Goal: Task Accomplishment & Management: Complete application form

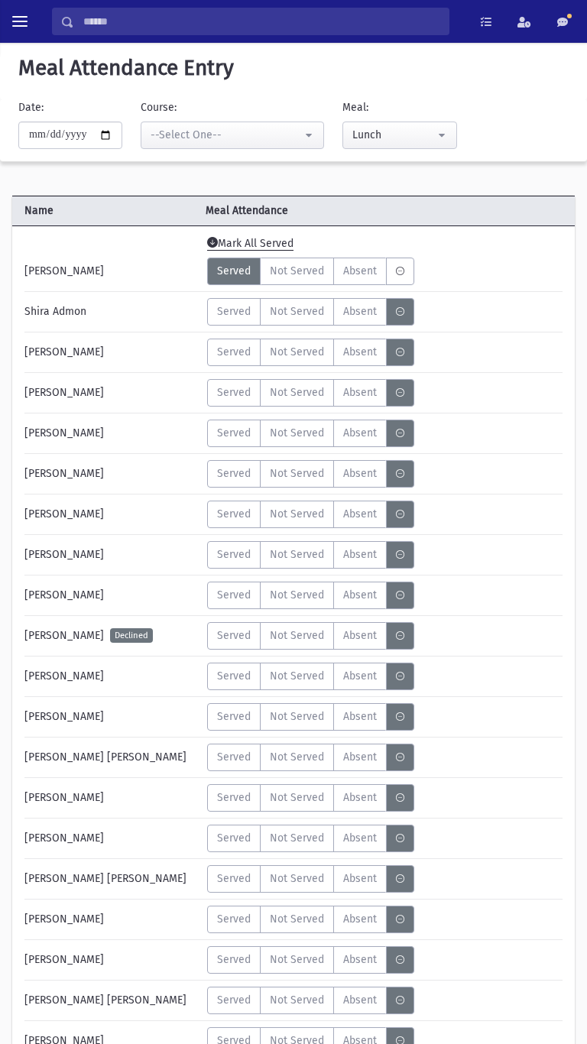
select select "*****"
select select "*"
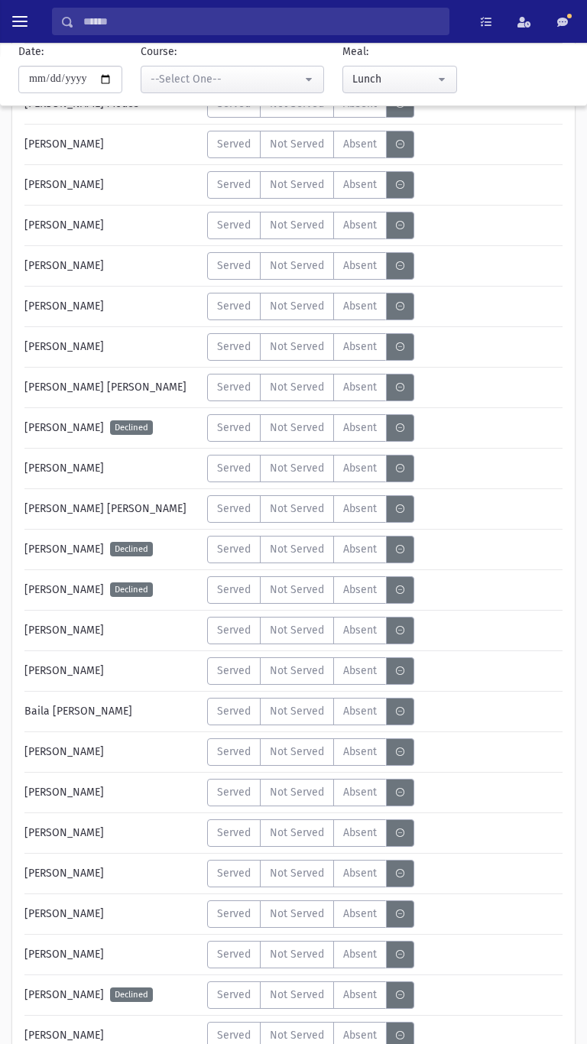
scroll to position [3900, 0]
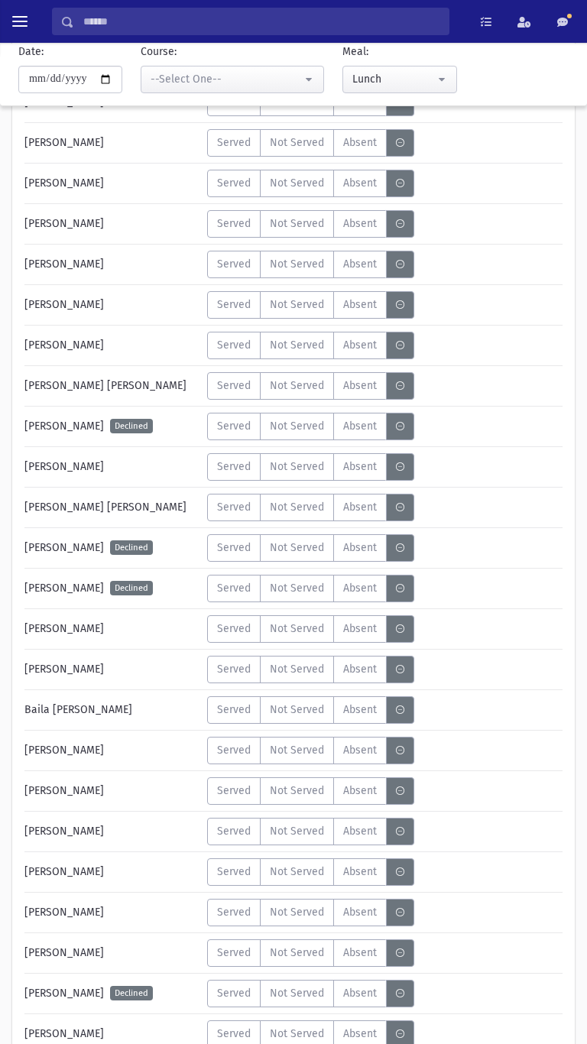
click at [229, 673] on label "Served" at bounding box center [233, 670] width 53 height 28
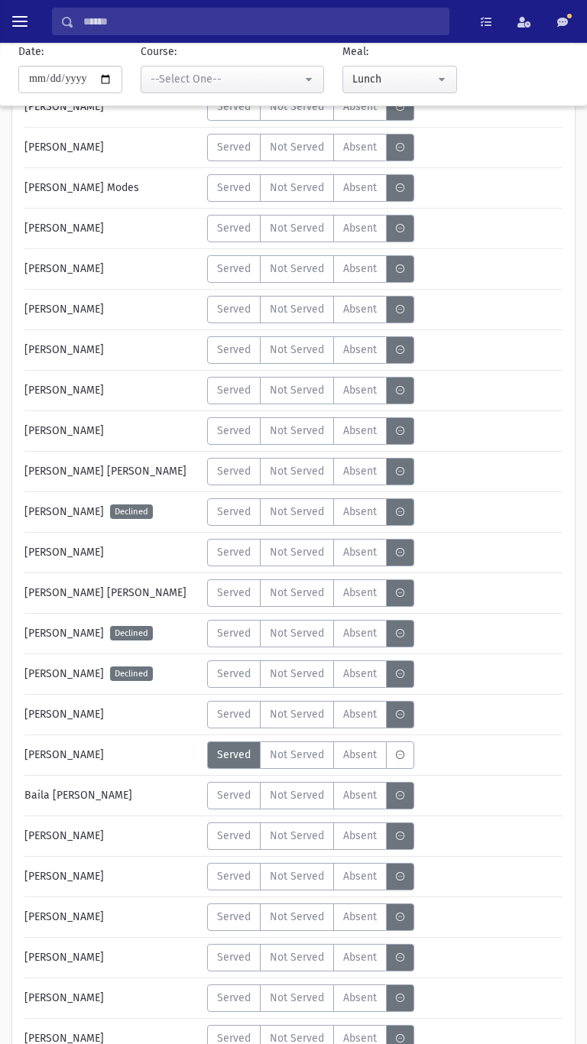
scroll to position [3815, 0]
click at [242, 84] on div "--Select One--" at bounding box center [226, 79] width 151 height 16
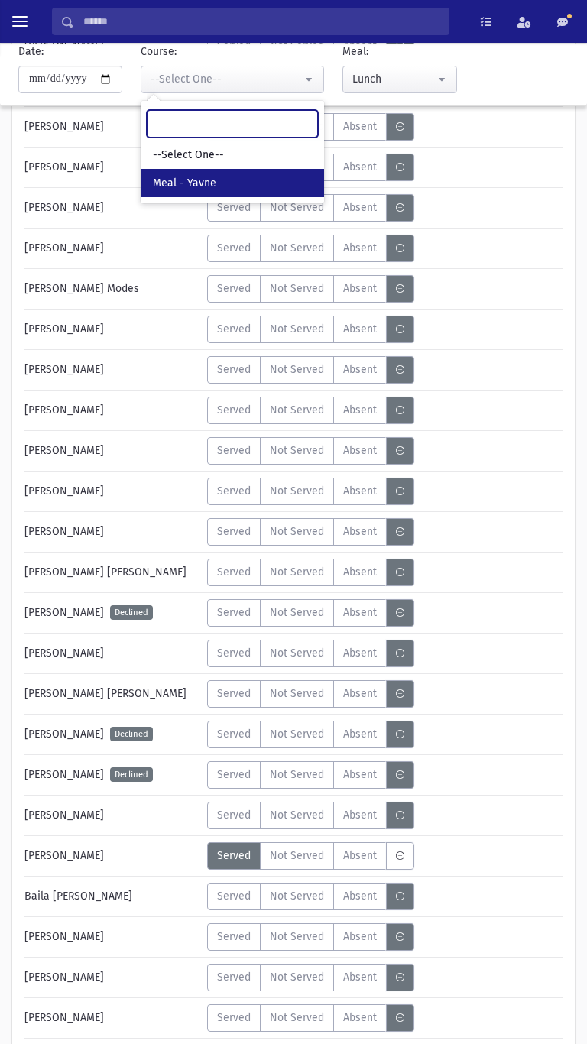
scroll to position [3703, 0]
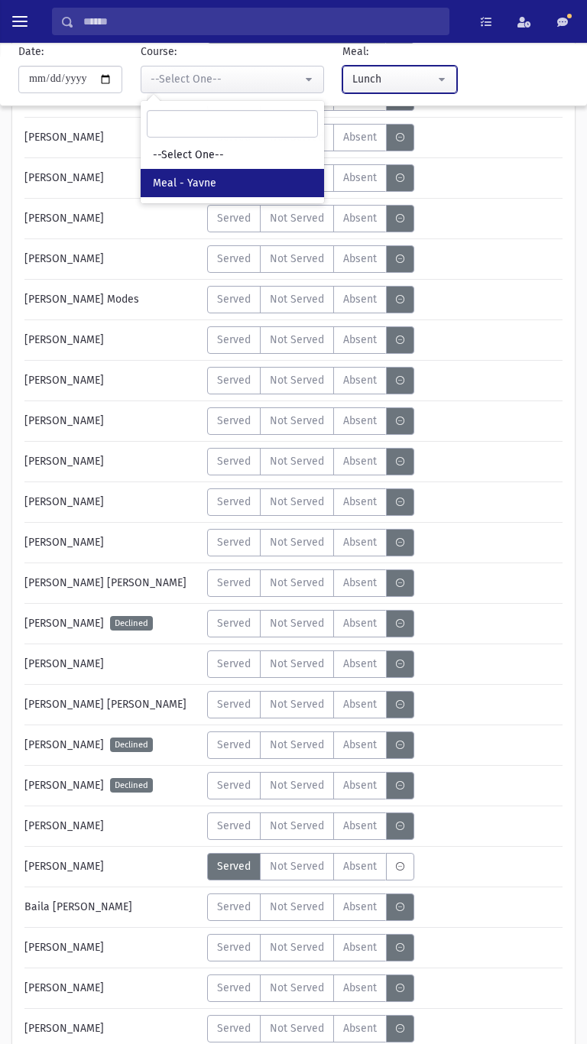
click at [408, 84] on div "Lunch" at bounding box center [393, 79] width 83 height 16
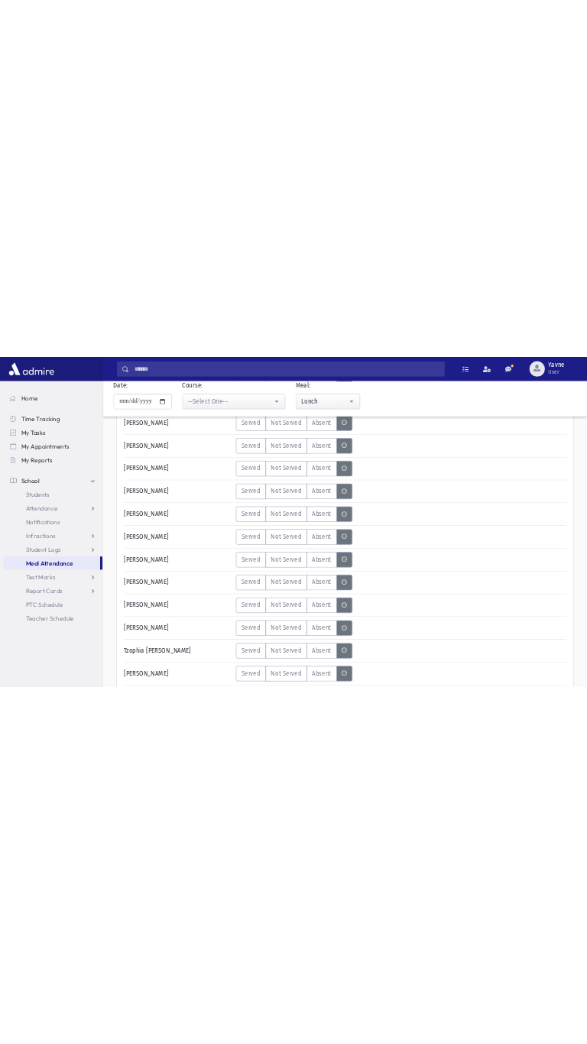
scroll to position [955, 0]
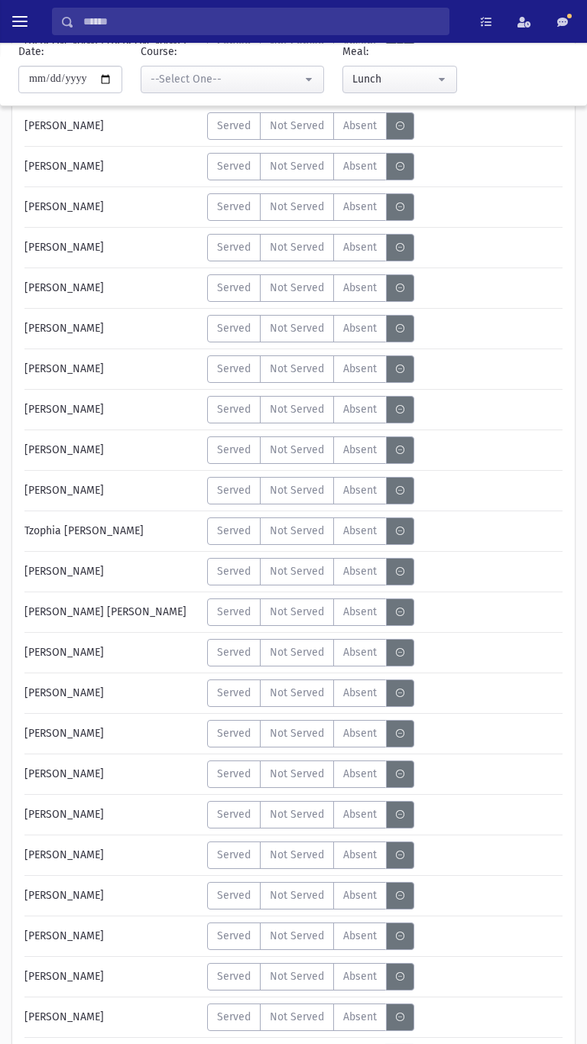
click at [230, 255] on label "Served" at bounding box center [233, 248] width 53 height 28
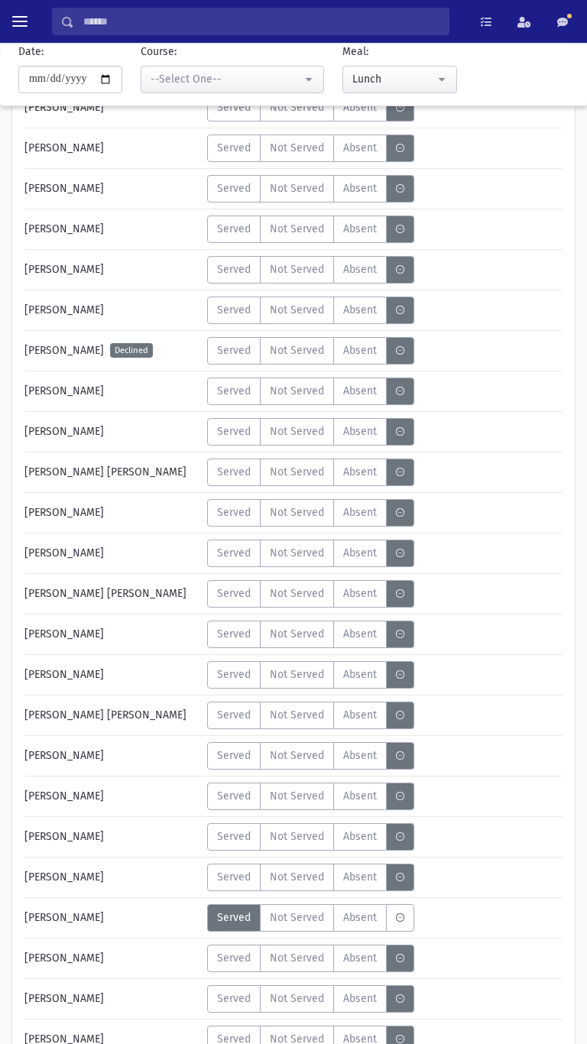
scroll to position [282, 0]
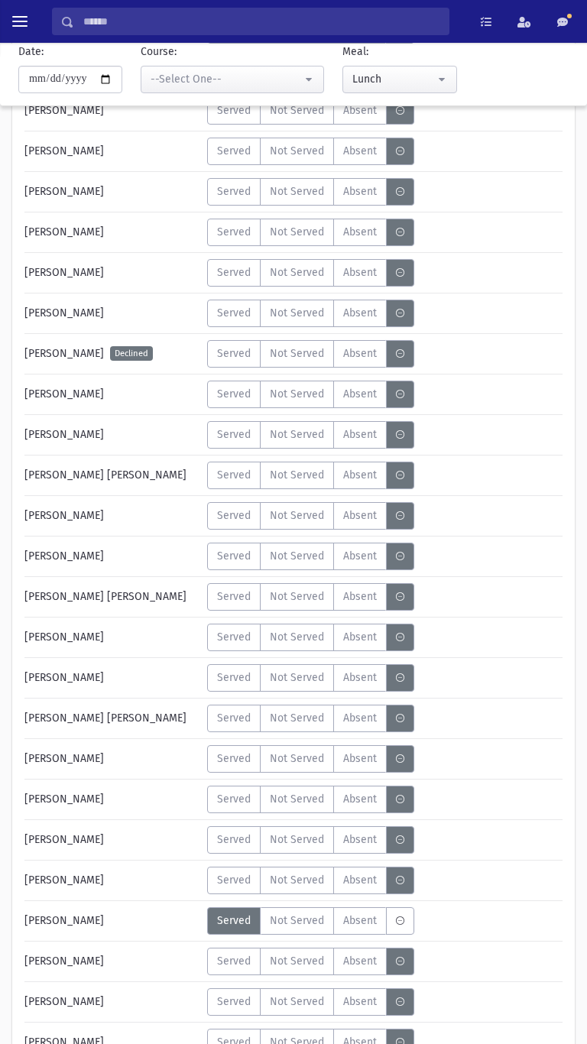
click at [235, 482] on span "Served" at bounding box center [234, 475] width 34 height 16
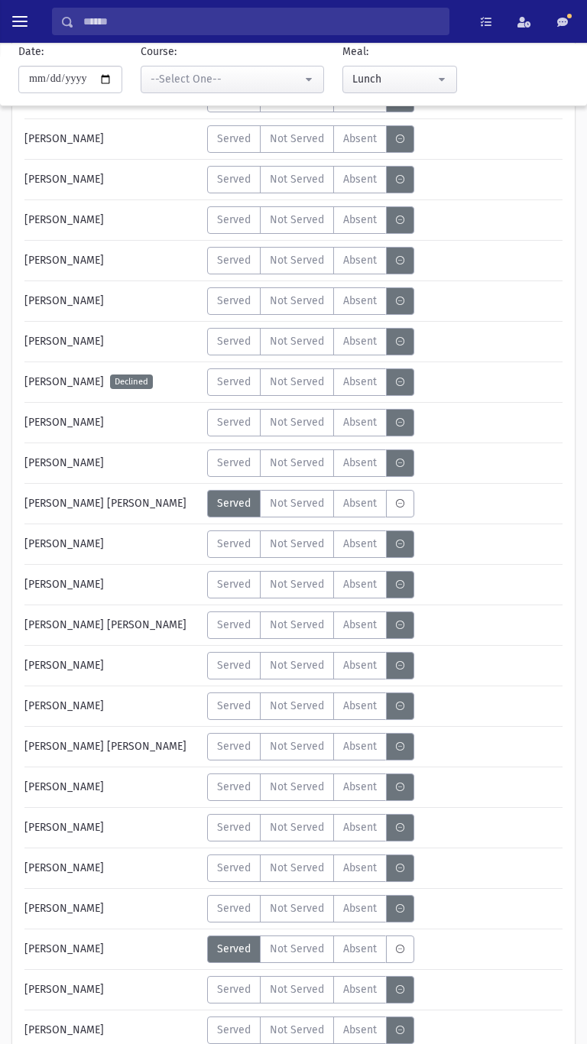
scroll to position [251, 0]
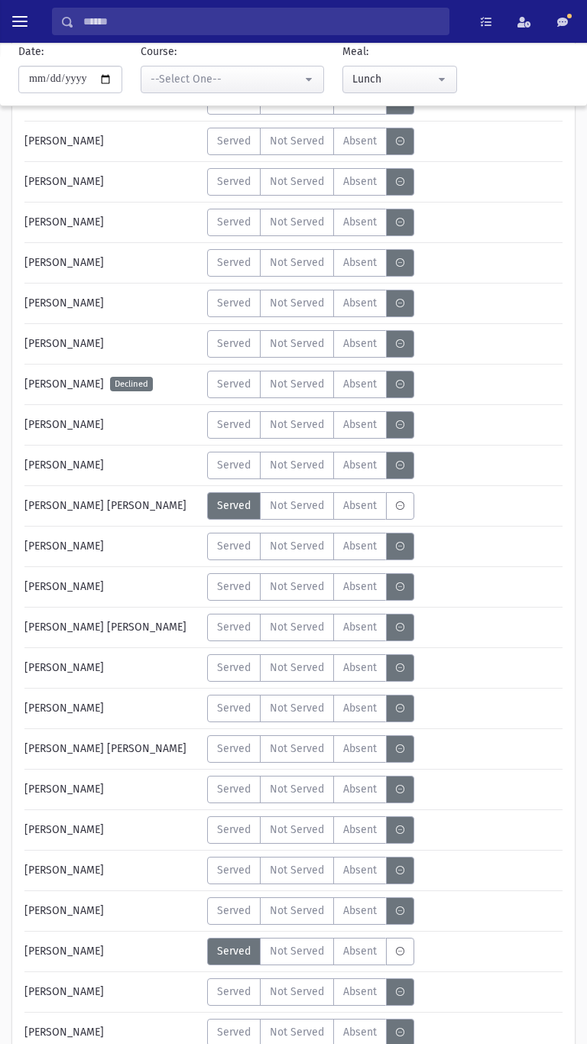
click at [231, 598] on label "Served" at bounding box center [233, 587] width 53 height 28
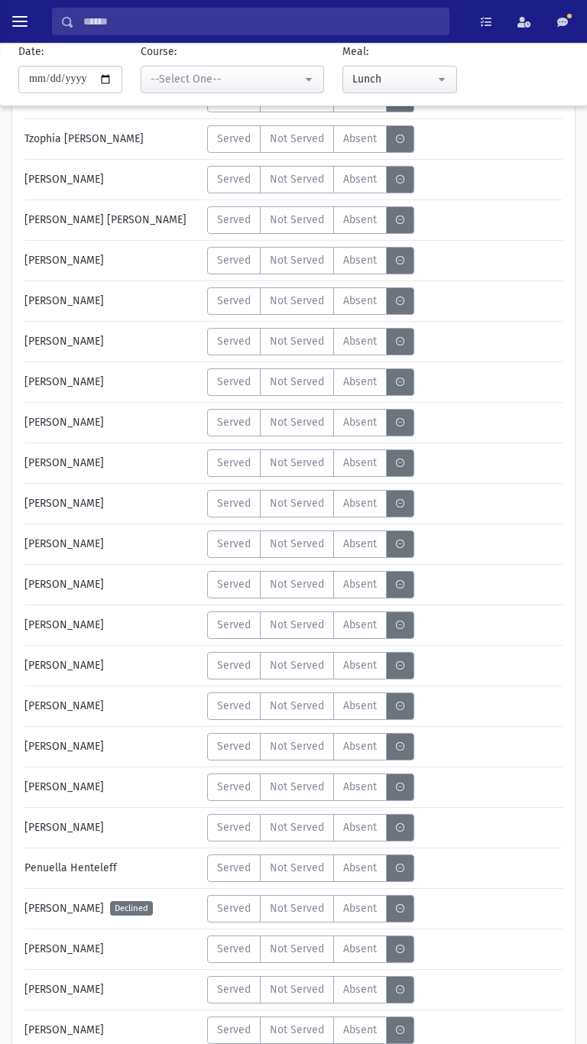
scroll to position [1348, 0]
click at [224, 595] on label "Served" at bounding box center [233, 584] width 53 height 28
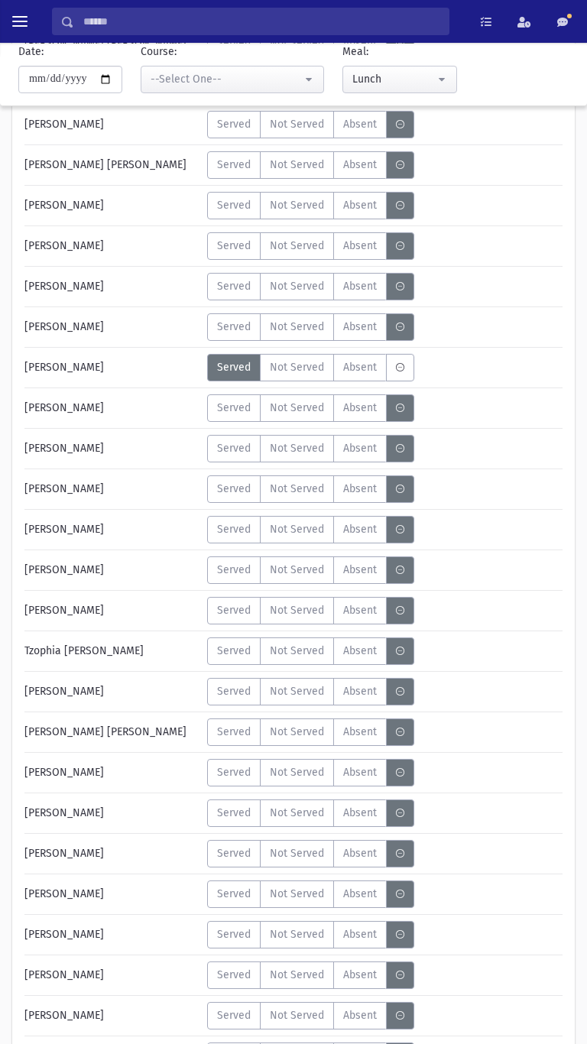
scroll to position [836, 0]
click at [228, 243] on span "Served" at bounding box center [234, 245] width 34 height 16
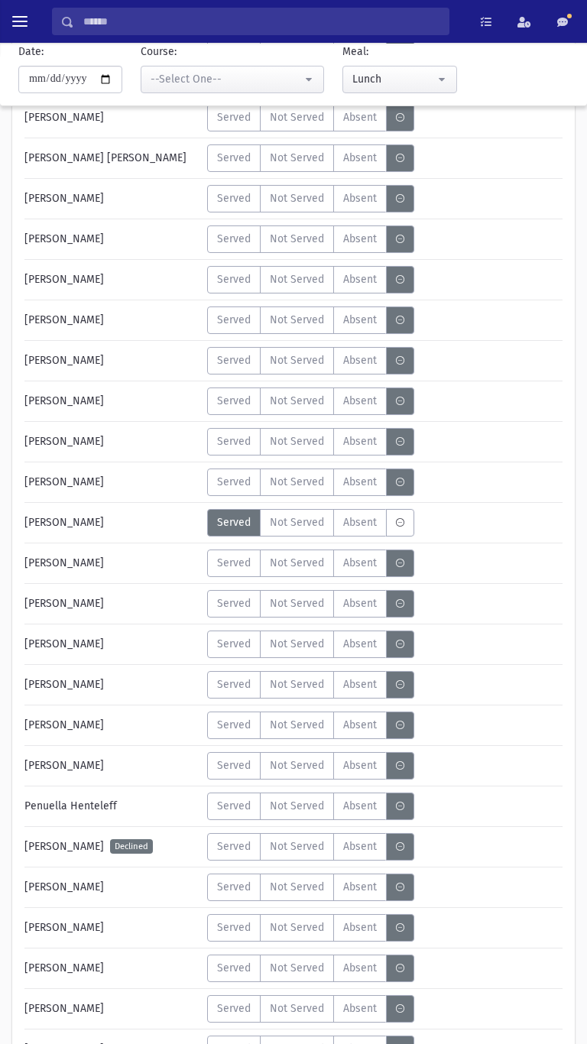
scroll to position [1407, 0]
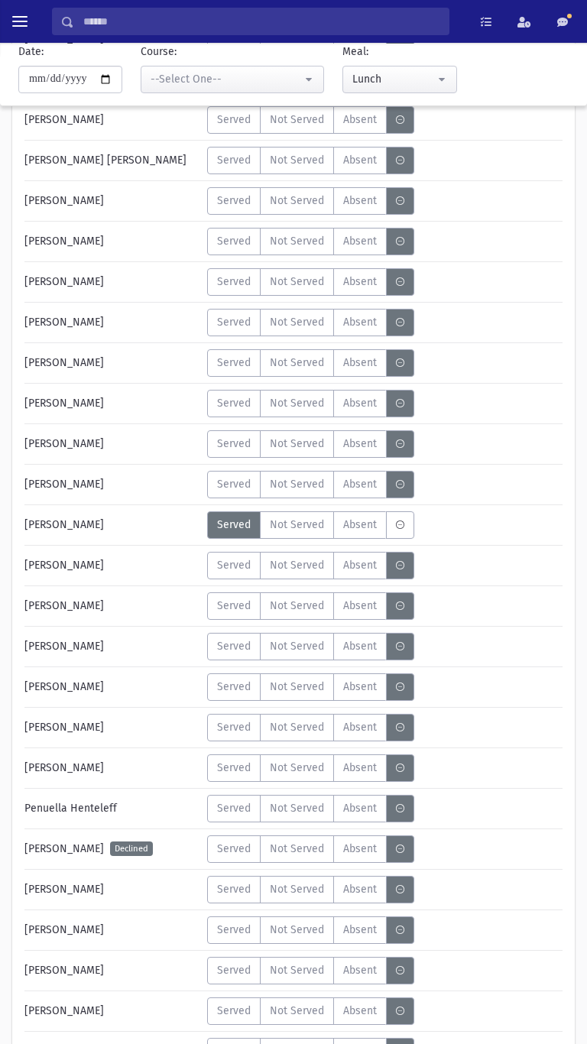
click at [228, 684] on span "Served" at bounding box center [234, 687] width 34 height 16
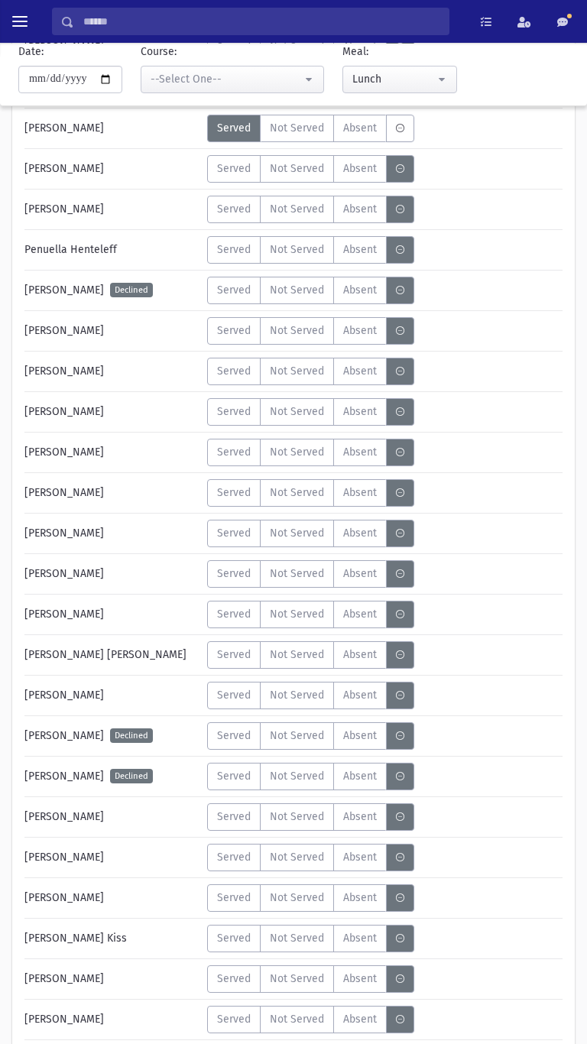
scroll to position [1966, 0]
click at [234, 664] on label "Served" at bounding box center [233, 654] width 53 height 28
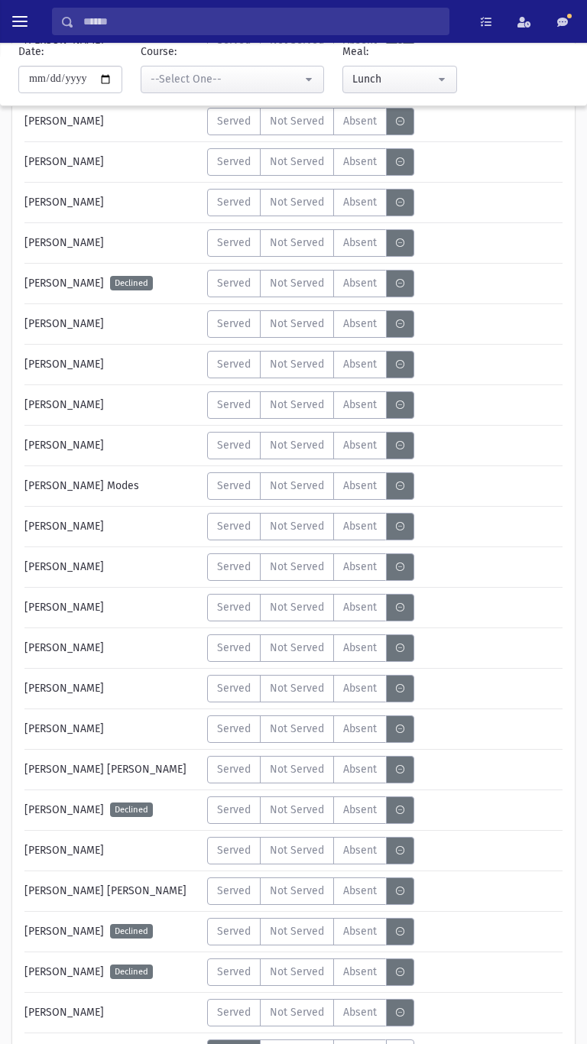
scroll to position [3526, 0]
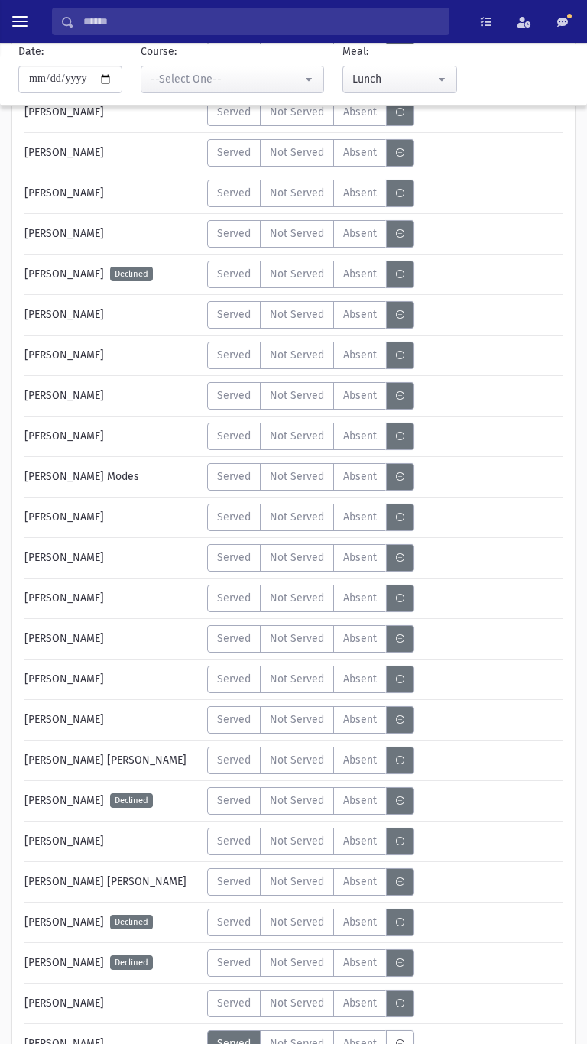
click at [232, 518] on span "Served" at bounding box center [234, 517] width 34 height 16
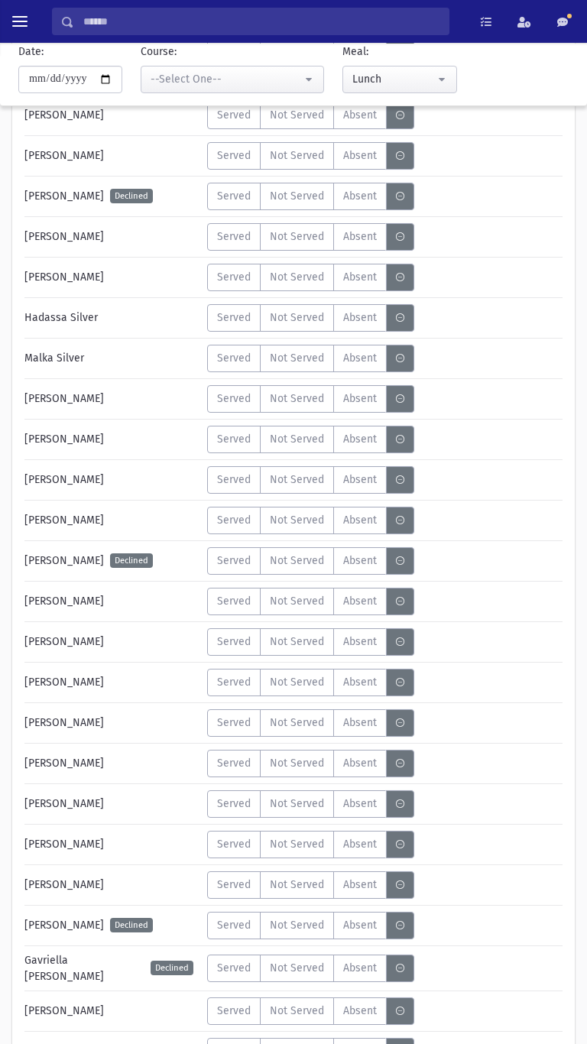
scroll to position [4813, 0]
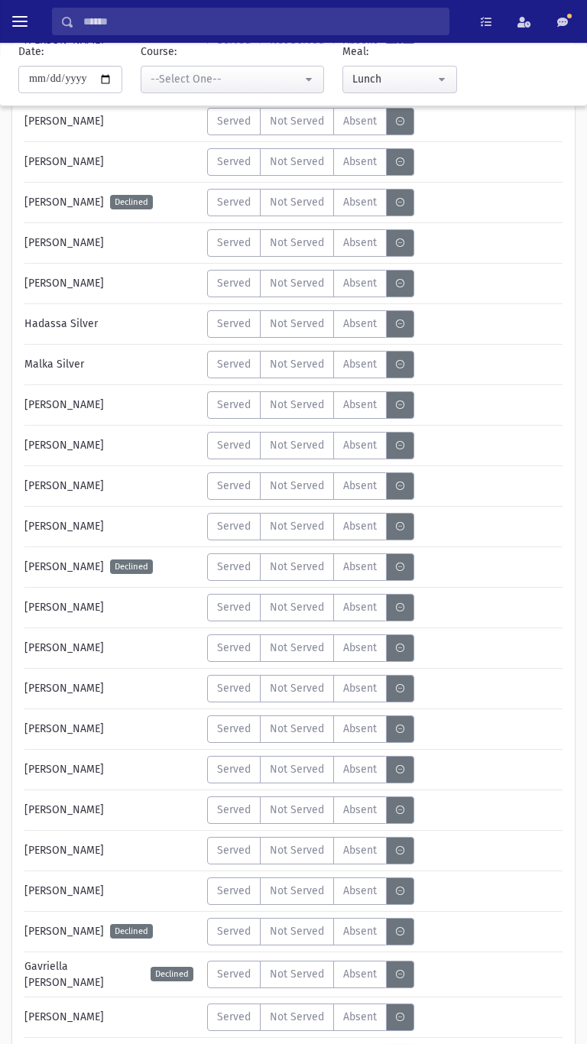
click at [229, 413] on label "Served" at bounding box center [233, 405] width 53 height 28
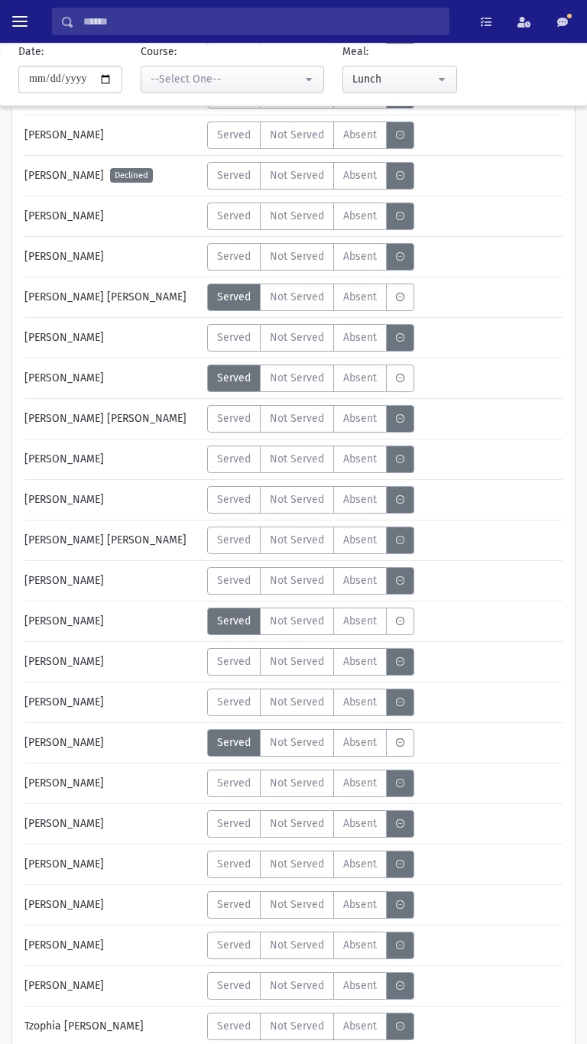
scroll to position [466, 0]
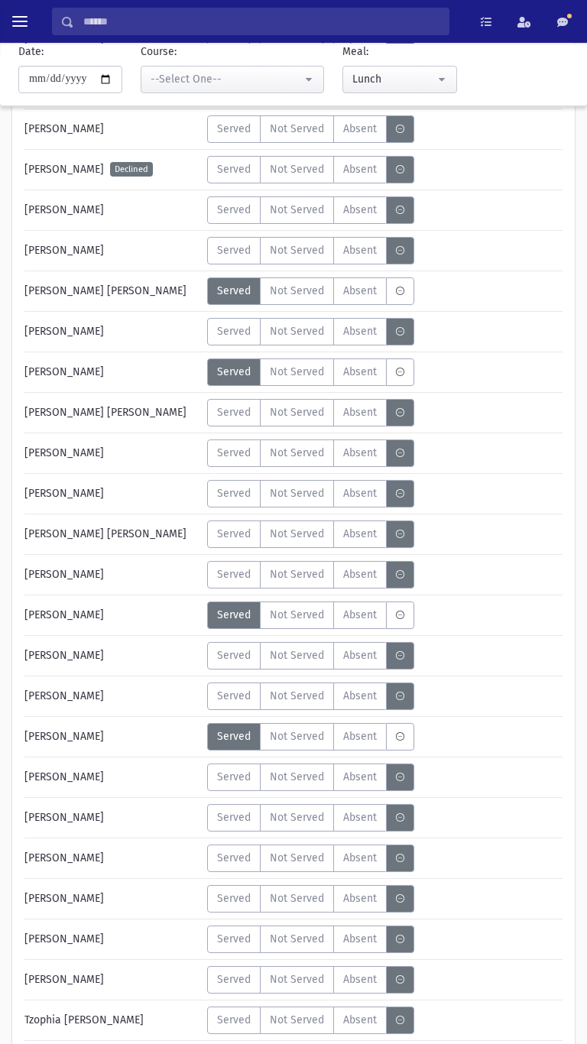
click at [229, 248] on span "Served" at bounding box center [234, 250] width 34 height 16
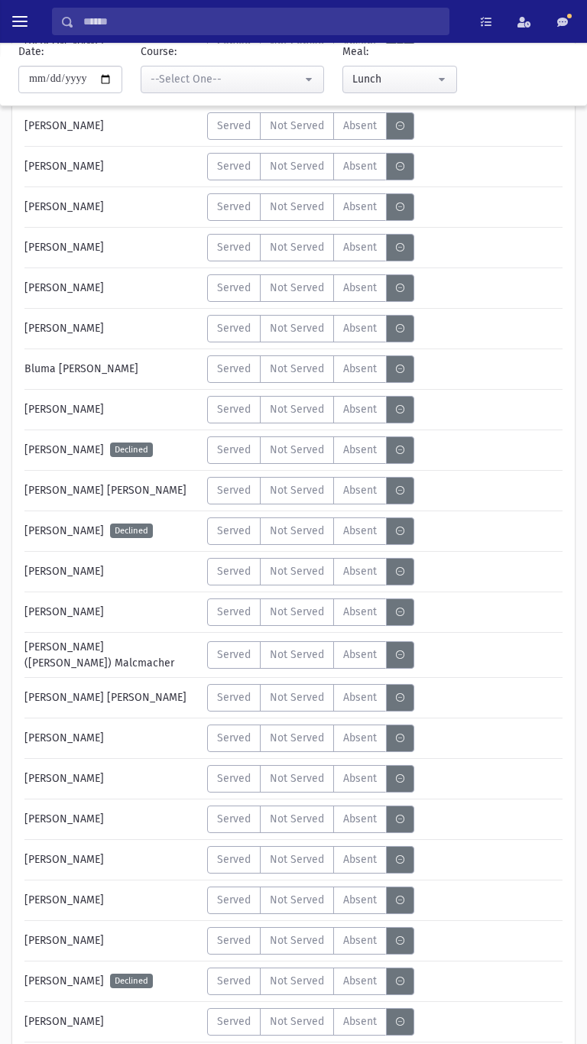
scroll to position [2822, 0]
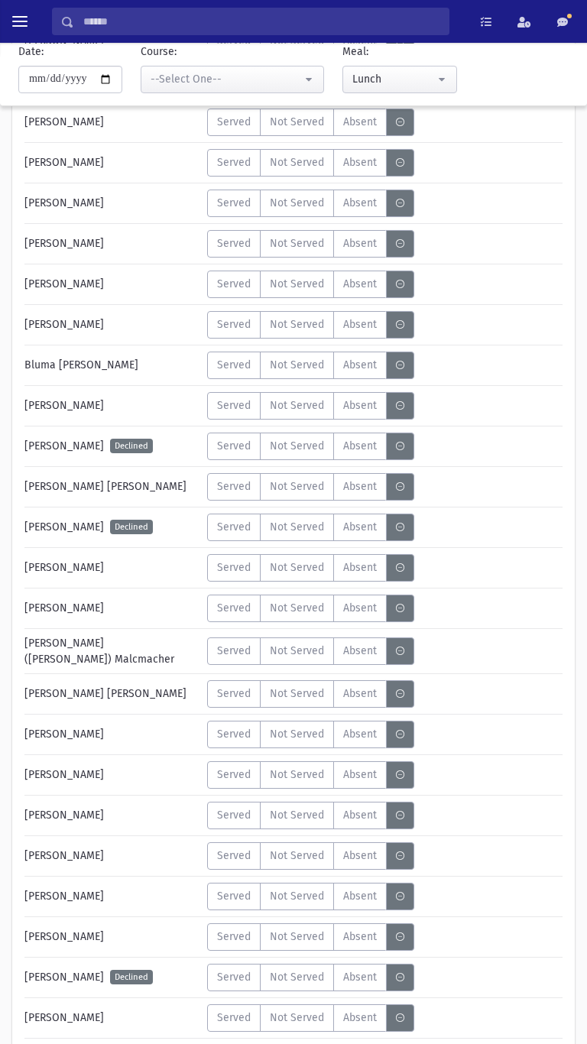
click at [228, 692] on span "Served" at bounding box center [234, 694] width 34 height 16
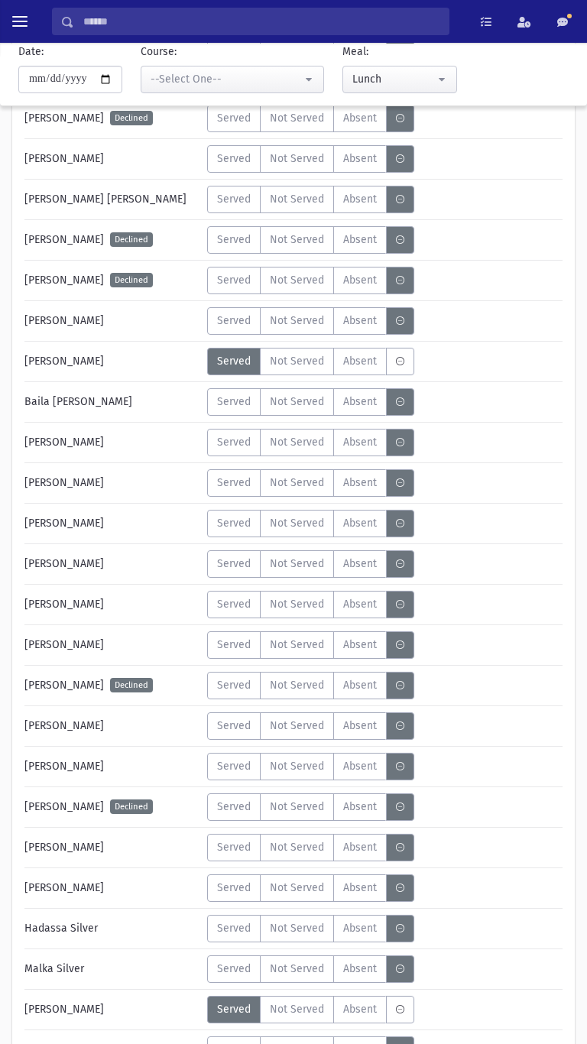
scroll to position [4916, 0]
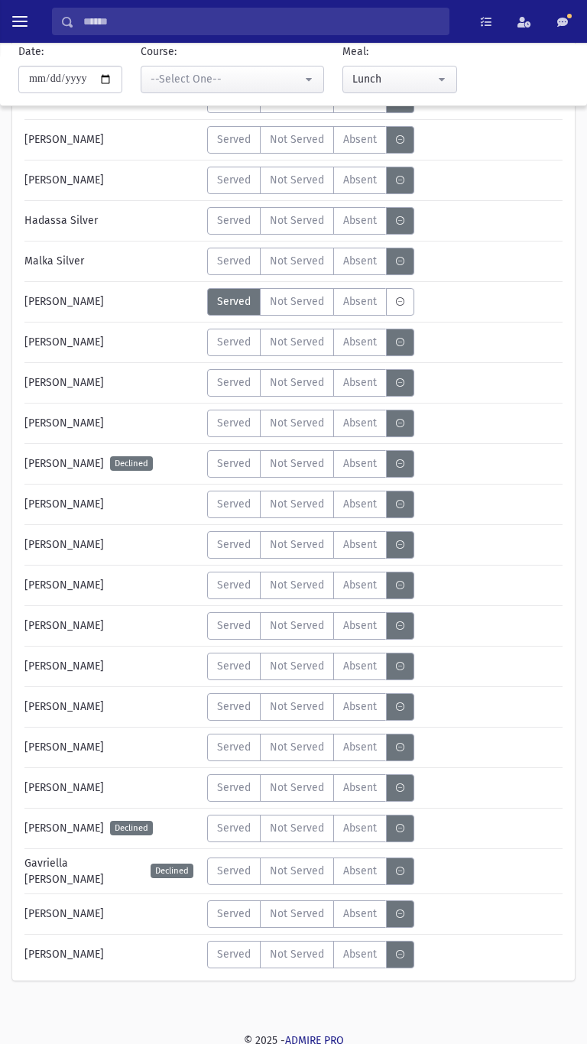
click at [229, 785] on span "Served" at bounding box center [234, 788] width 34 height 16
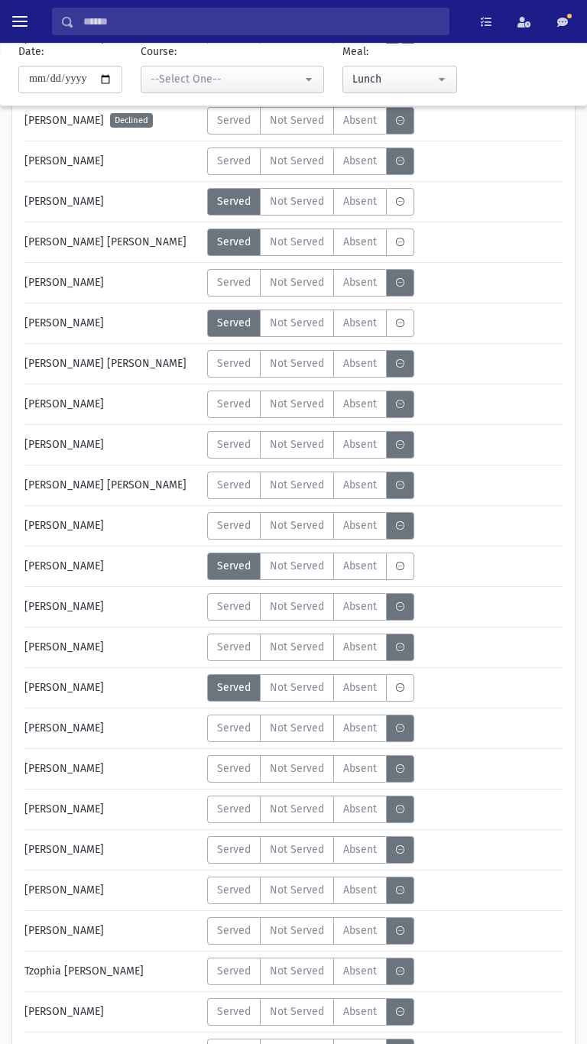
scroll to position [518, 0]
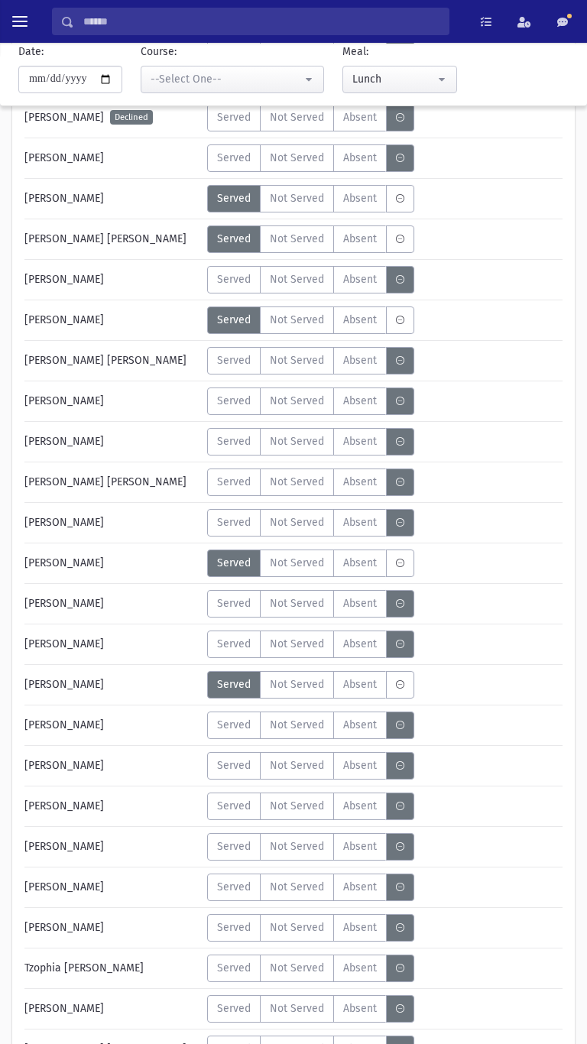
click at [223, 817] on label "Served" at bounding box center [233, 807] width 53 height 28
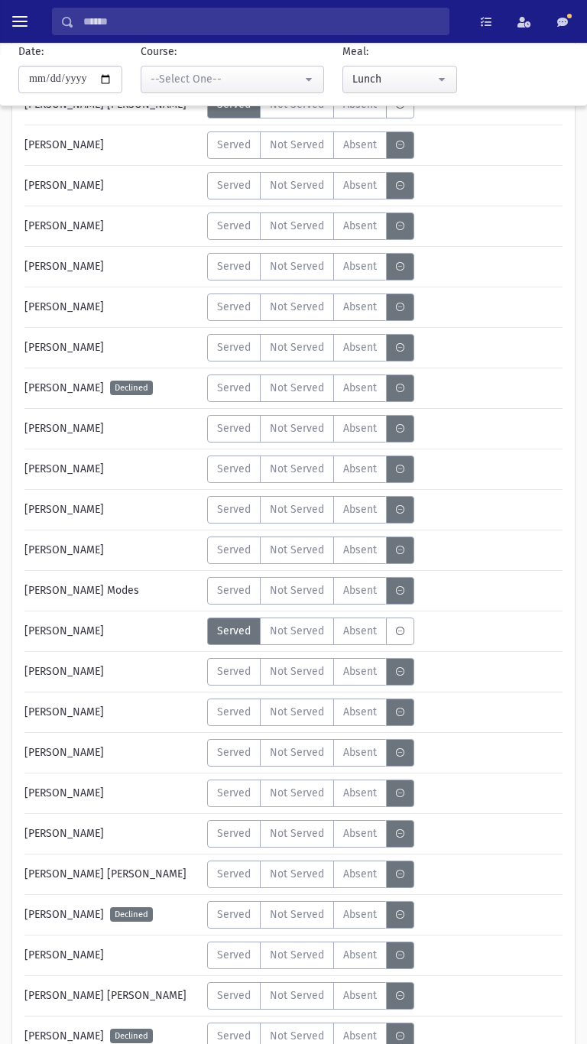
scroll to position [3411, 0]
click at [234, 750] on span "Served" at bounding box center [234, 753] width 34 height 16
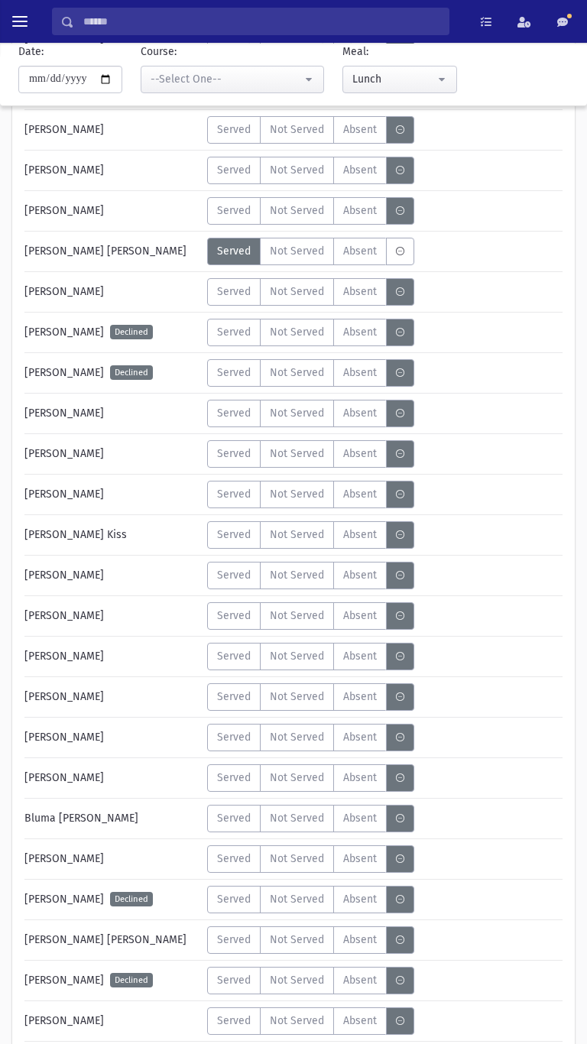
scroll to position [2370, 0]
click at [219, 425] on label "Served" at bounding box center [233, 413] width 53 height 28
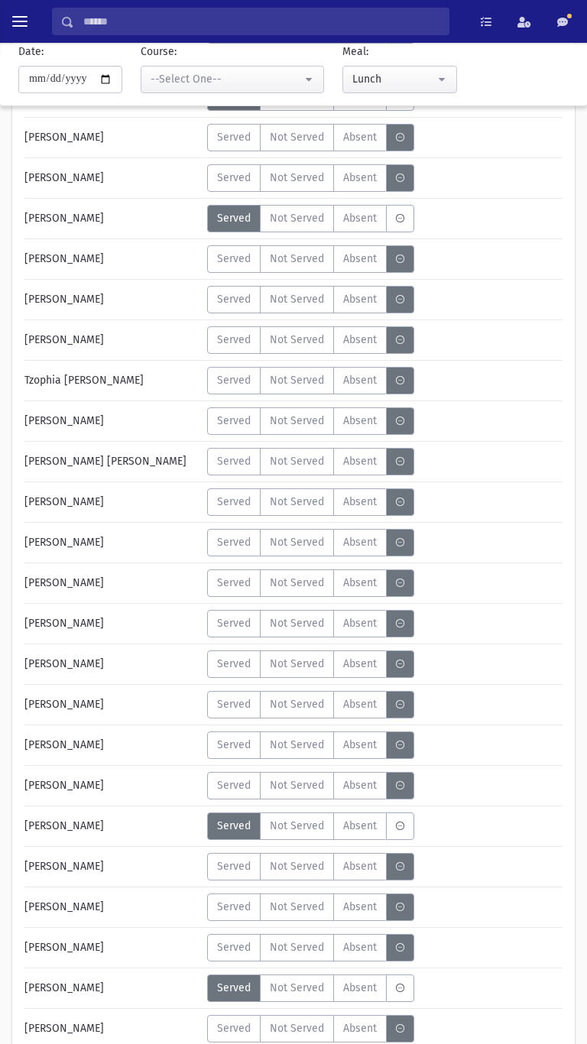
scroll to position [1104, 0]
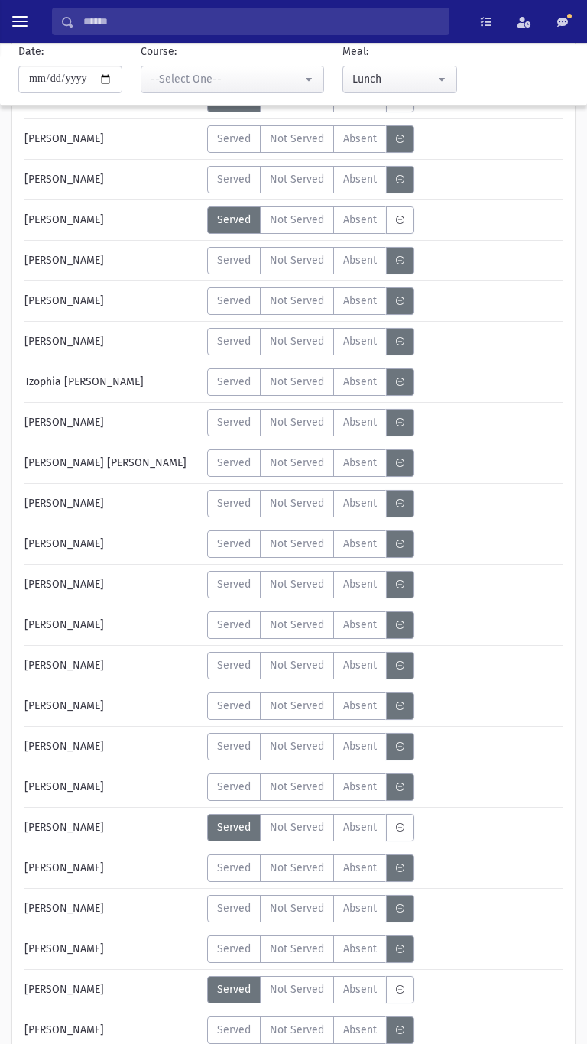
click at [226, 264] on span "Served" at bounding box center [234, 260] width 34 height 16
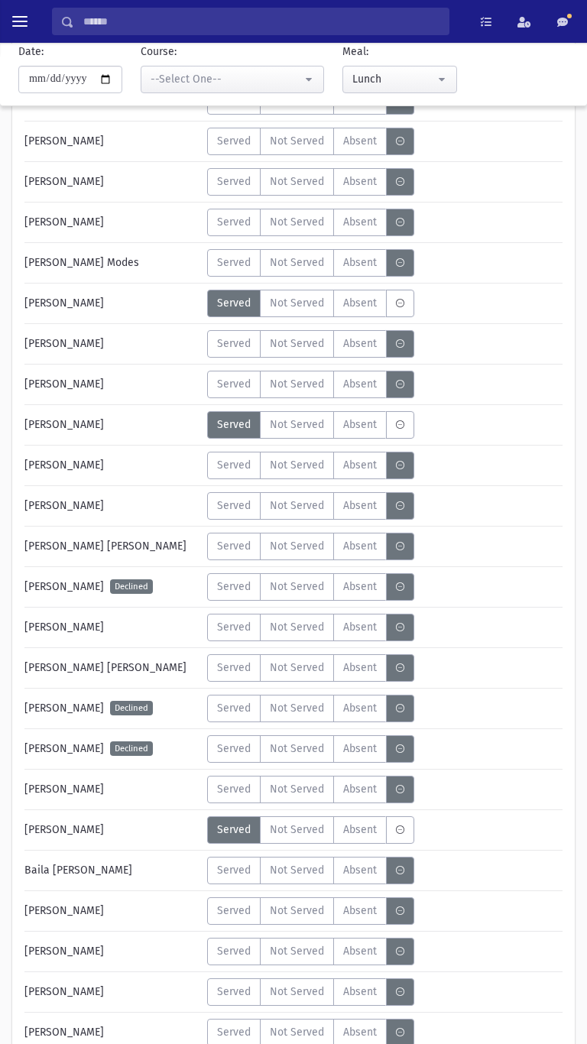
scroll to position [3736, 0]
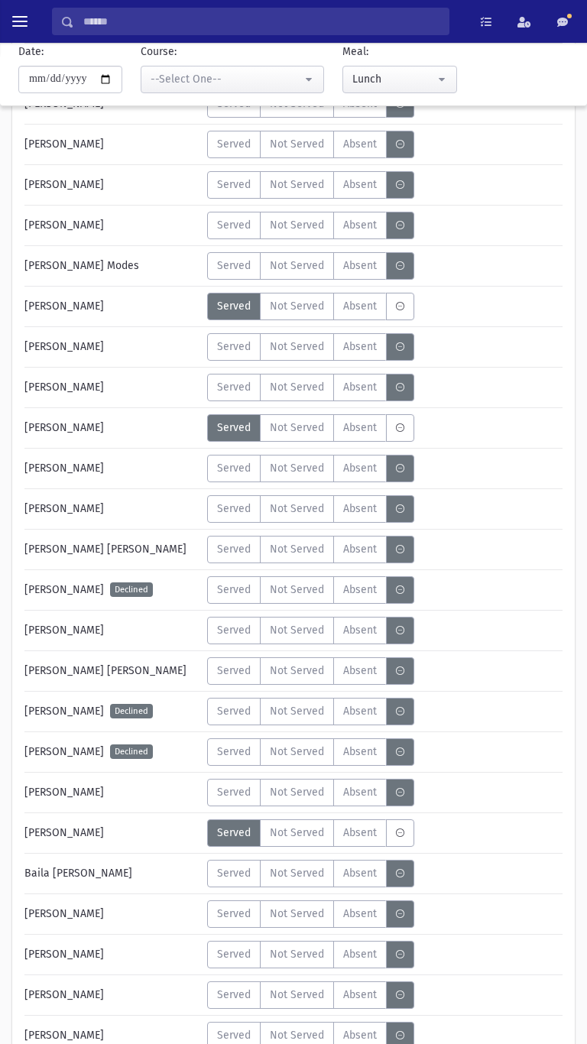
click at [232, 467] on span "Served" at bounding box center [234, 468] width 34 height 16
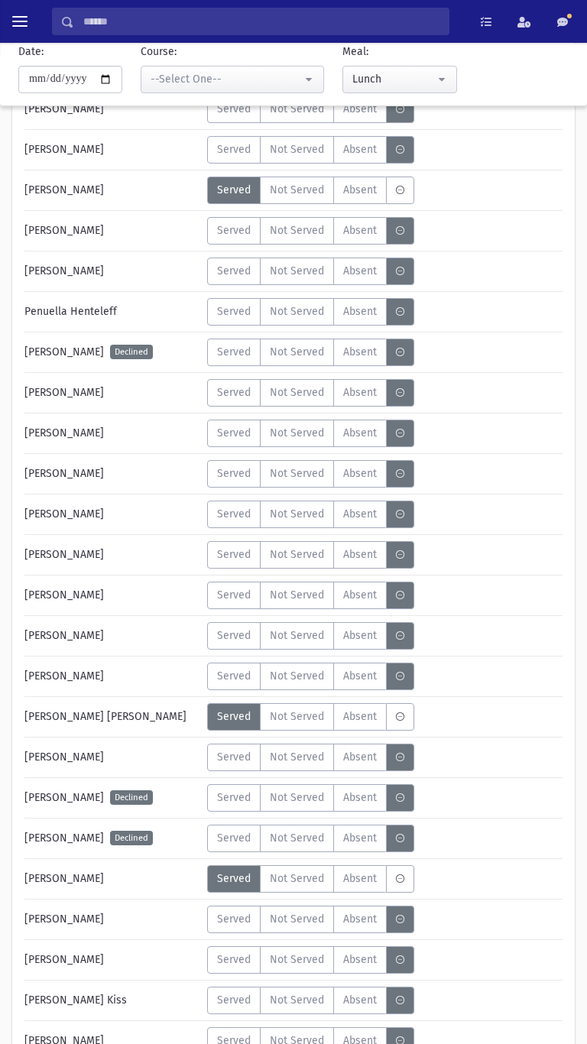
scroll to position [1905, 0]
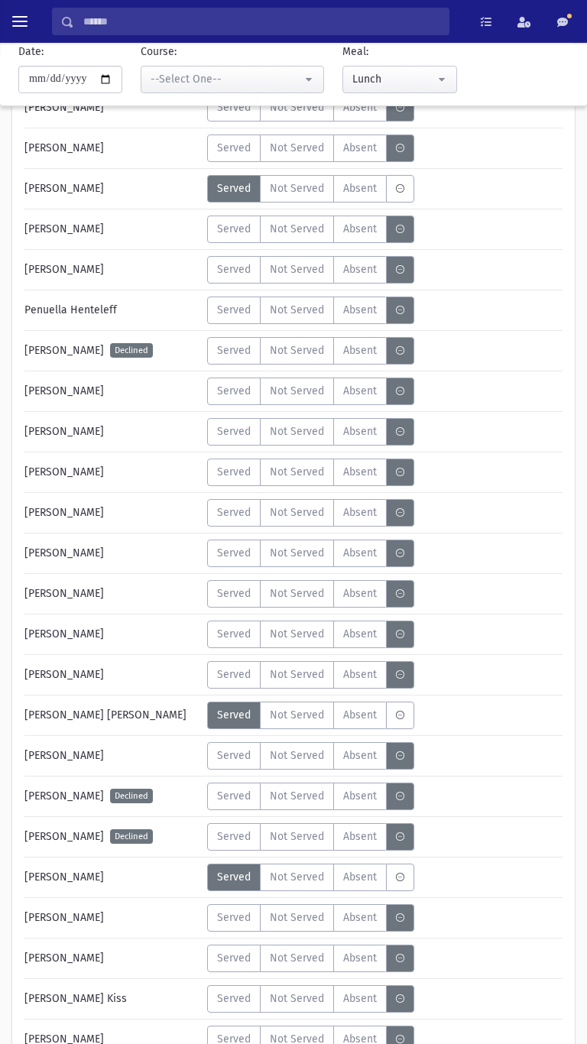
click at [237, 391] on span "Served" at bounding box center [234, 391] width 34 height 16
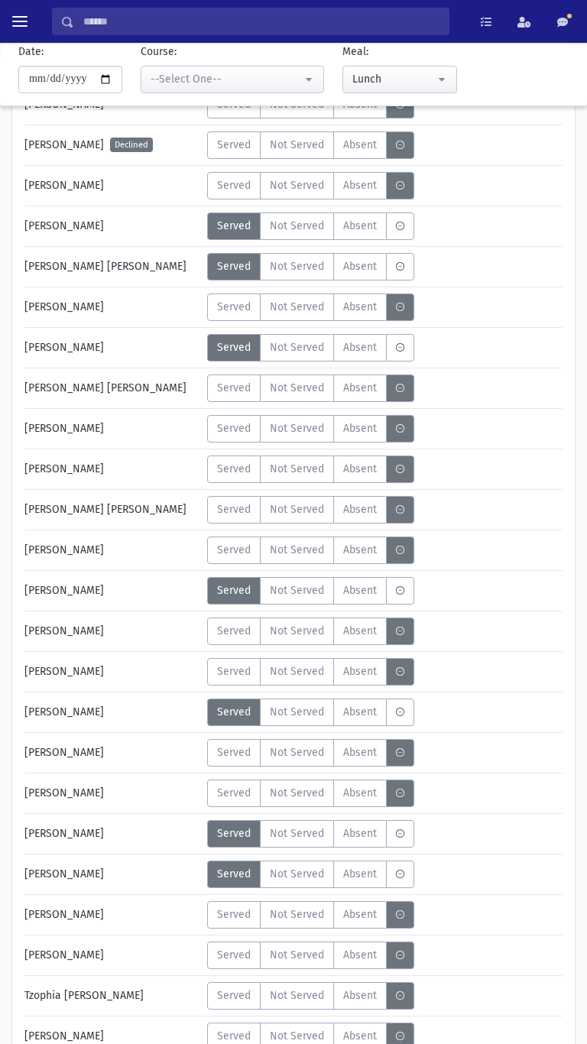
click at [543, 814] on div "Shulamis Drandoff Declined Served Not Served Absent A" at bounding box center [293, 797] width 538 height 34
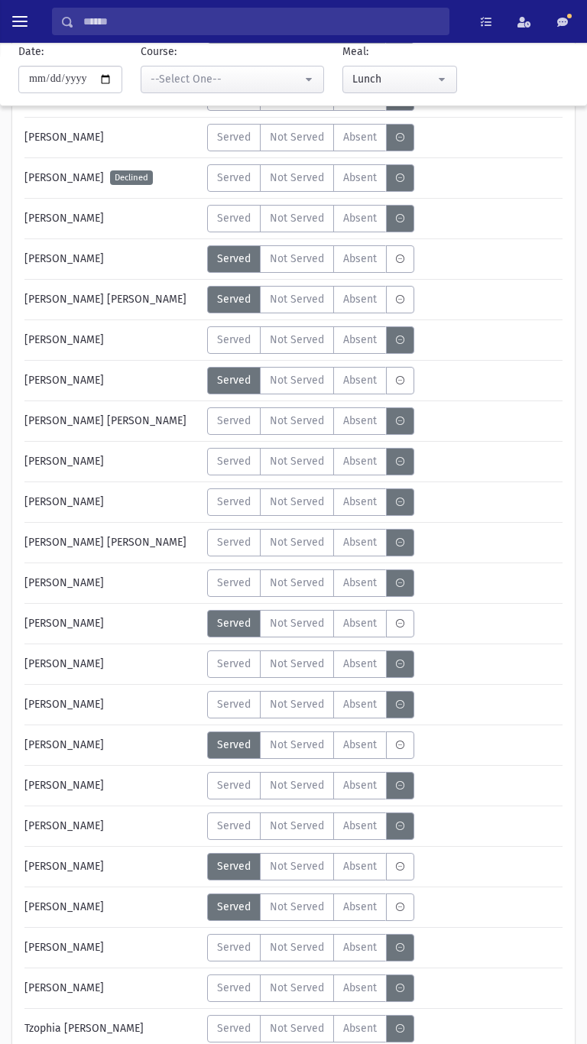
scroll to position [448, 0]
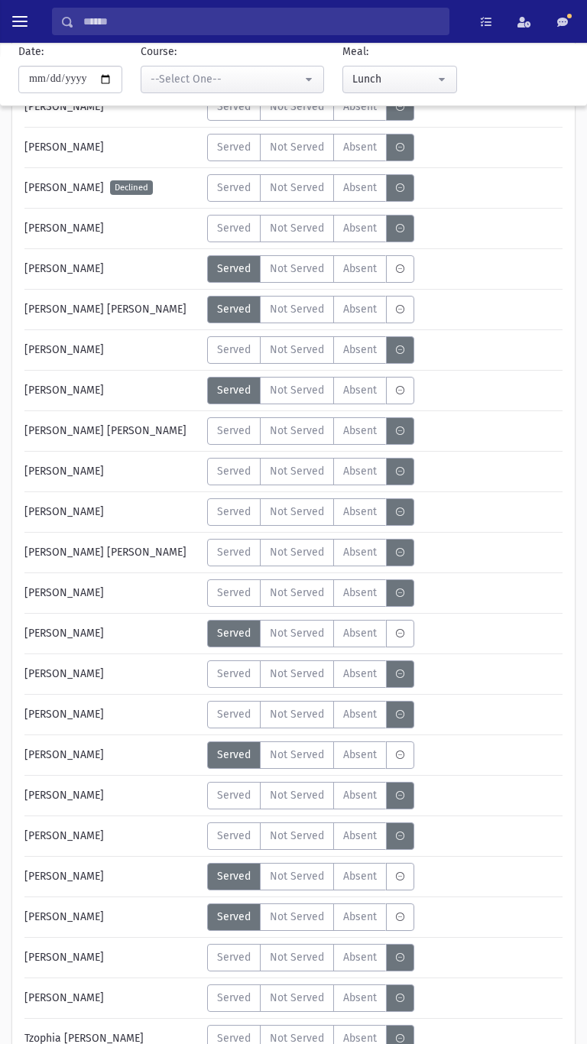
click at [232, 153] on span "Served" at bounding box center [234, 147] width 34 height 16
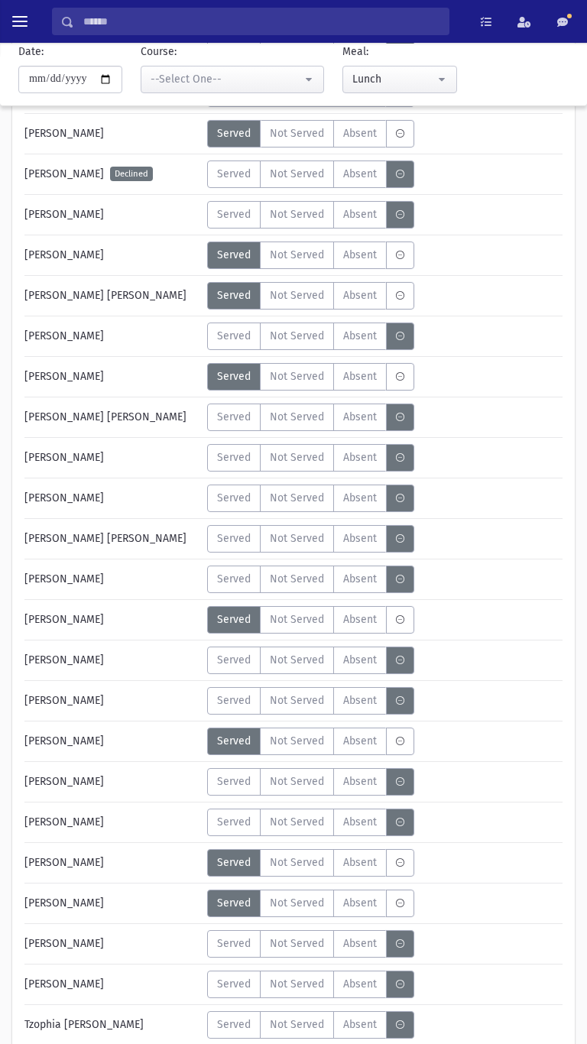
scroll to position [459, 0]
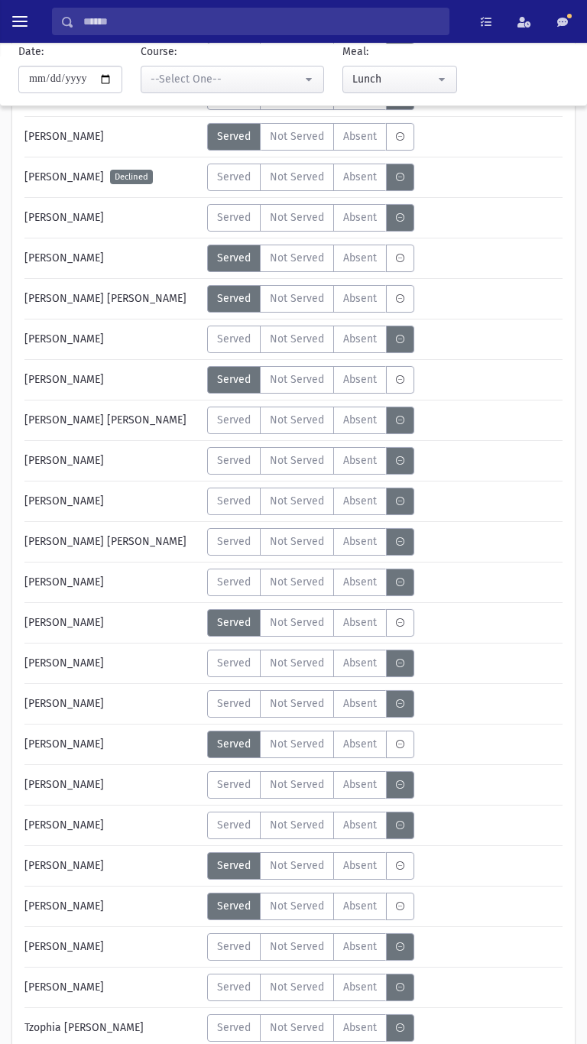
click at [229, 349] on label "Served" at bounding box center [233, 340] width 53 height 28
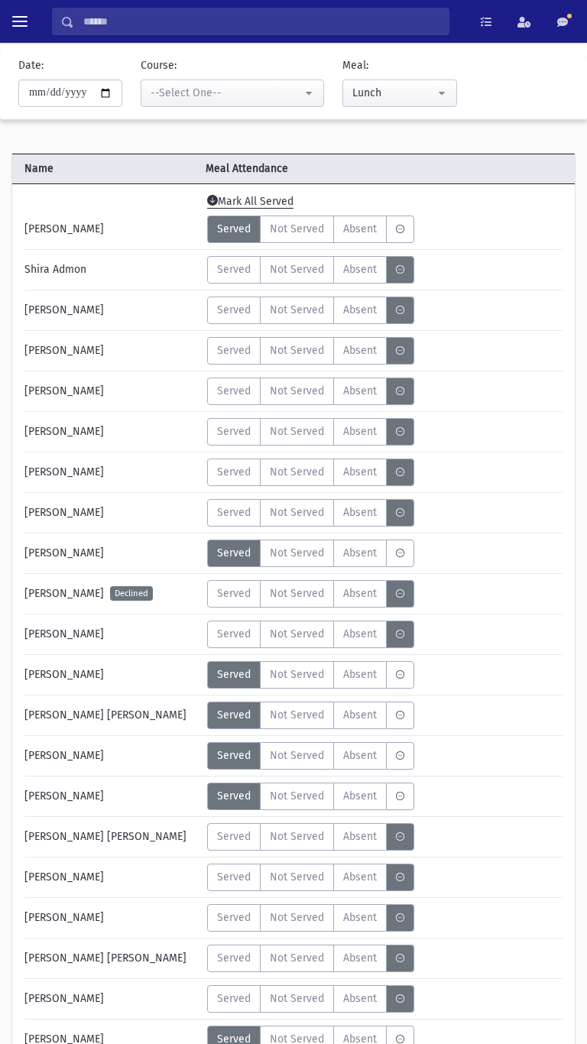
scroll to position [43, 0]
click at [232, 313] on span "Served" at bounding box center [234, 309] width 34 height 16
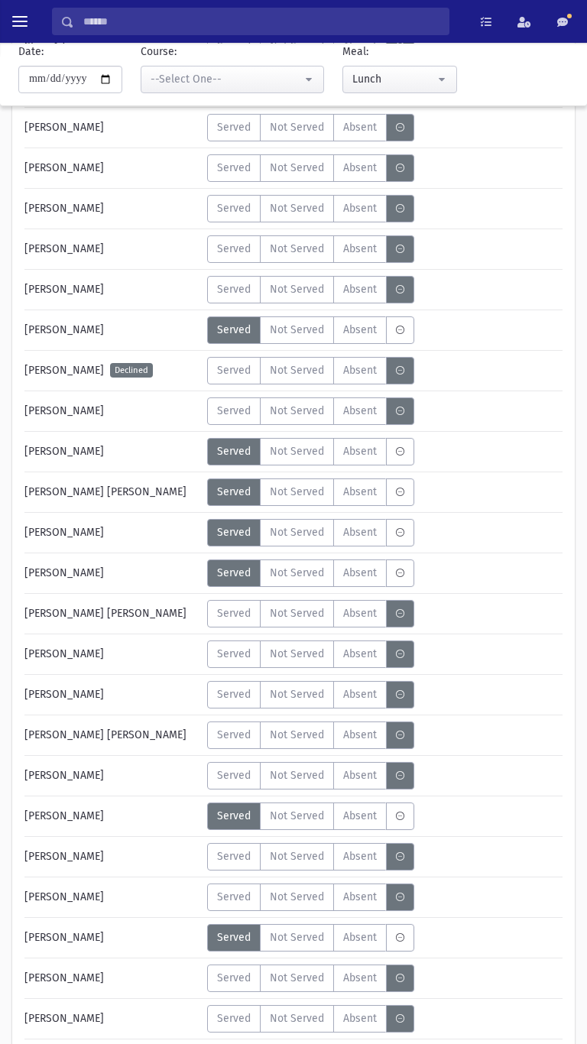
scroll to position [267, 0]
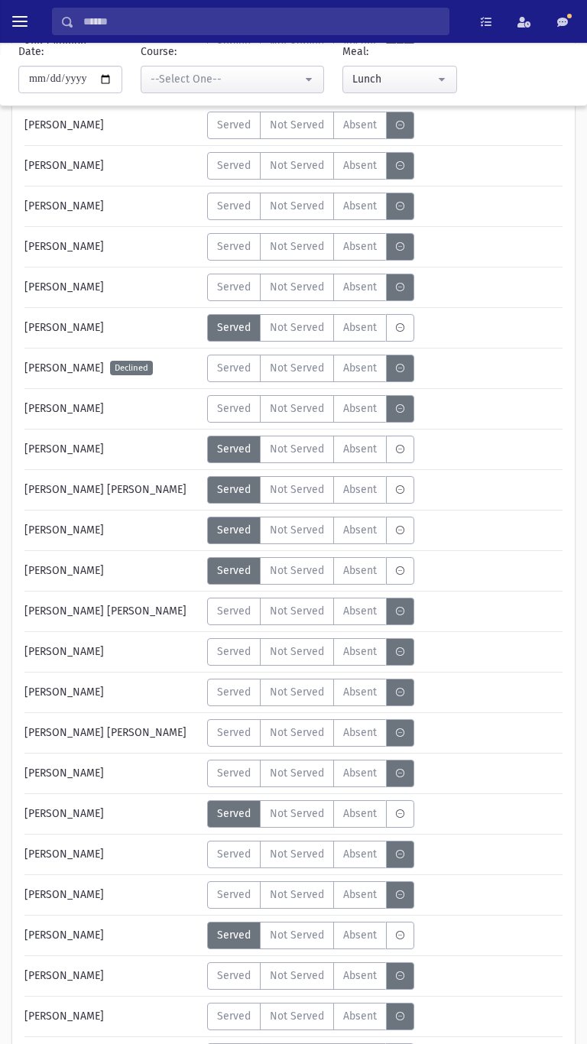
click at [227, 734] on span "Served" at bounding box center [234, 733] width 34 height 16
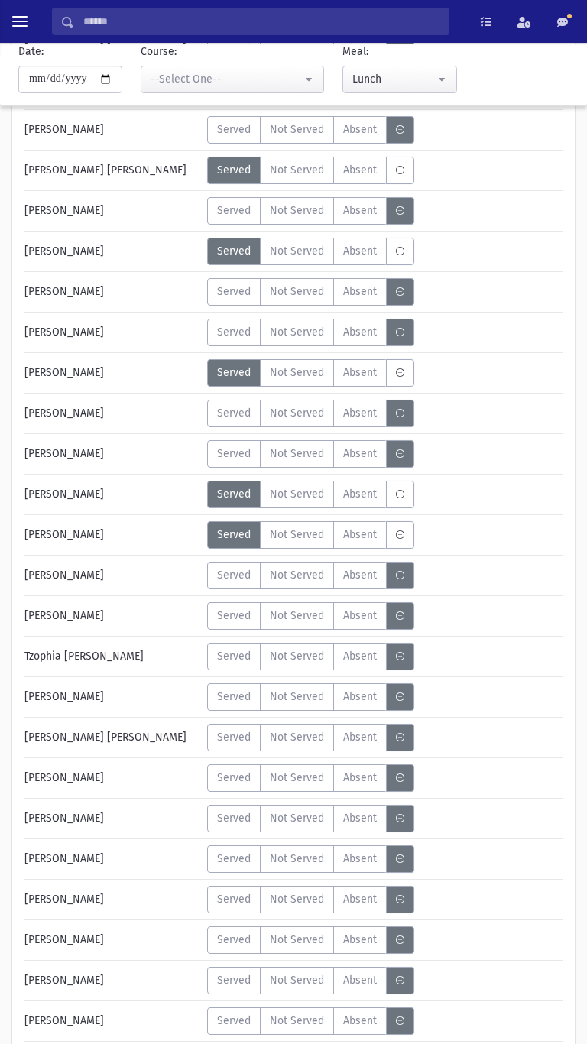
scroll to position [832, 0]
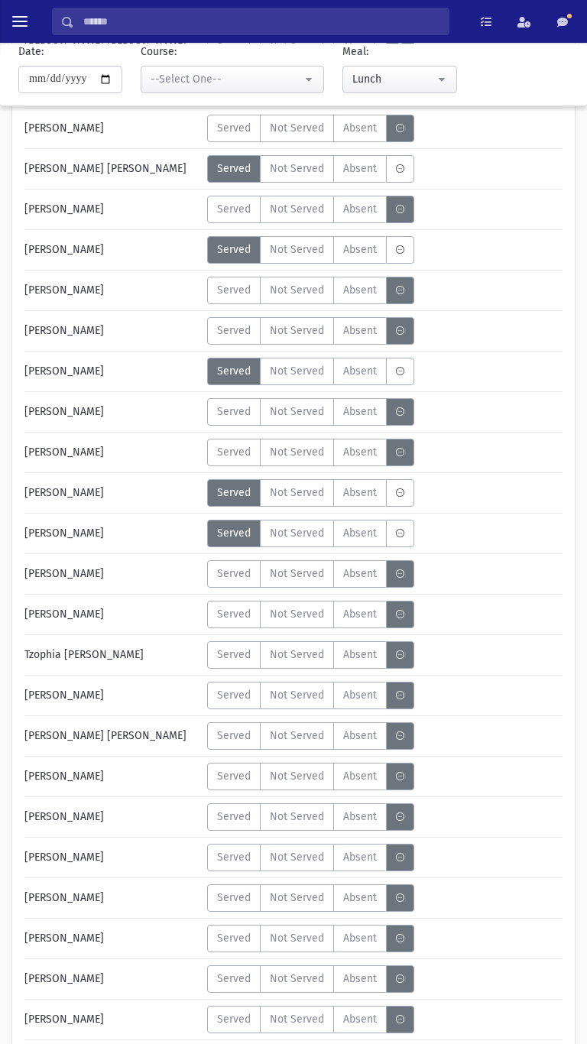
click at [229, 585] on label "Served" at bounding box center [233, 574] width 53 height 28
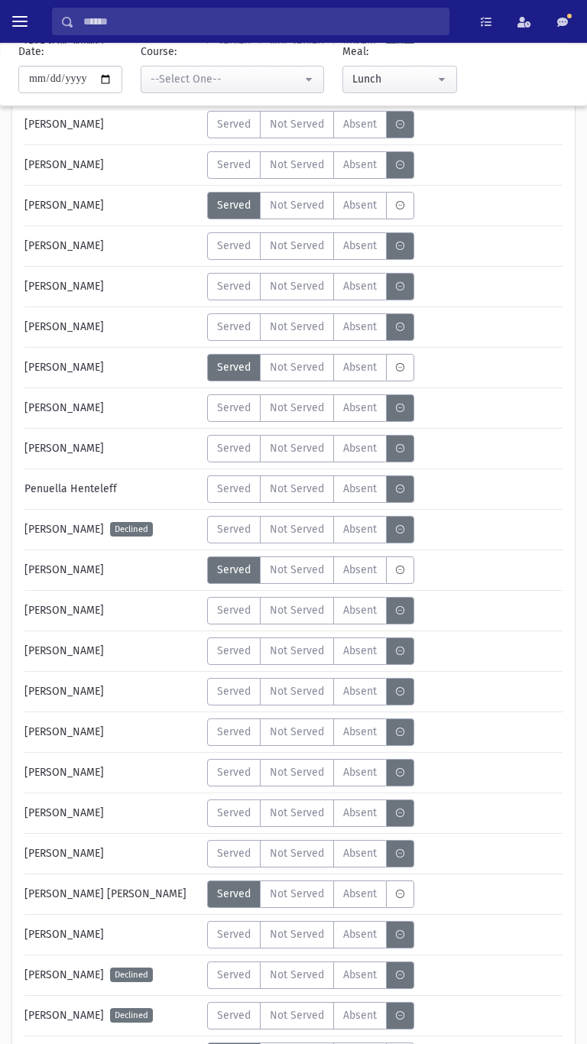
scroll to position [1727, 0]
click at [235, 699] on label "Served" at bounding box center [233, 691] width 53 height 28
click at [297, 695] on span "Not Served" at bounding box center [297, 690] width 54 height 16
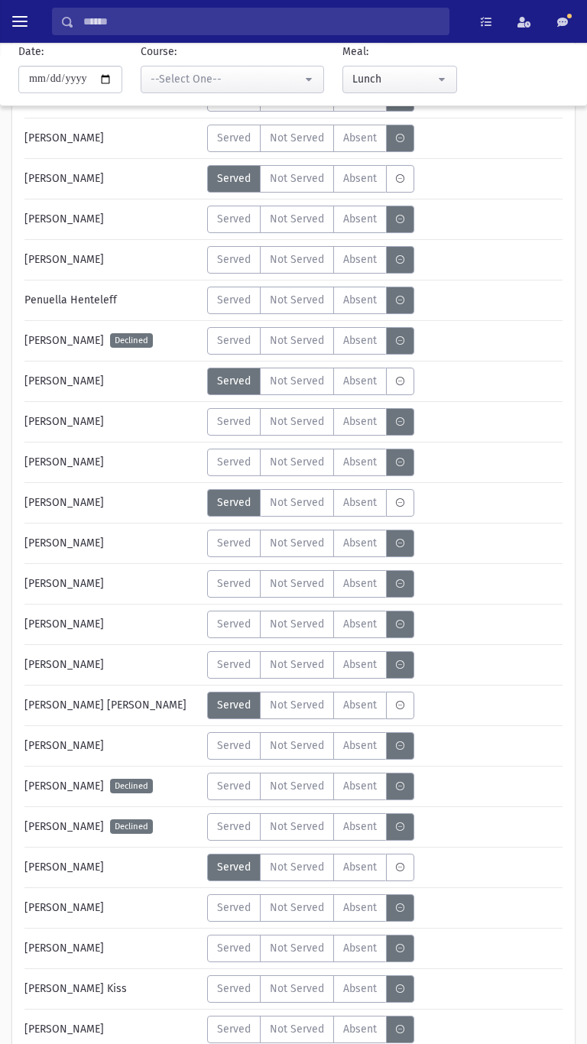
scroll to position [1905, 0]
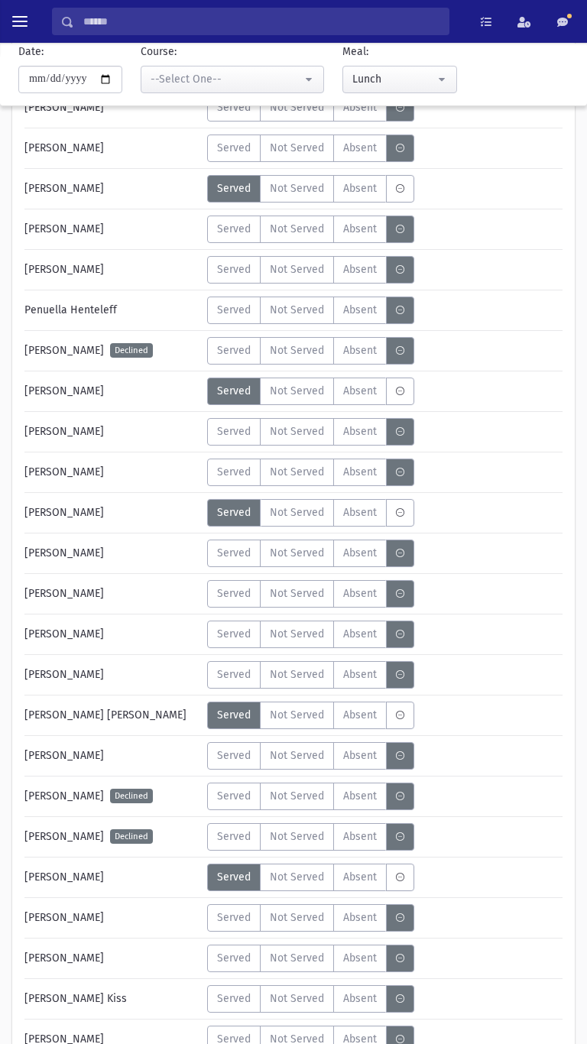
click at [293, 512] on span "Not Served" at bounding box center [297, 512] width 54 height 16
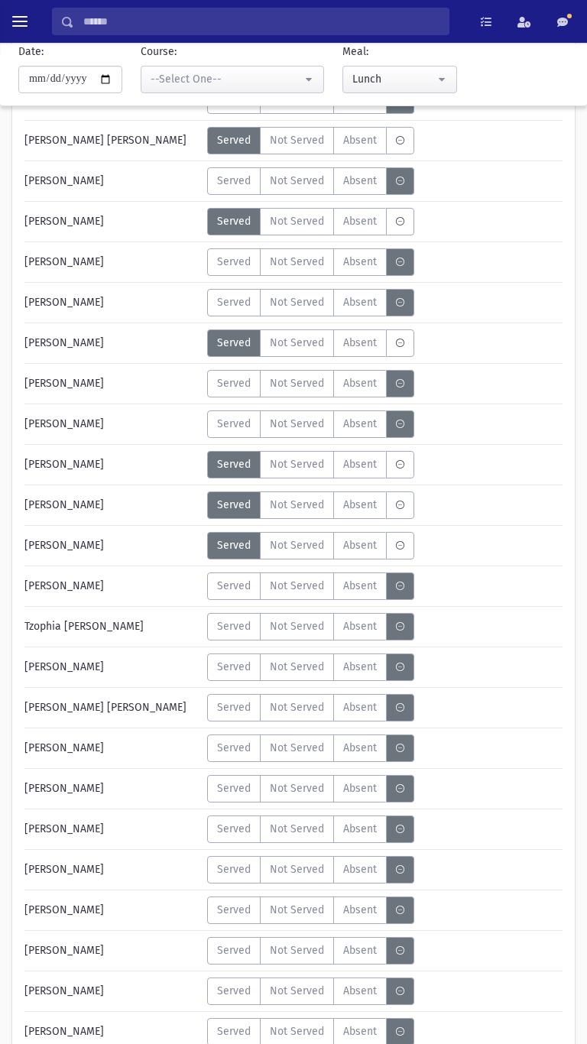
scroll to position [858, 0]
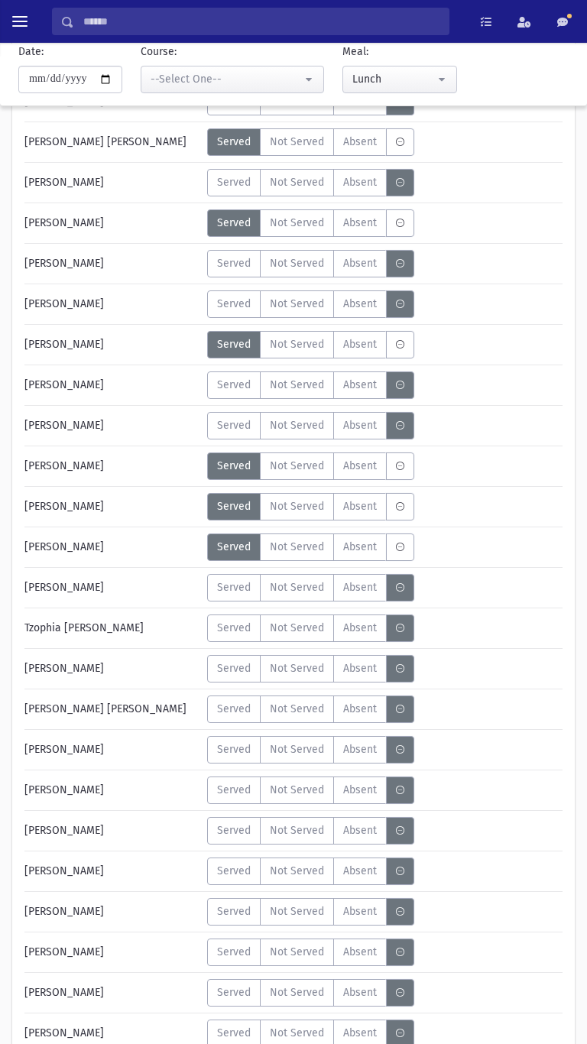
click at [229, 668] on span "Served" at bounding box center [234, 668] width 34 height 16
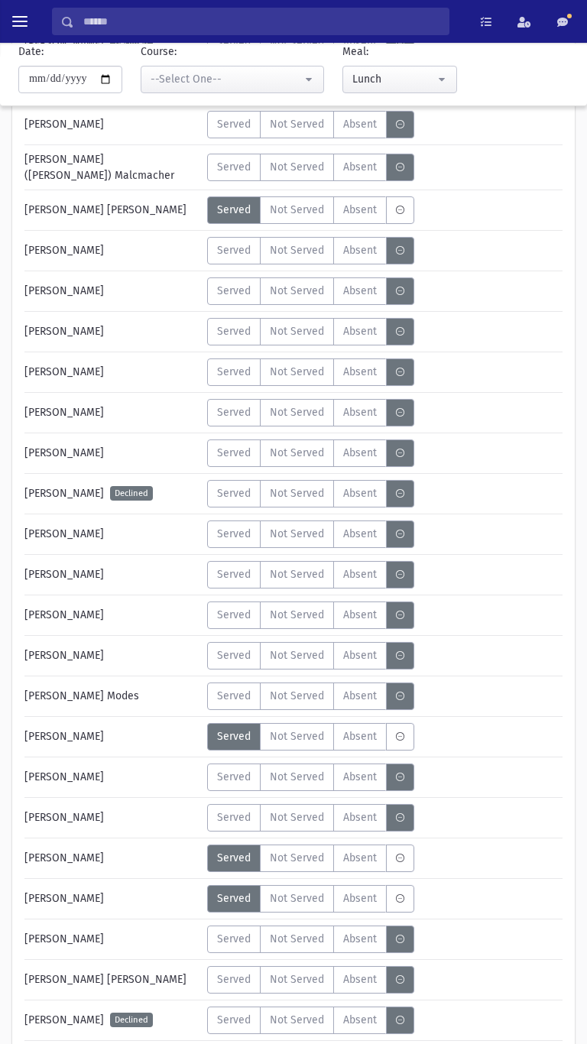
scroll to position [3263, 0]
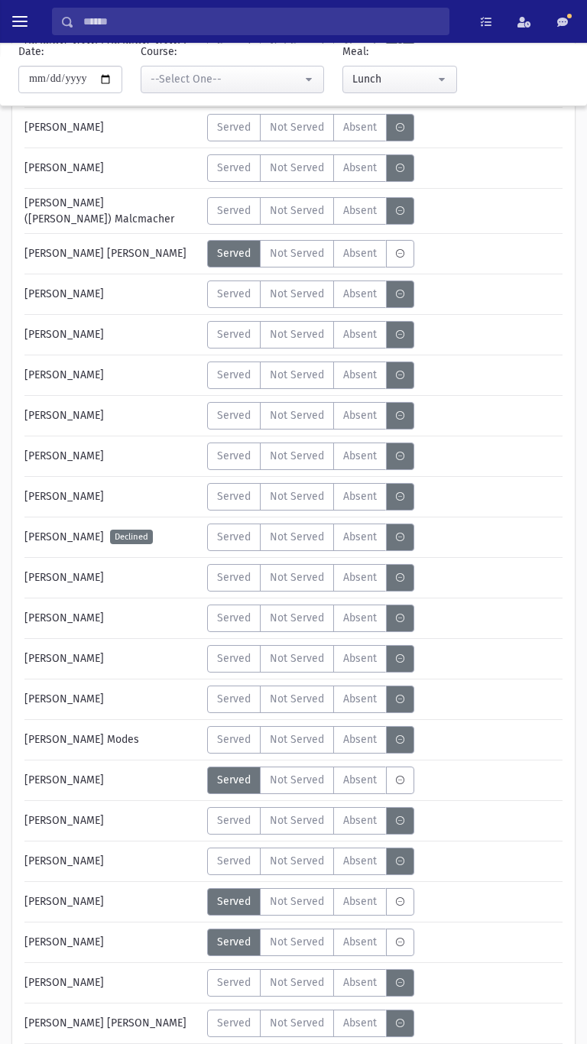
click at [230, 373] on span "Served" at bounding box center [234, 375] width 34 height 16
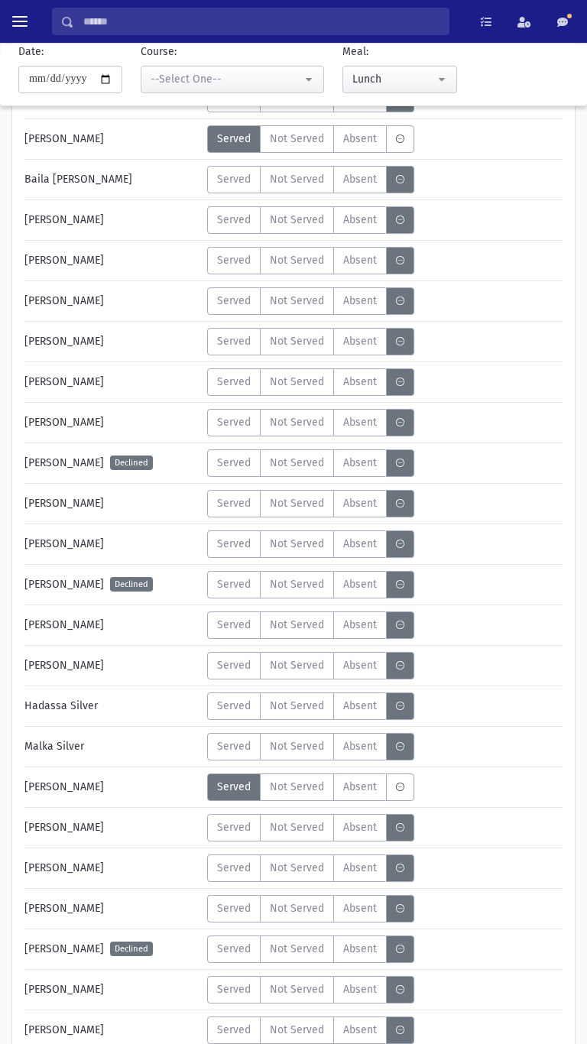
scroll to position [4916, 0]
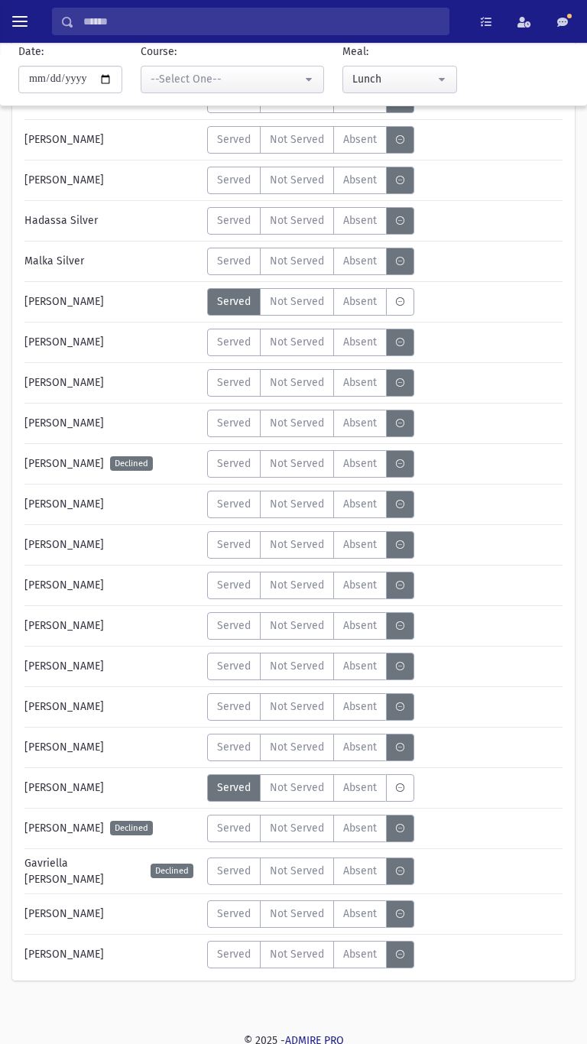
click at [225, 625] on span "Served" at bounding box center [234, 626] width 34 height 16
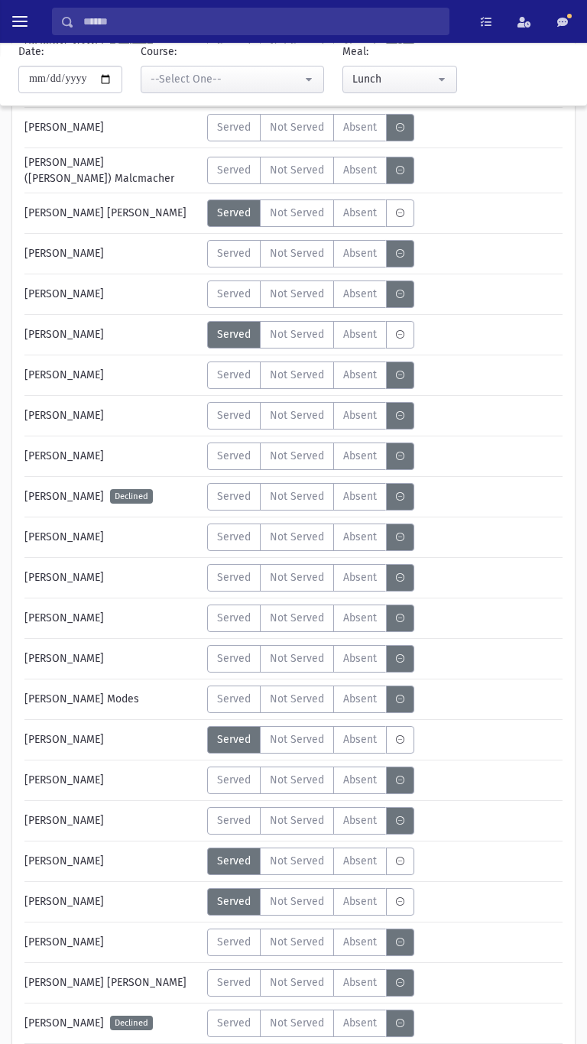
scroll to position [3305, 0]
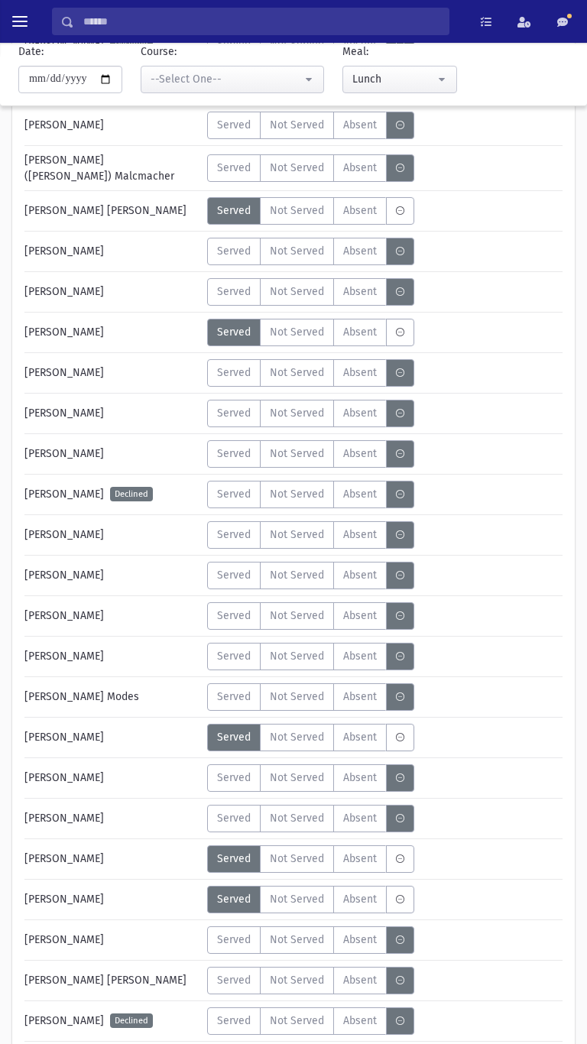
click at [231, 369] on span "Served" at bounding box center [234, 373] width 34 height 16
click at [225, 378] on label "Served" at bounding box center [233, 373] width 53 height 28
click at [292, 376] on label "Not Served" at bounding box center [297, 373] width 74 height 28
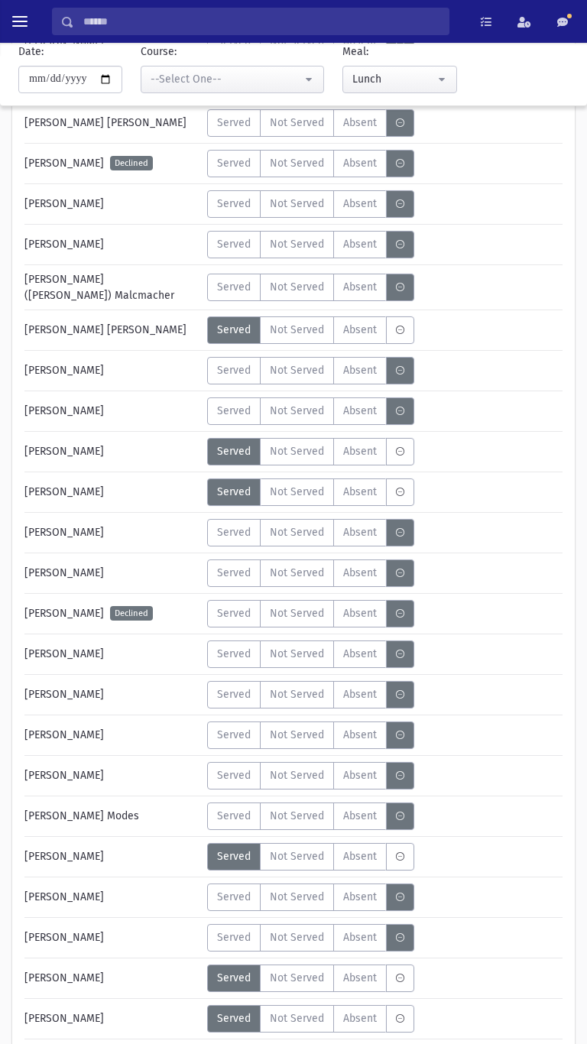
scroll to position [3190, 0]
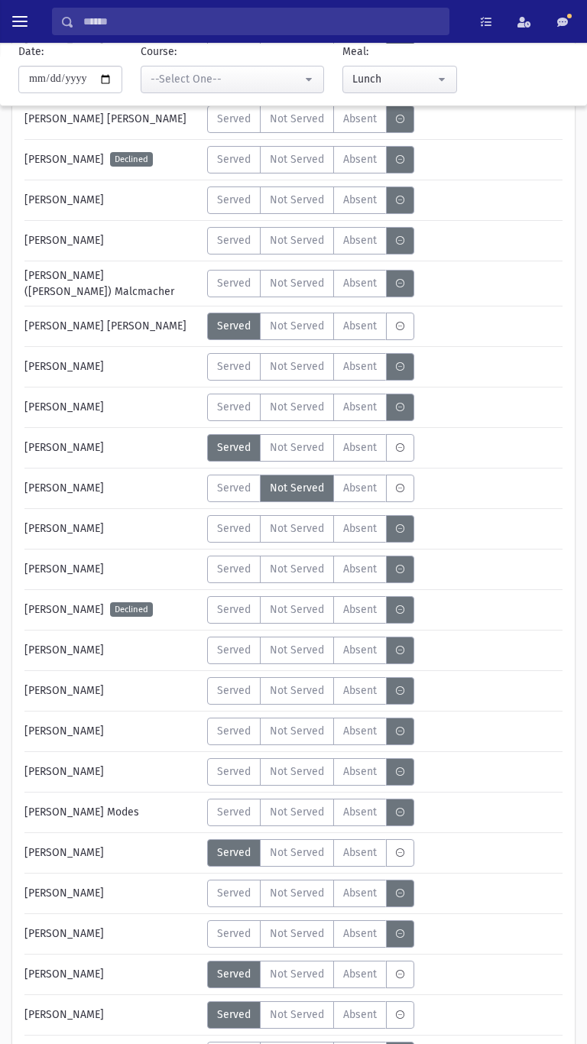
click at [231, 358] on span "Served" at bounding box center [234, 366] width 34 height 16
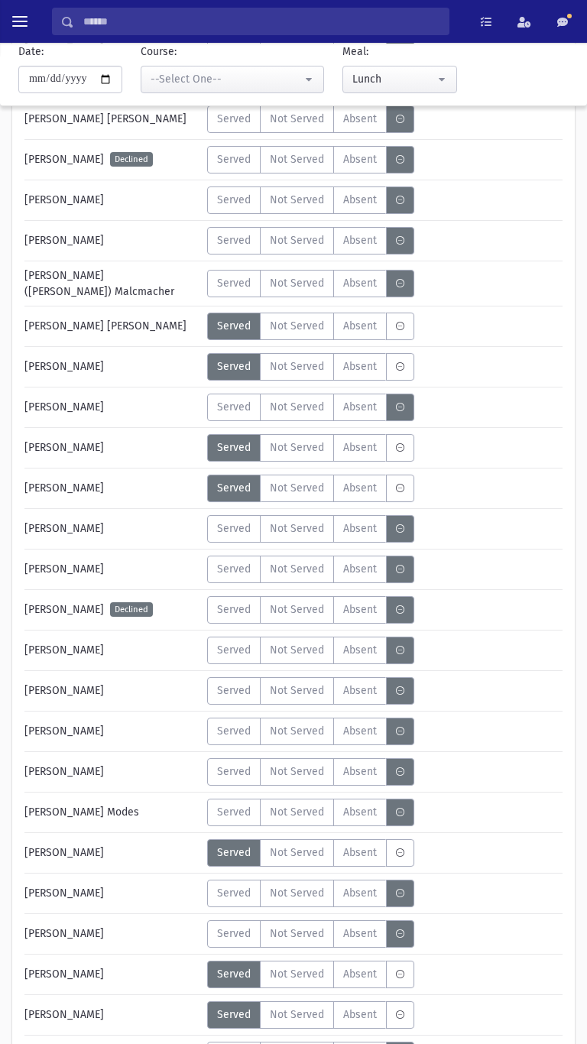
click at [236, 407] on span "Served" at bounding box center [234, 407] width 34 height 16
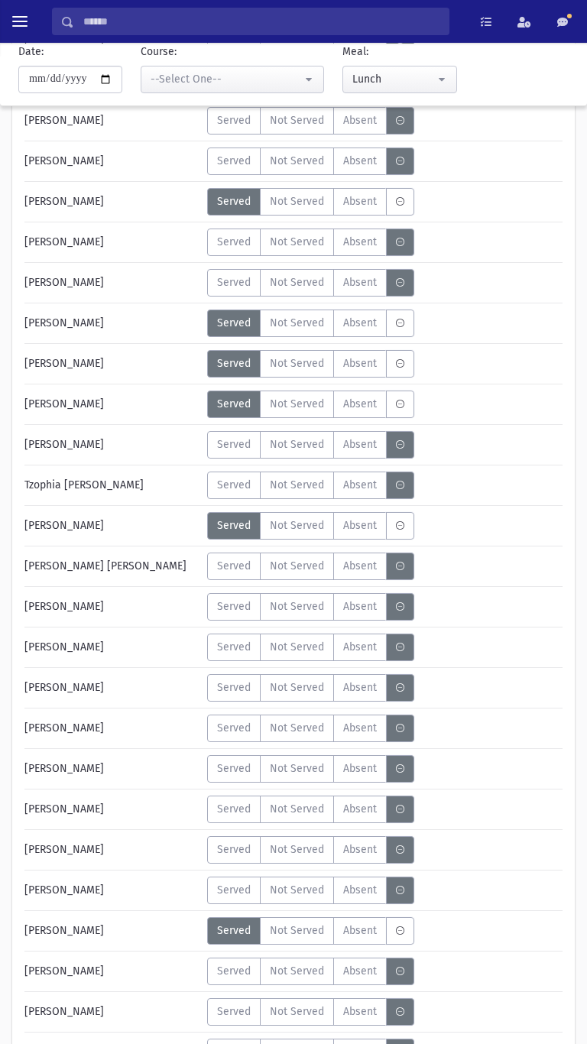
scroll to position [1000, 0]
click at [228, 252] on label "Served" at bounding box center [233, 243] width 53 height 28
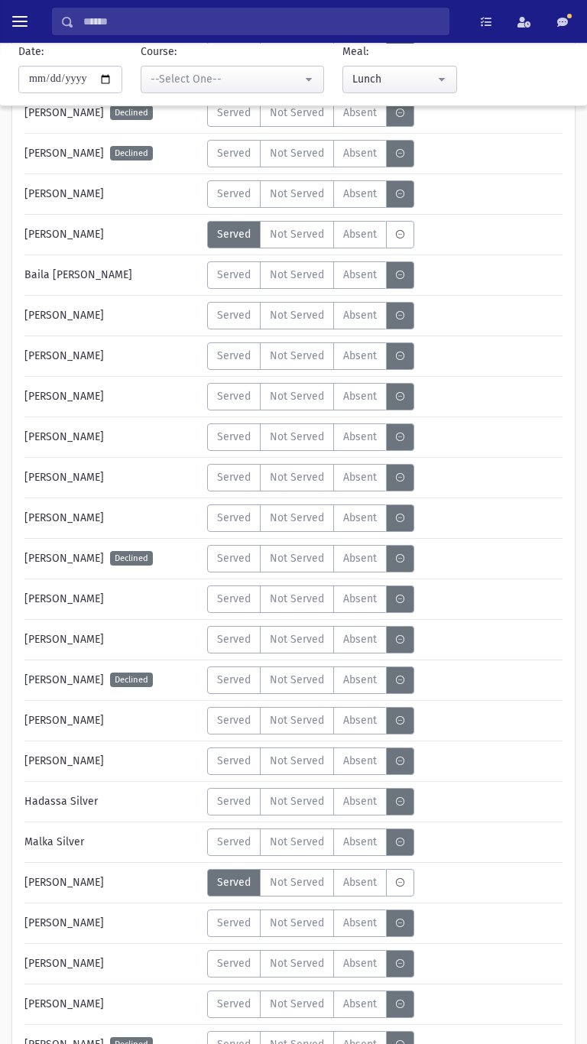
scroll to position [4343, 0]
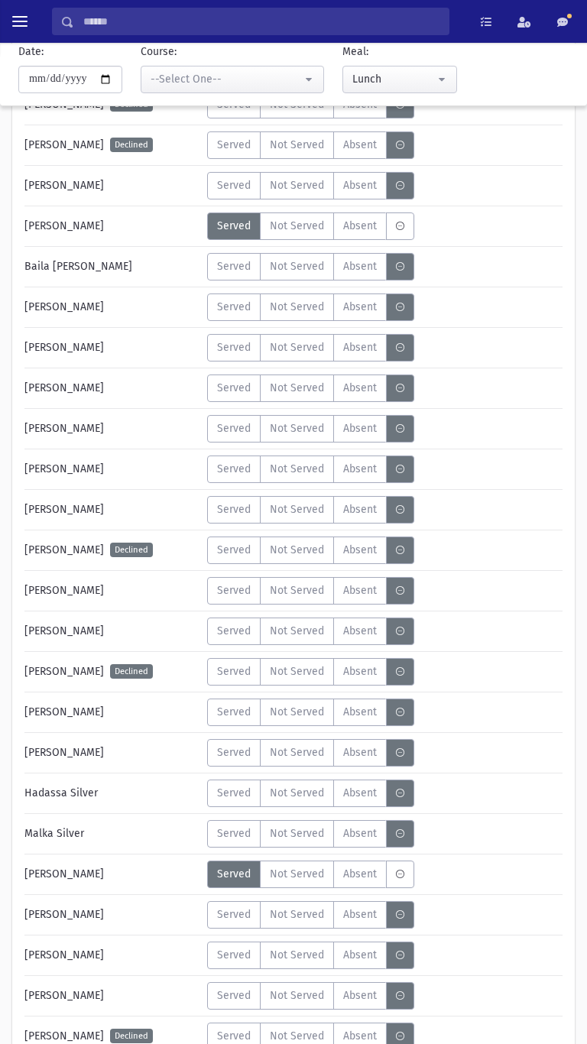
click at [232, 909] on span "Served" at bounding box center [234, 914] width 34 height 16
click at [241, 353] on label "Served" at bounding box center [233, 348] width 53 height 28
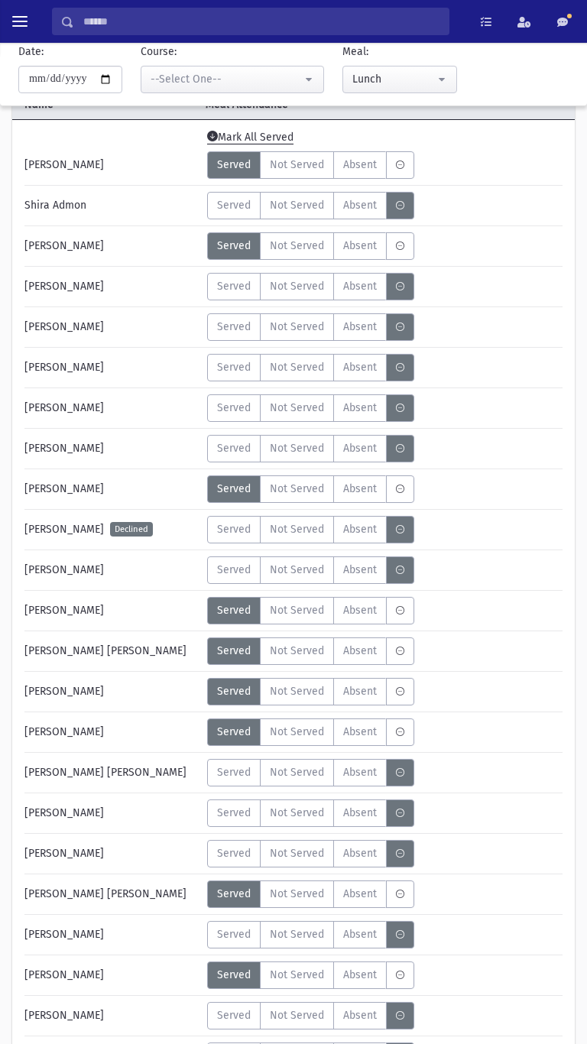
scroll to position [122, 0]
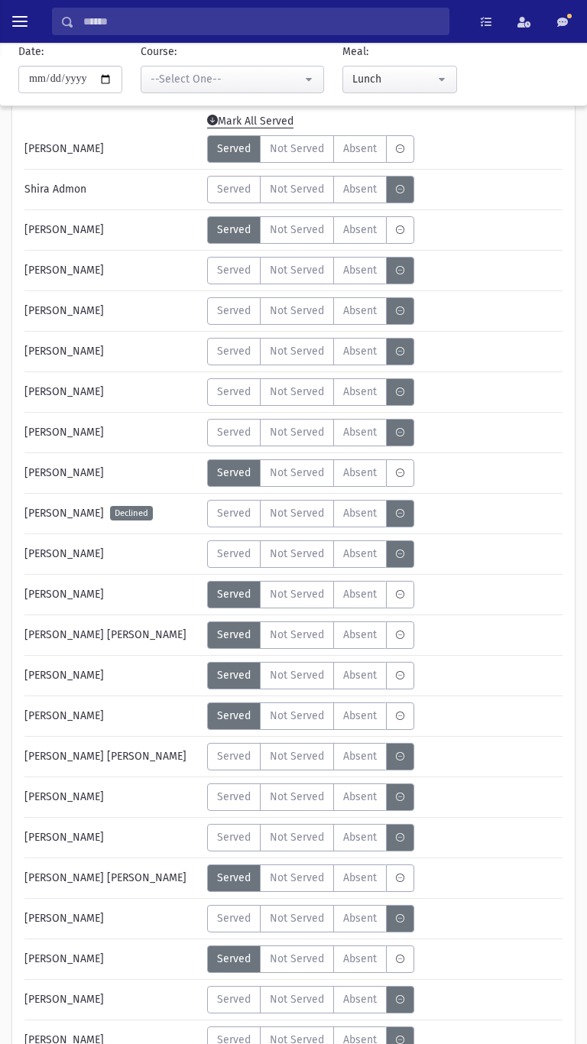
click at [243, 394] on span "Served" at bounding box center [234, 392] width 34 height 16
click at [227, 555] on span "Served" at bounding box center [234, 554] width 34 height 16
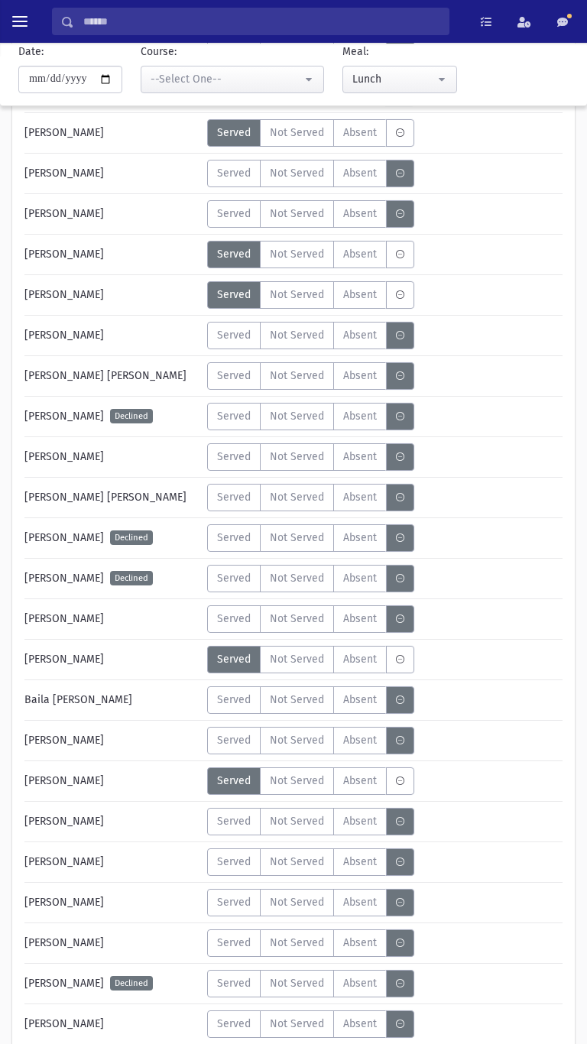
scroll to position [3911, 0]
click at [231, 374] on span "Served" at bounding box center [234, 375] width 34 height 16
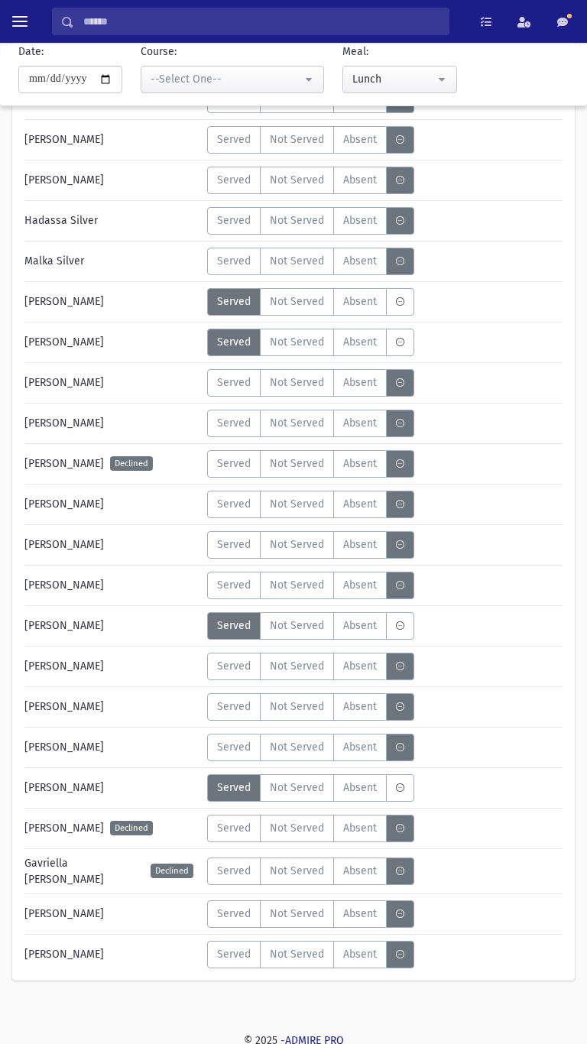
scroll to position [4914, 0]
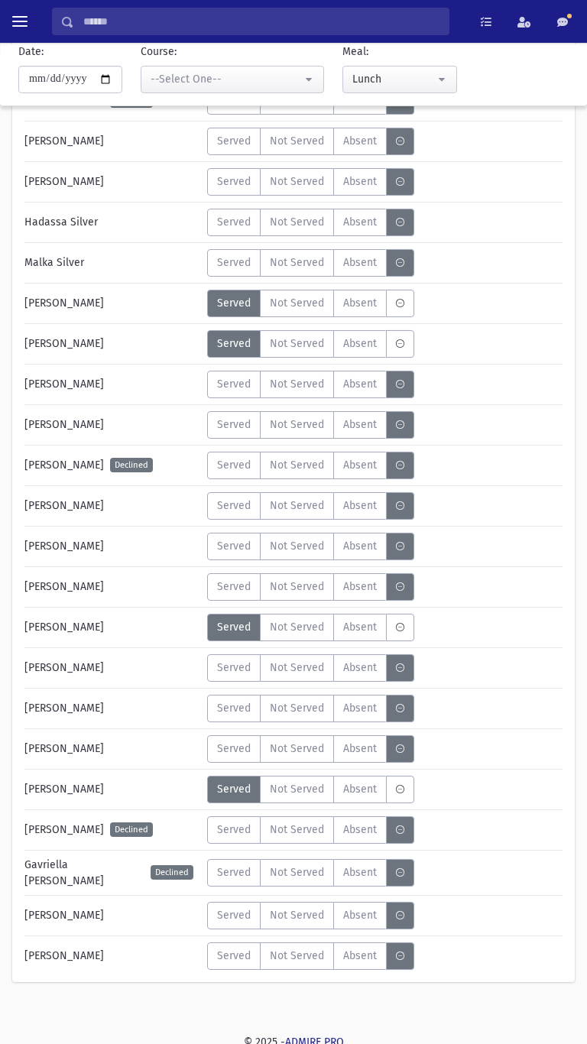
click at [220, 386] on span "Served" at bounding box center [234, 384] width 34 height 16
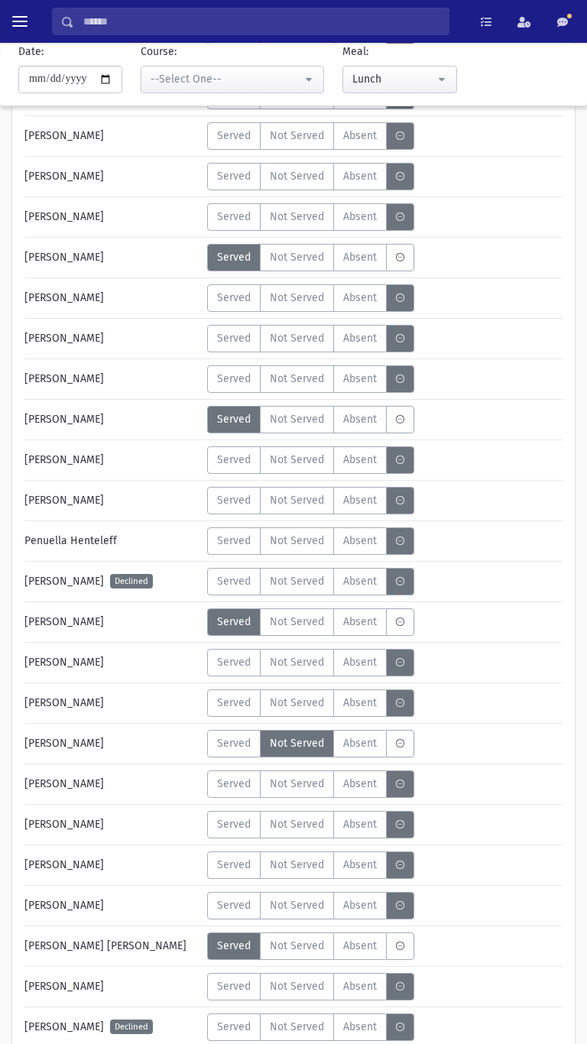
scroll to position [1675, 0]
click at [225, 507] on span "Served" at bounding box center [234, 499] width 34 height 16
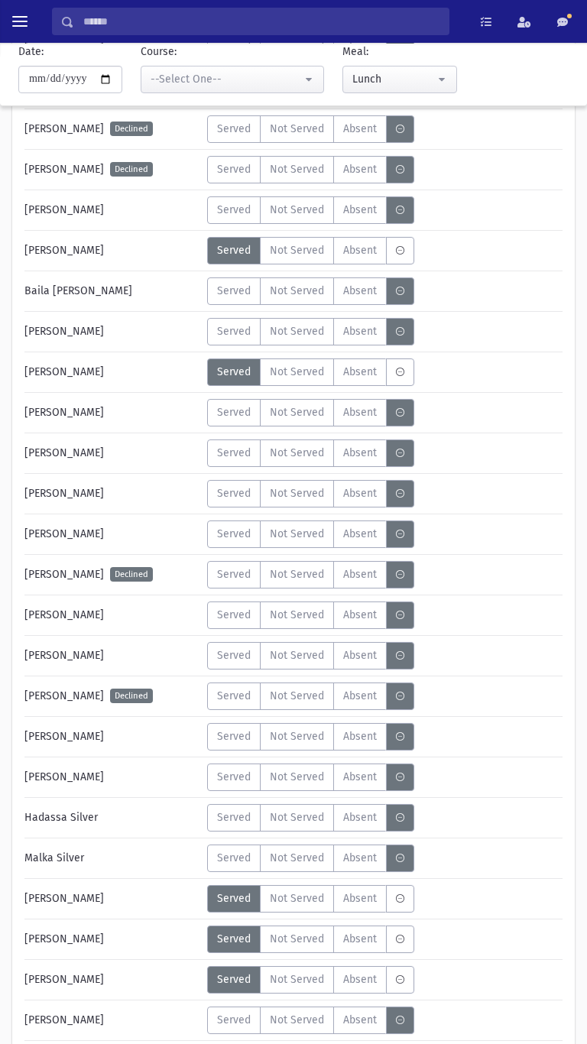
scroll to position [4324, 0]
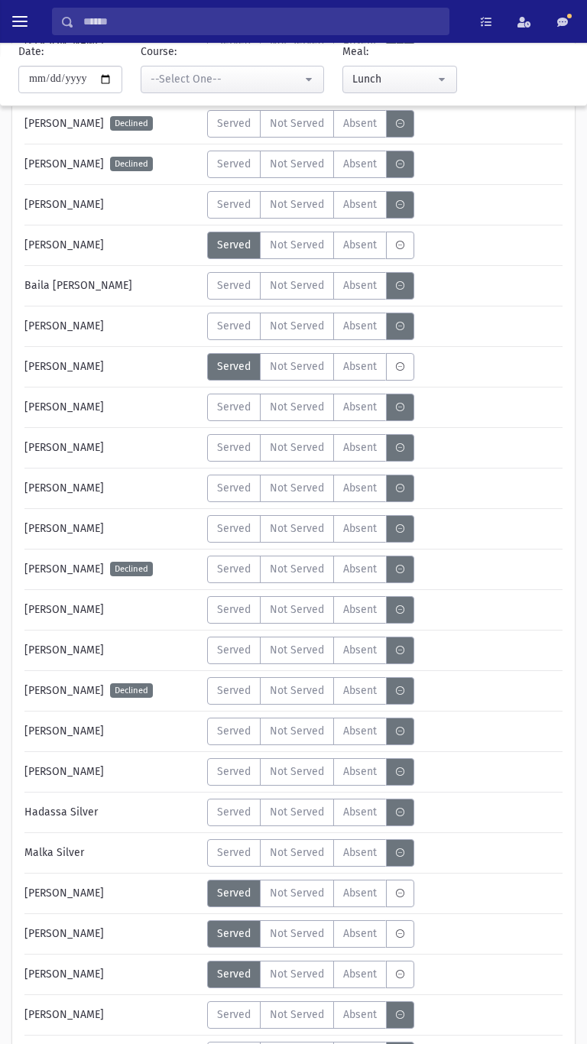
click at [239, 527] on span "Served" at bounding box center [234, 528] width 34 height 16
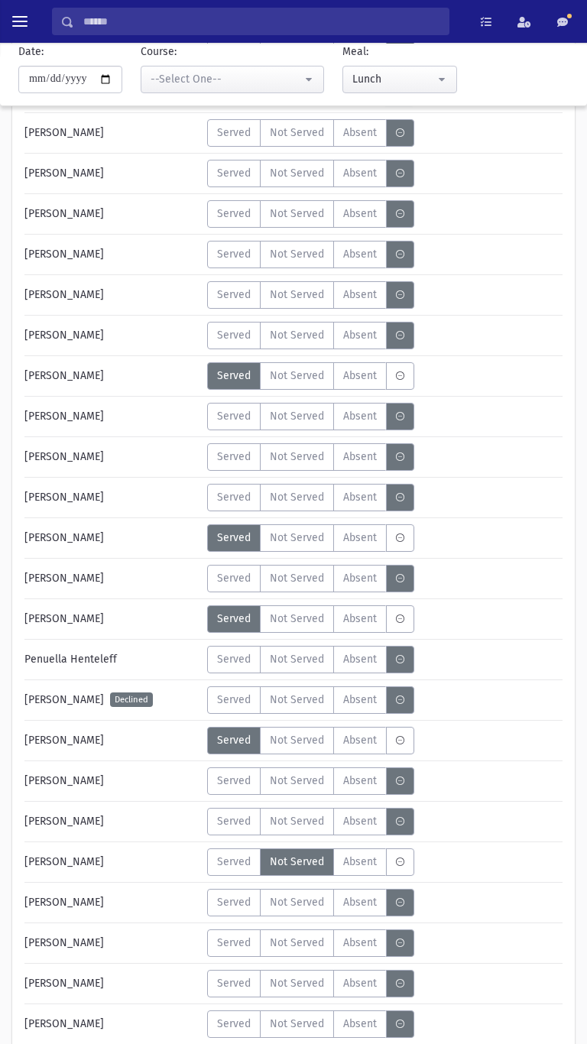
scroll to position [1558, 0]
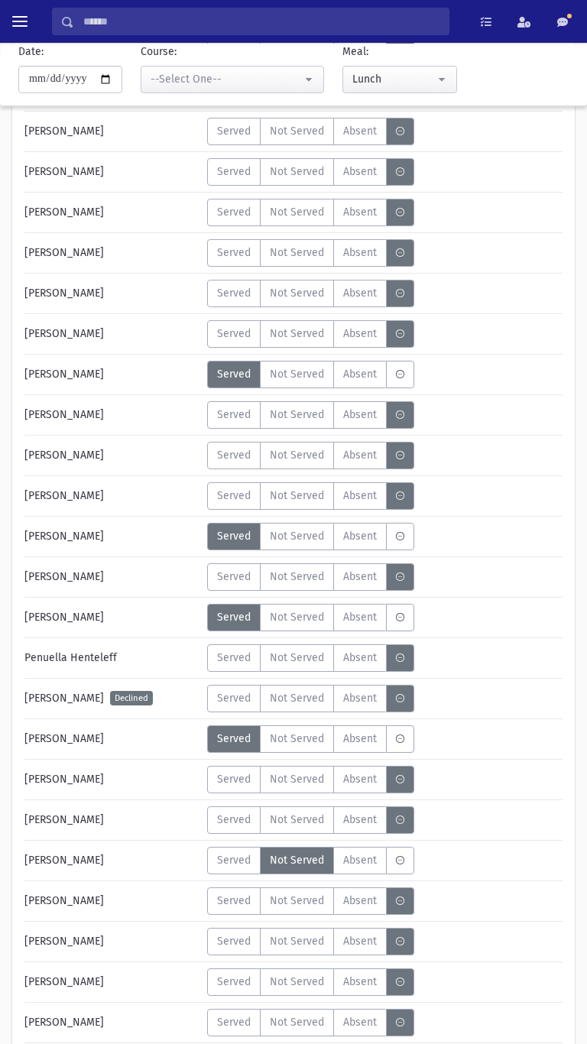
click at [231, 213] on span "Served" at bounding box center [234, 212] width 34 height 16
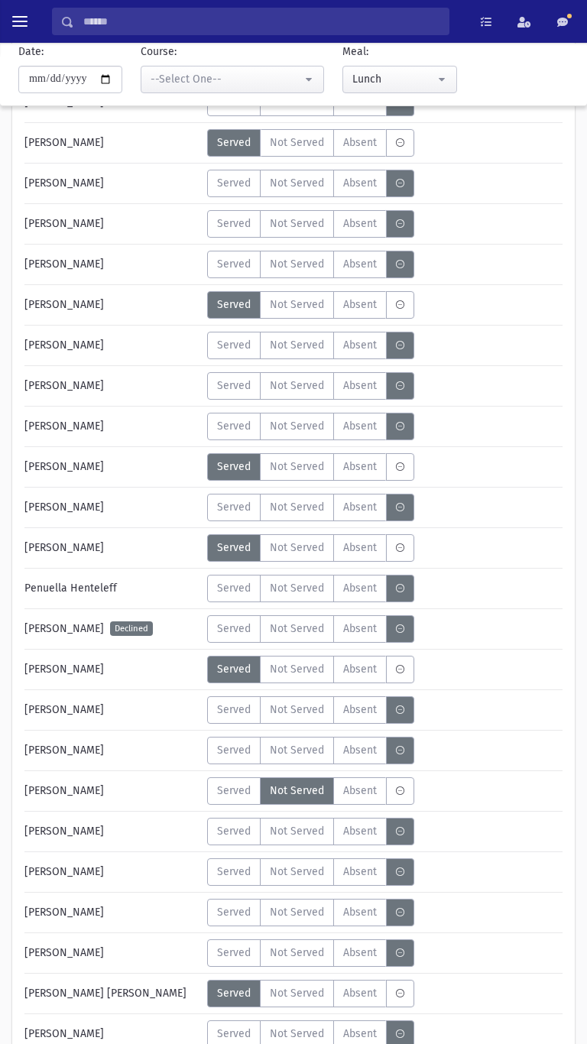
scroll to position [1629, 0]
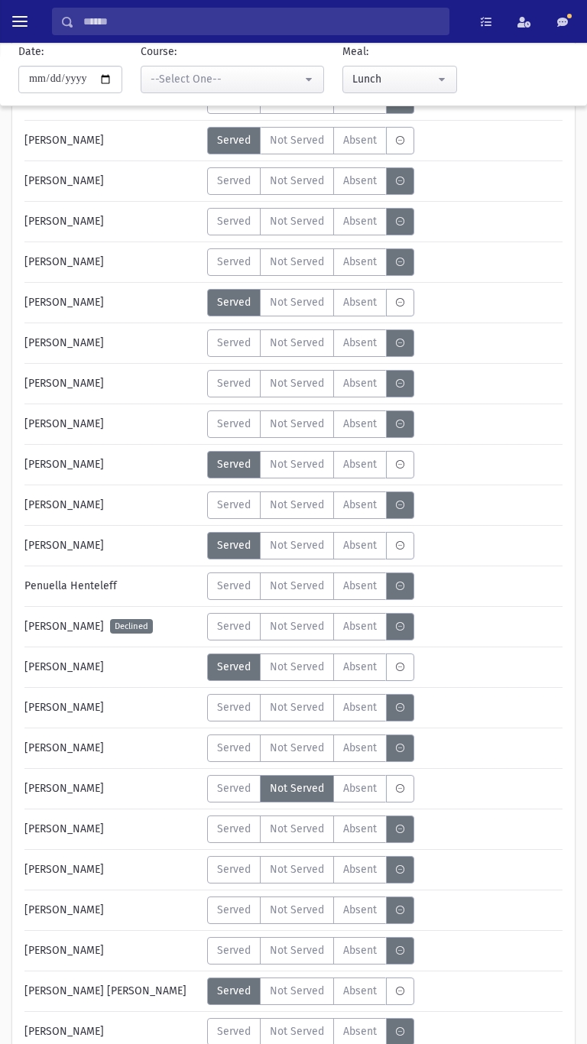
click at [235, 264] on span "Served" at bounding box center [234, 262] width 34 height 16
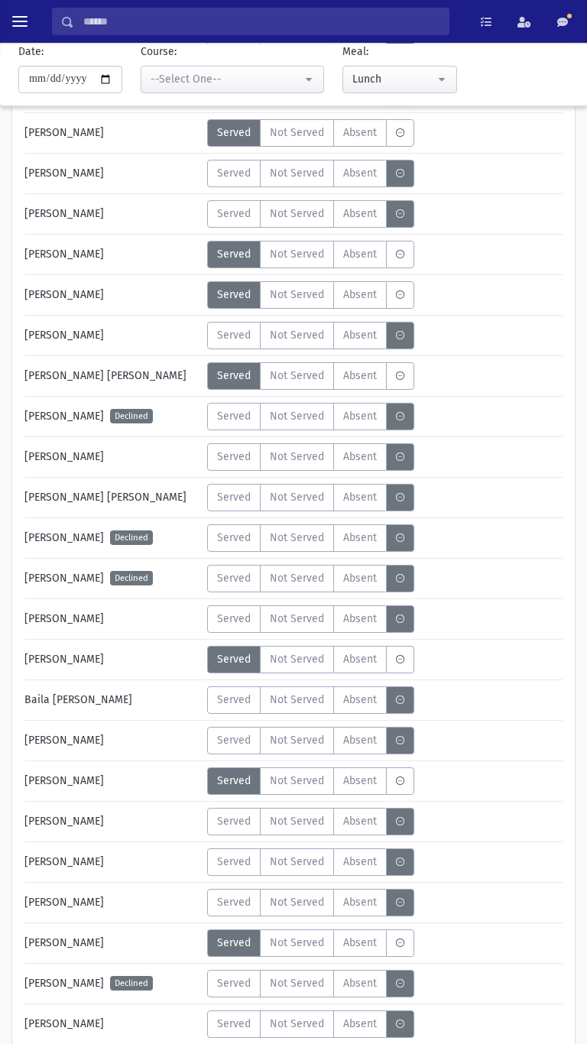
scroll to position [3914, 0]
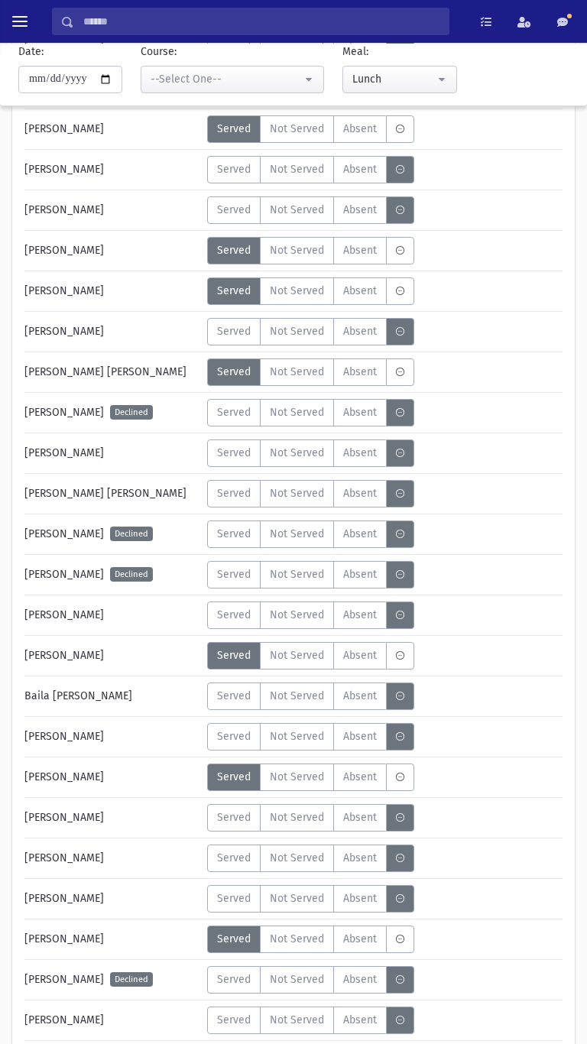
click at [225, 819] on span "Served" at bounding box center [234, 817] width 34 height 16
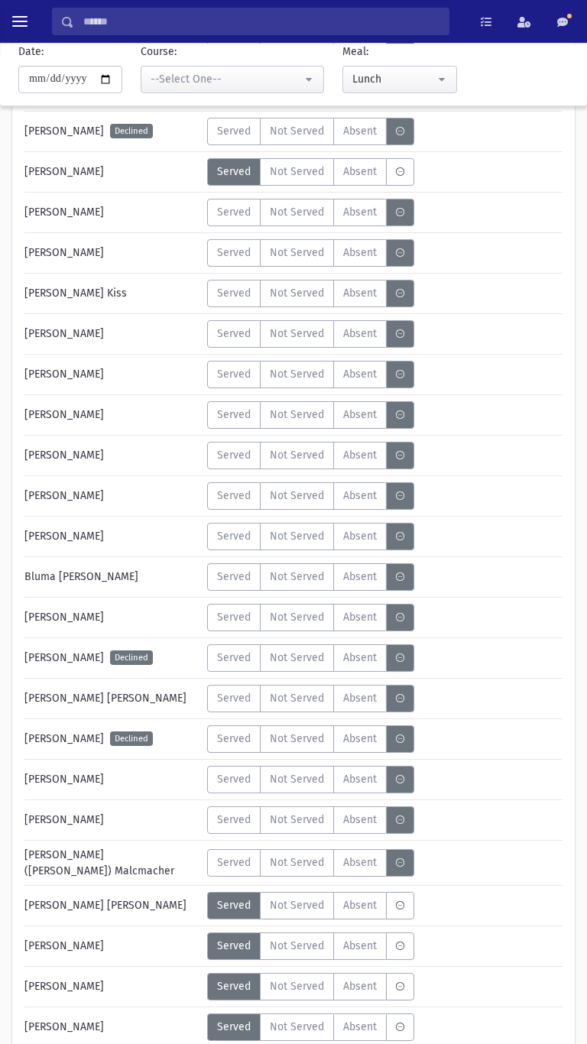
scroll to position [2596, 0]
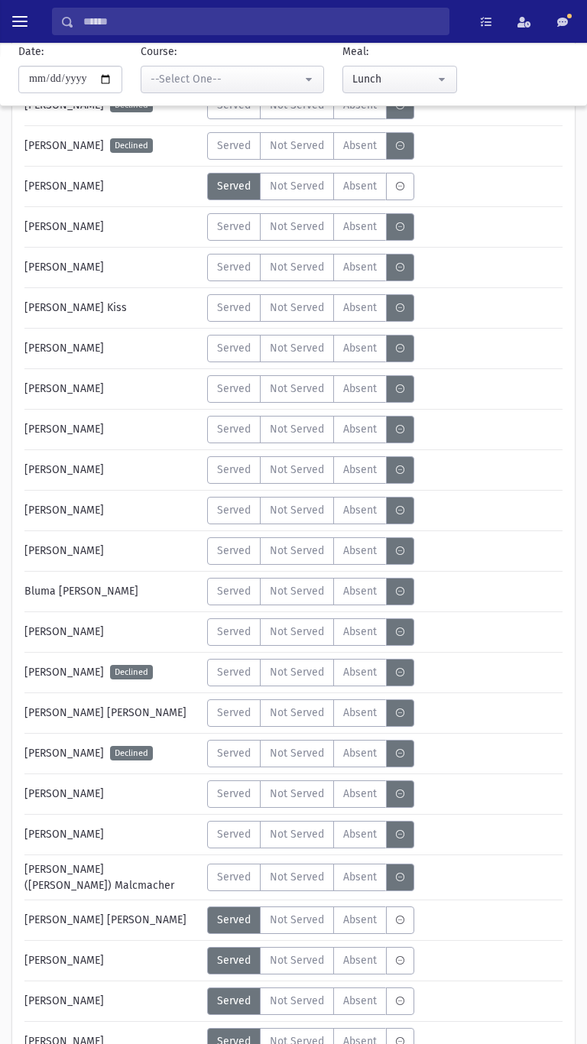
click at [230, 276] on label "Served" at bounding box center [233, 268] width 53 height 28
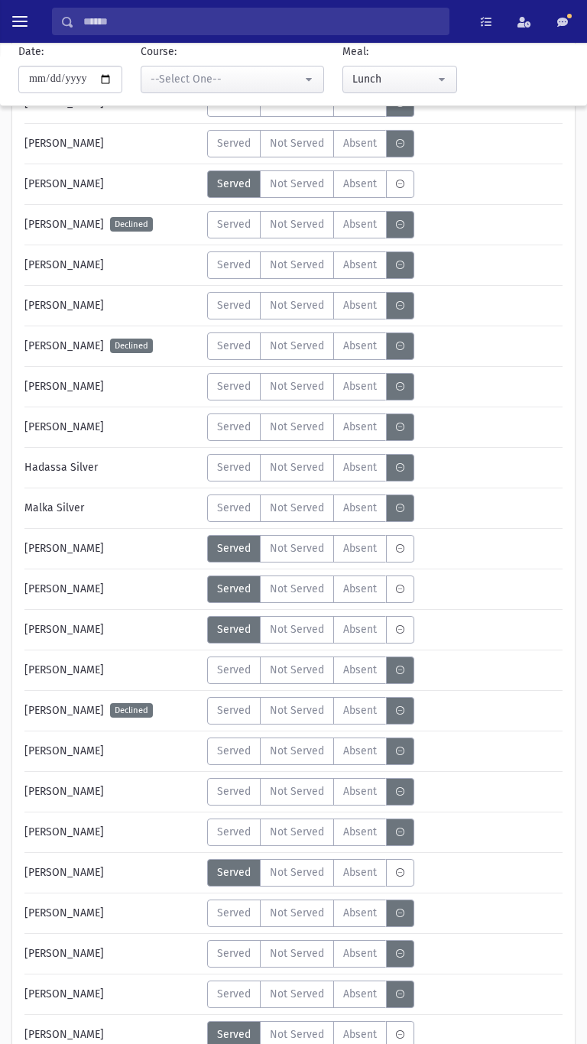
scroll to position [4916, 0]
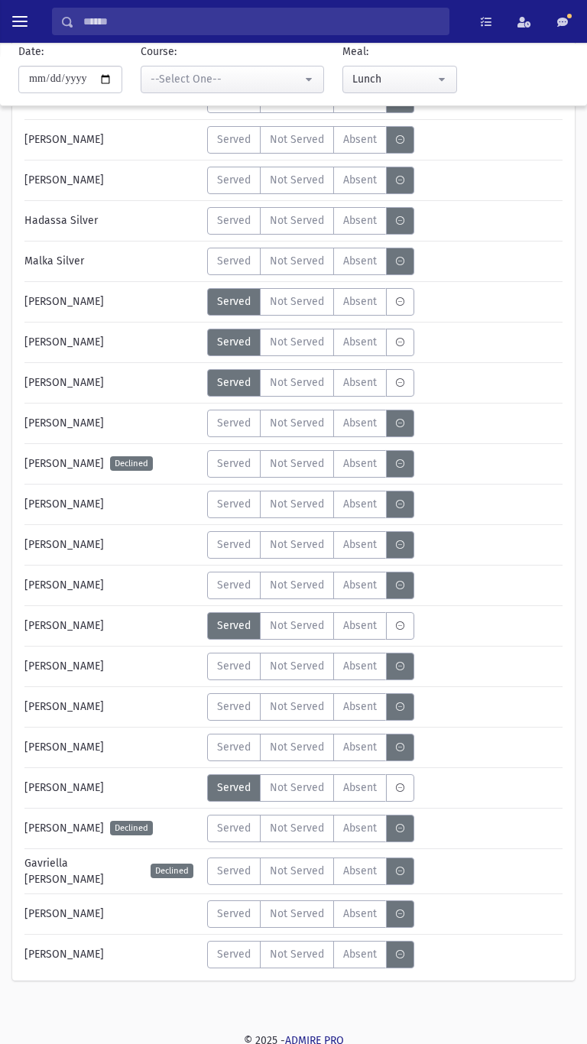
click at [235, 952] on span "Served" at bounding box center [234, 954] width 34 height 16
click at [547, 426] on div "Served Not Served Absent A" at bounding box center [385, 424] width 369 height 28
click at [230, 662] on span "Served" at bounding box center [234, 666] width 34 height 16
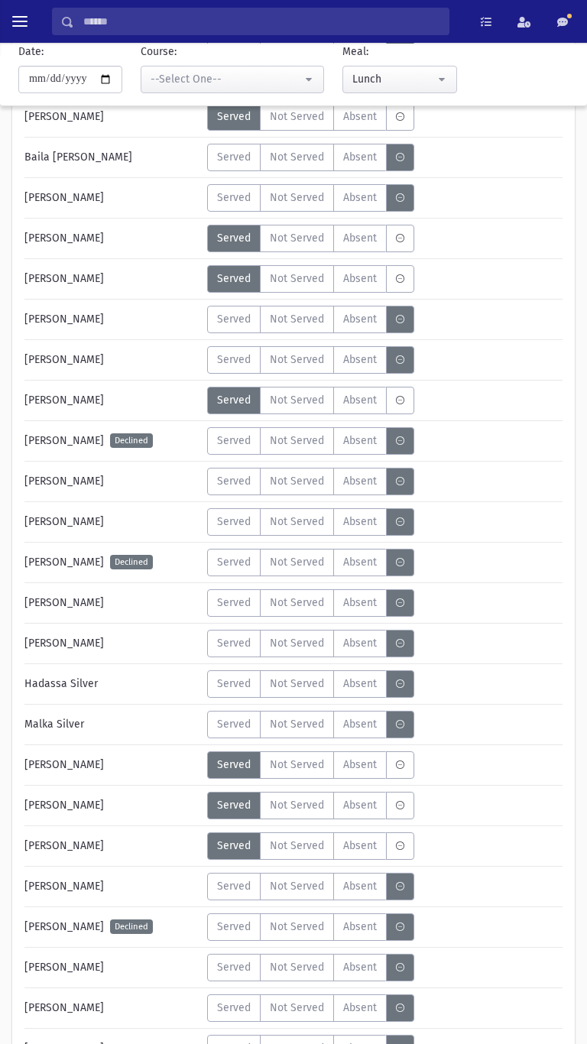
scroll to position [4454, 0]
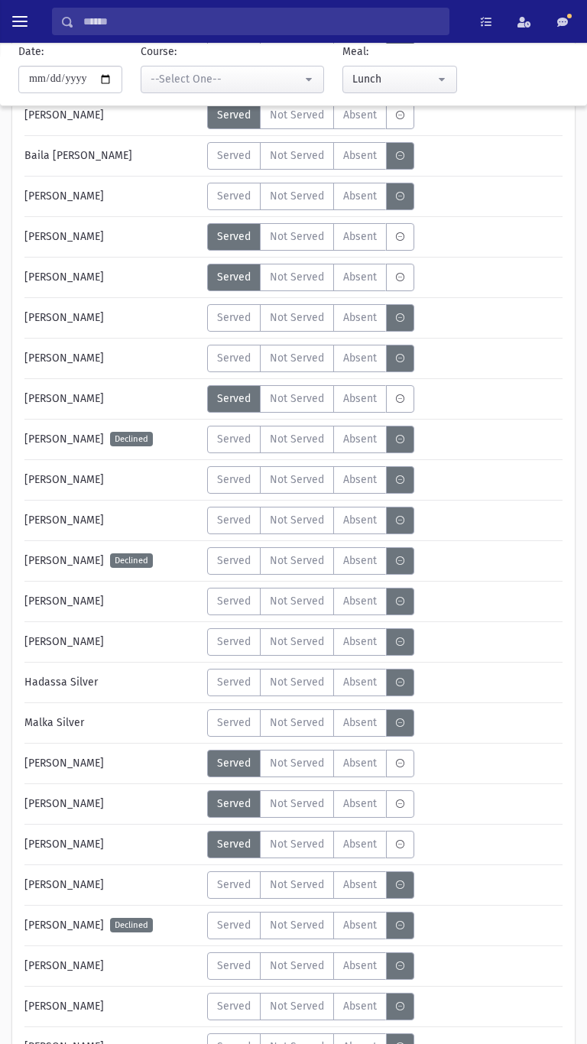
click at [230, 355] on span "Served" at bounding box center [234, 358] width 34 height 16
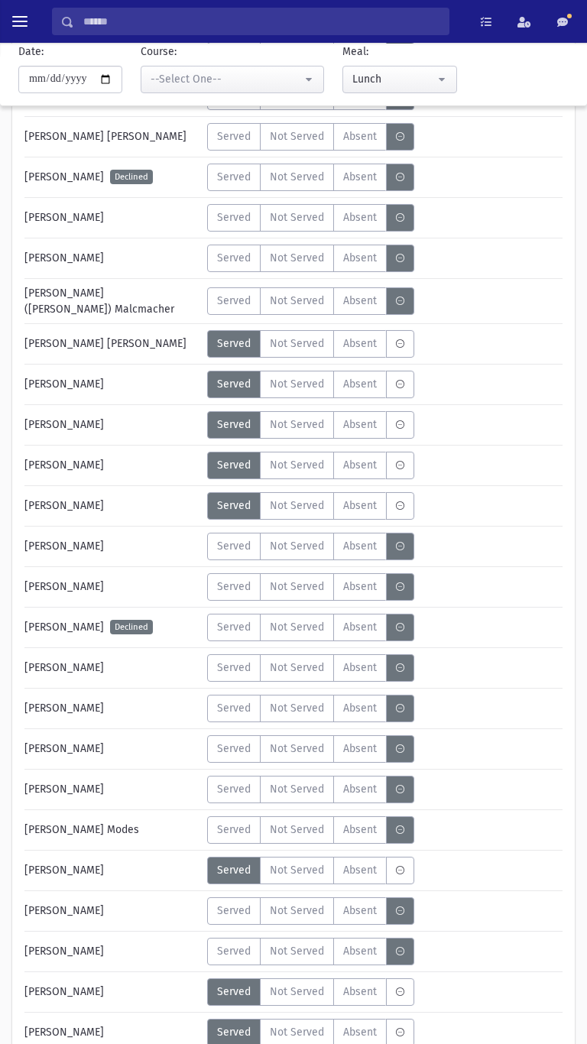
scroll to position [3175, 0]
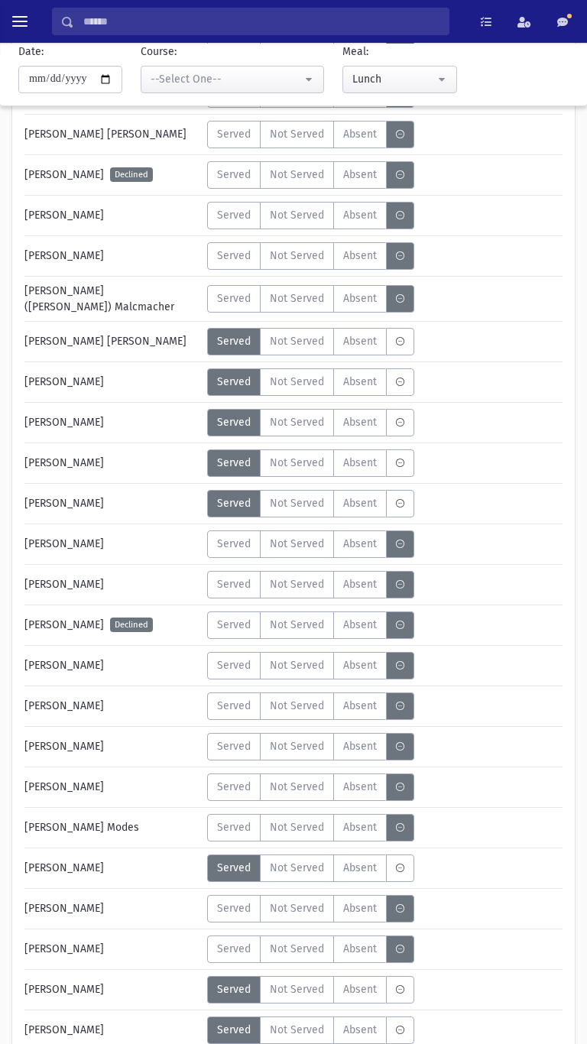
click at [222, 542] on span "Served" at bounding box center [234, 544] width 34 height 16
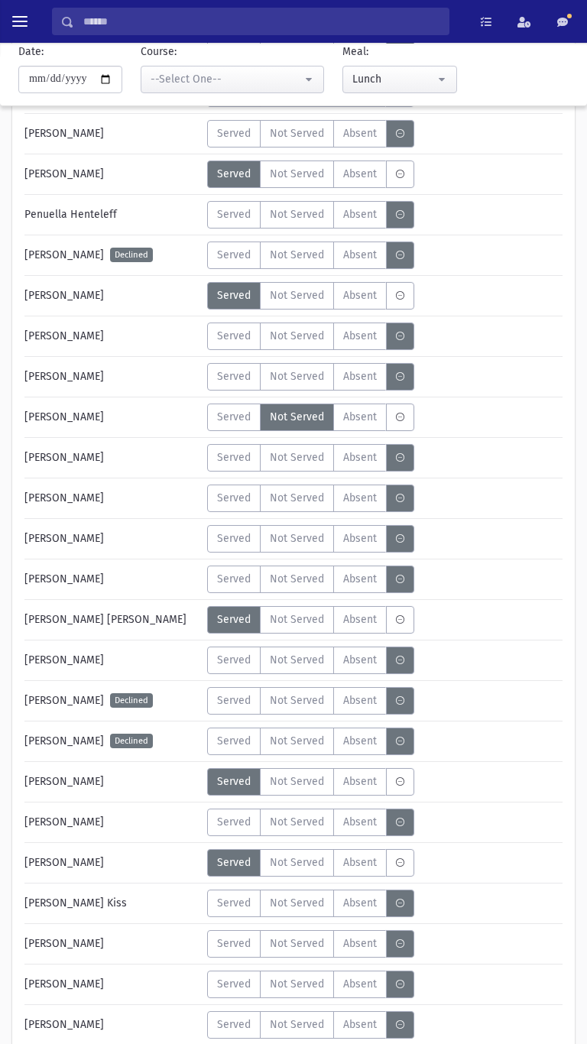
scroll to position [2010, 0]
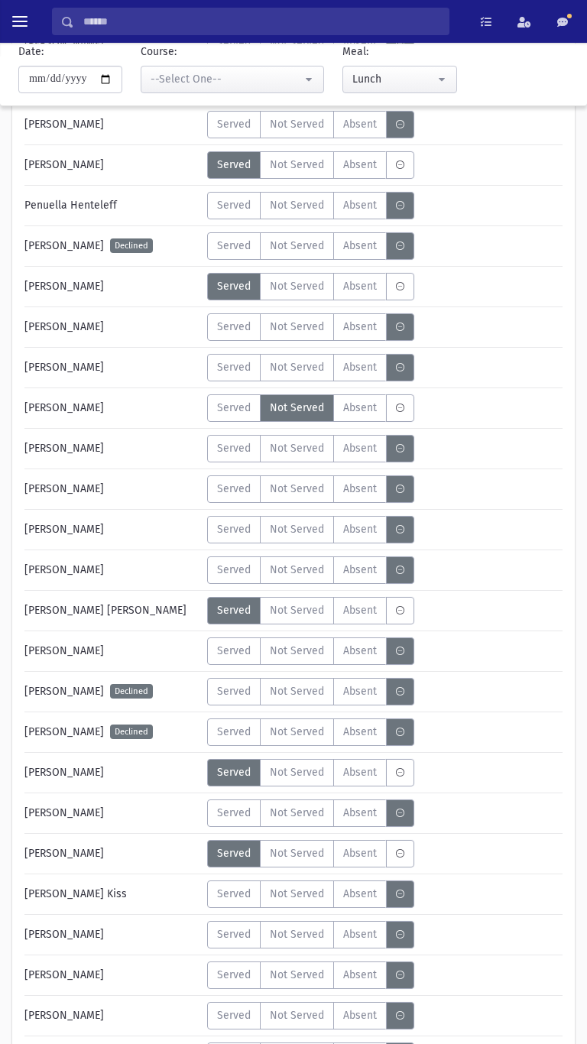
click at [231, 208] on span "Served" at bounding box center [234, 205] width 34 height 16
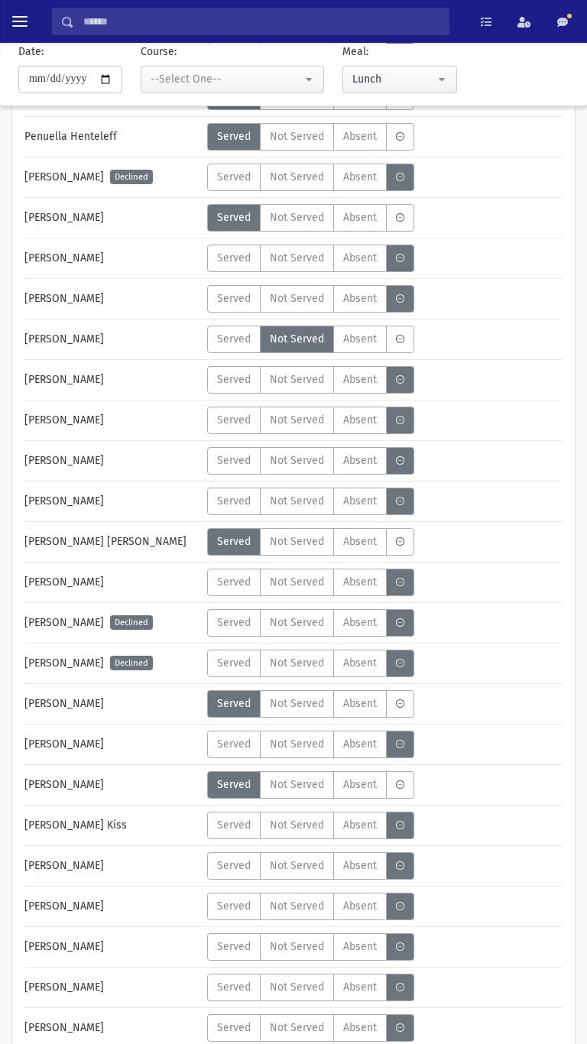
scroll to position [2080, 0]
click at [232, 867] on span "Served" at bounding box center [234, 865] width 34 height 16
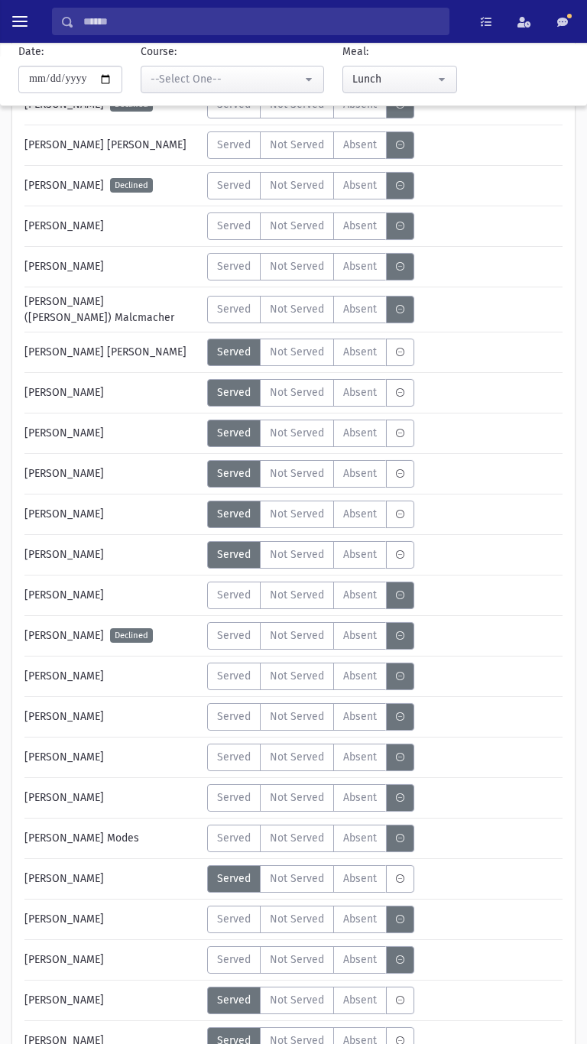
scroll to position [3197, 0]
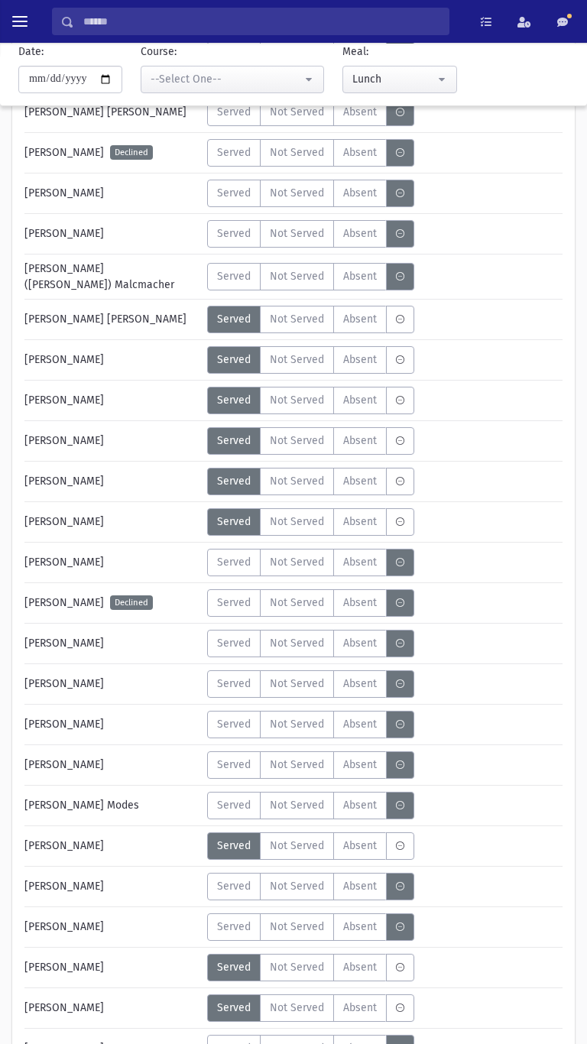
click at [225, 689] on label "Served" at bounding box center [233, 684] width 53 height 28
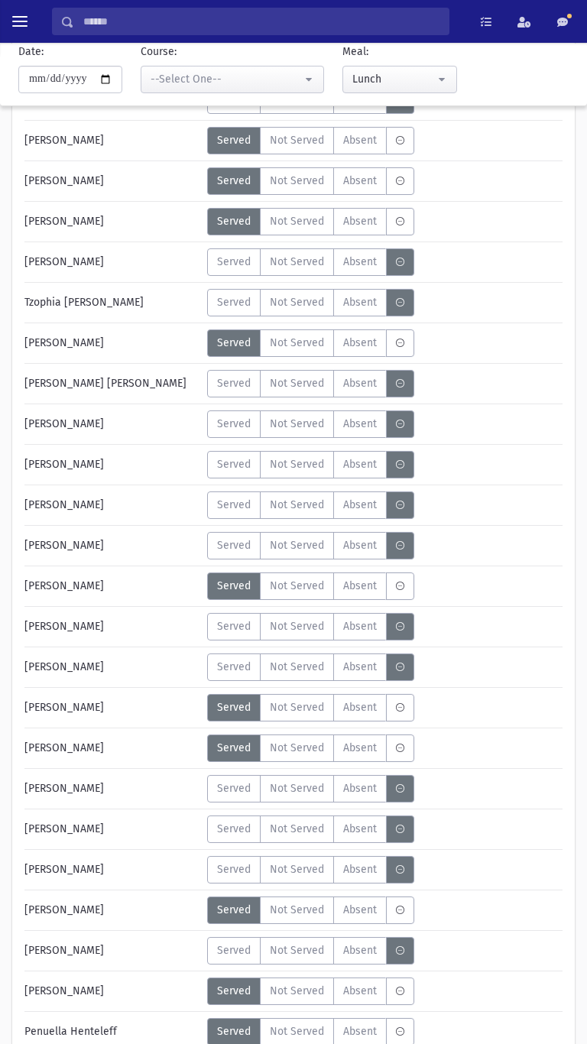
scroll to position [1181, 0]
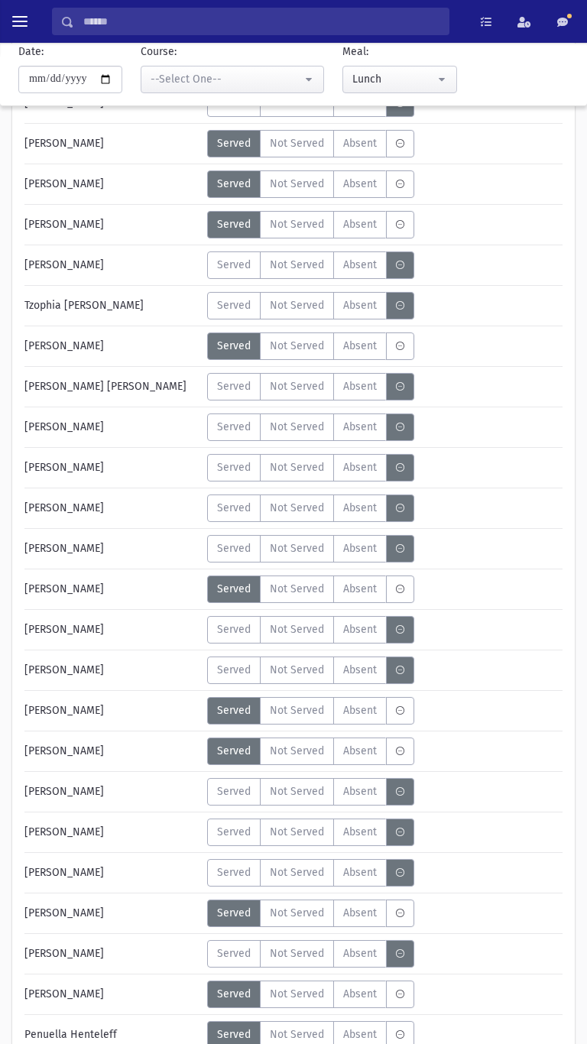
click at [234, 266] on span "Served" at bounding box center [234, 265] width 34 height 16
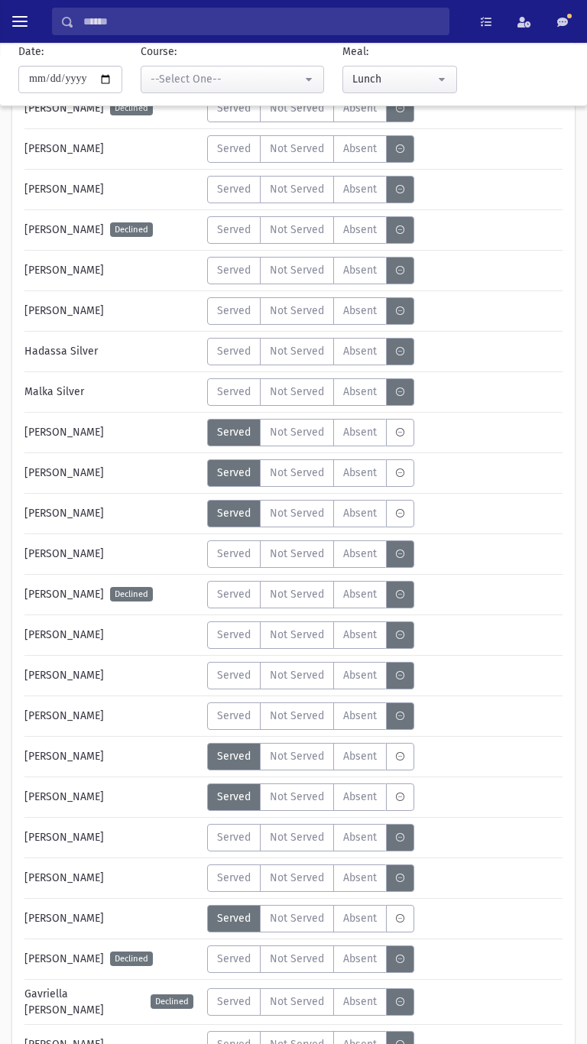
scroll to position [4916, 0]
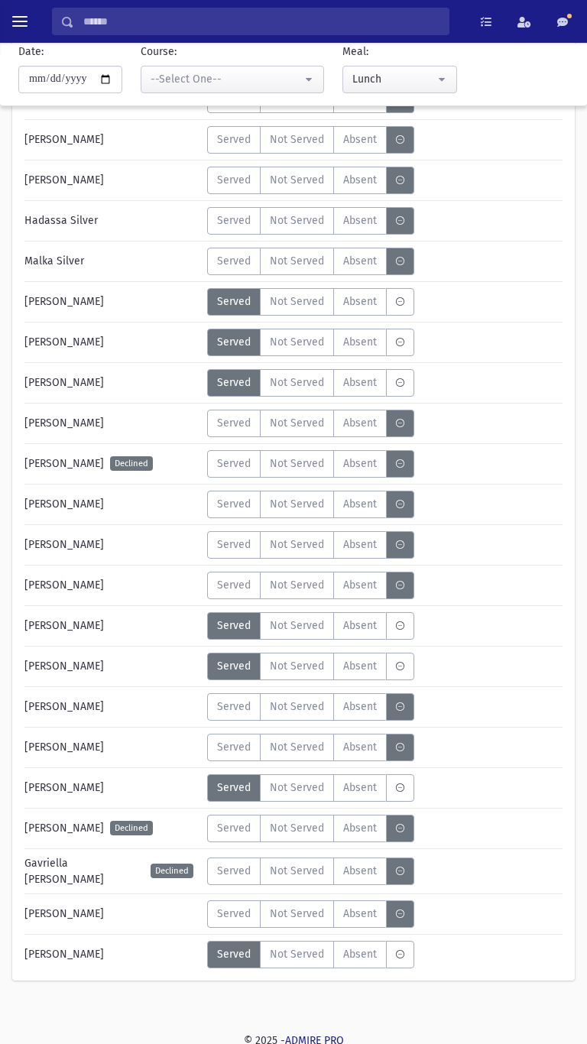
click at [228, 742] on span "Served" at bounding box center [234, 747] width 34 height 16
click at [229, 709] on span "Served" at bounding box center [234, 707] width 34 height 16
click at [225, 223] on span "Served" at bounding box center [234, 220] width 34 height 16
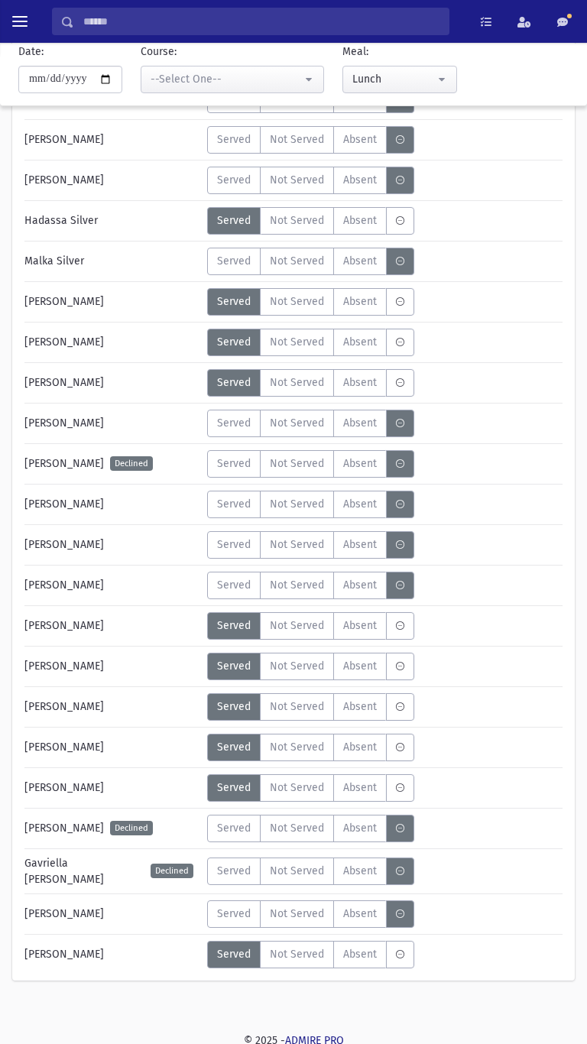
click at [211, 267] on label "Served" at bounding box center [233, 262] width 53 height 28
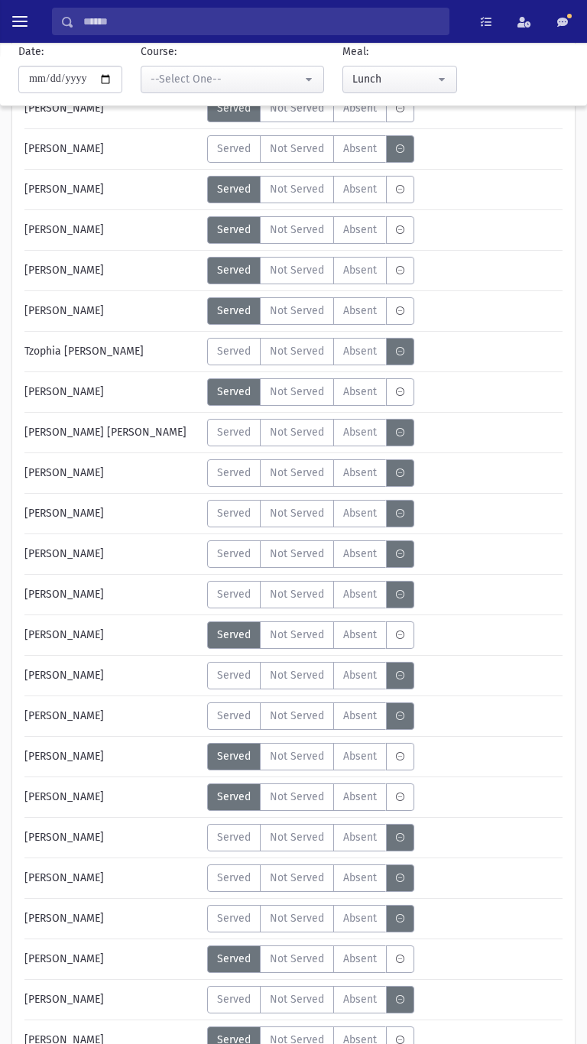
scroll to position [1097, 0]
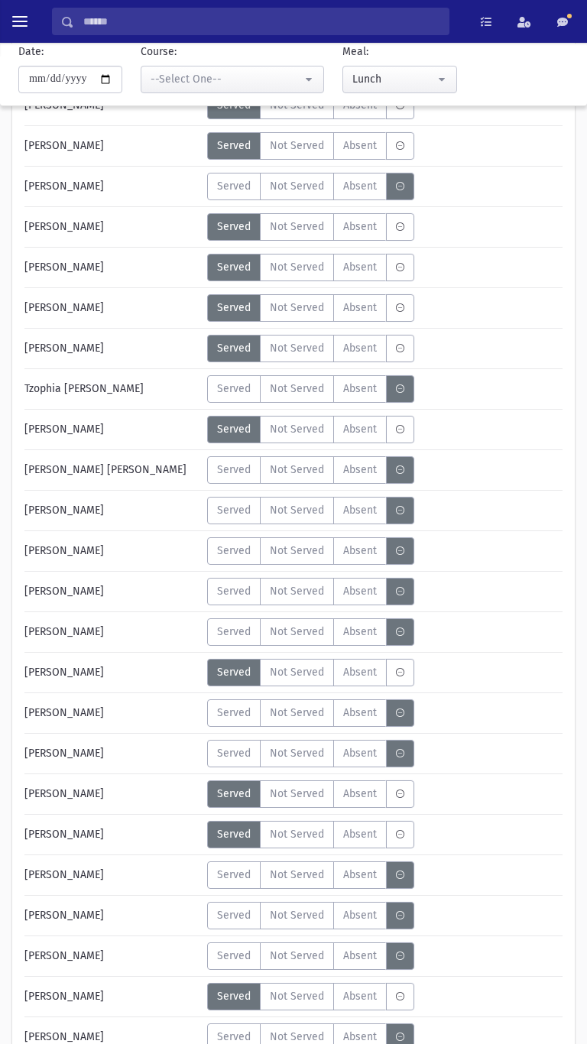
click at [472, 733] on hr at bounding box center [293, 733] width 538 height 1
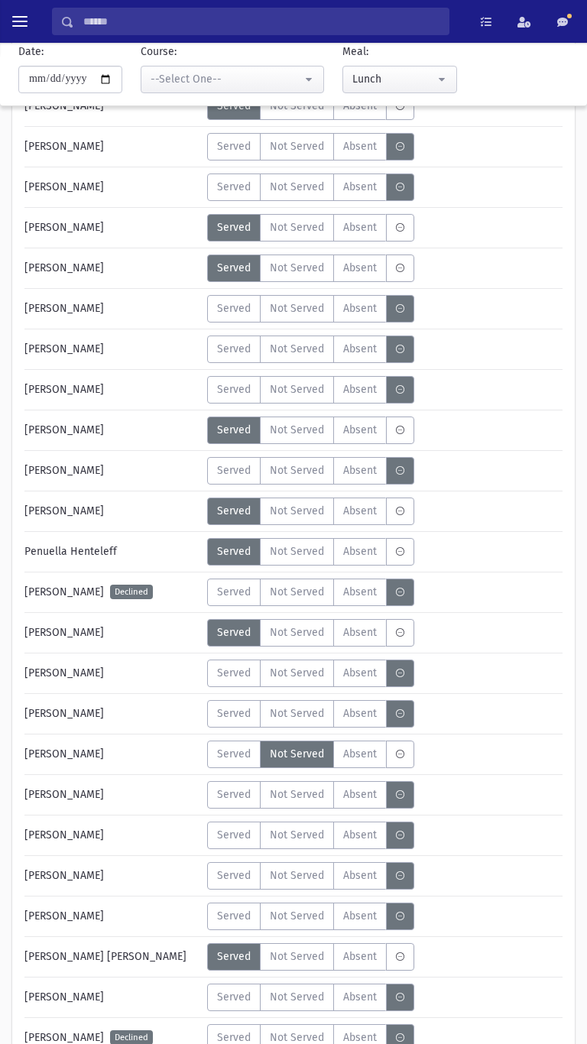
scroll to position [1657, 0]
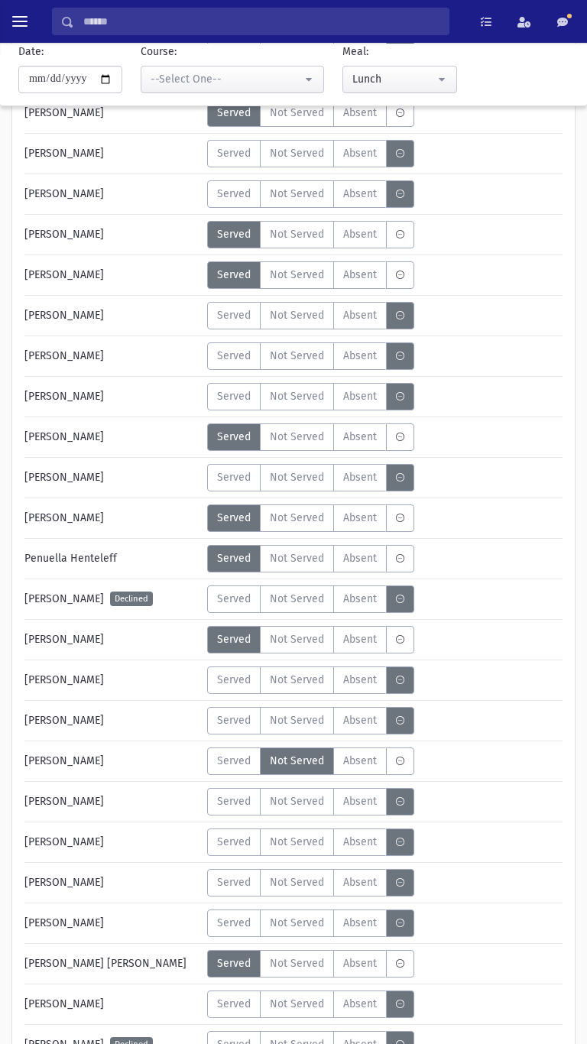
click at [235, 686] on span "Served" at bounding box center [234, 680] width 34 height 16
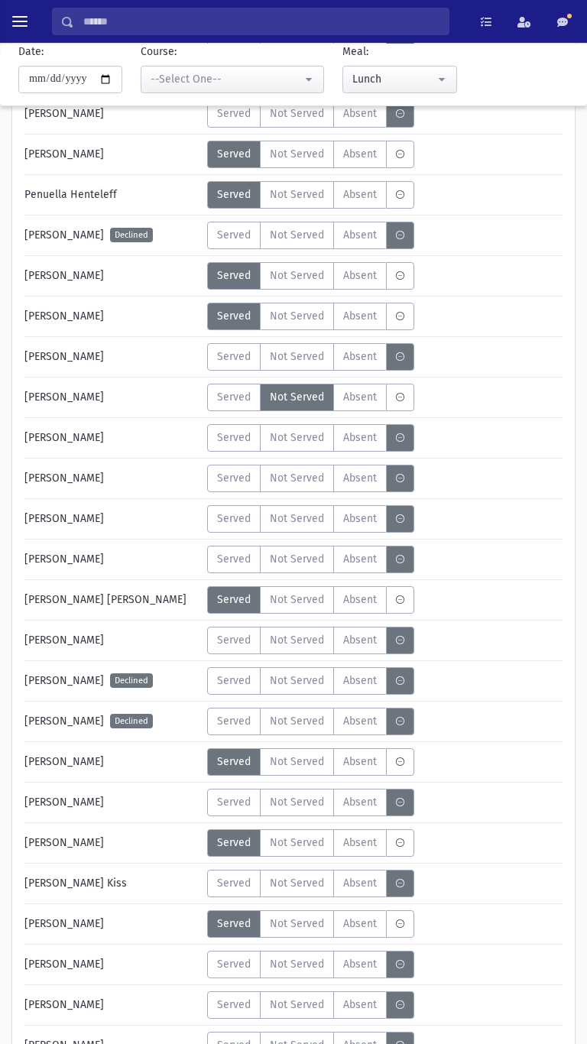
scroll to position [2023, 0]
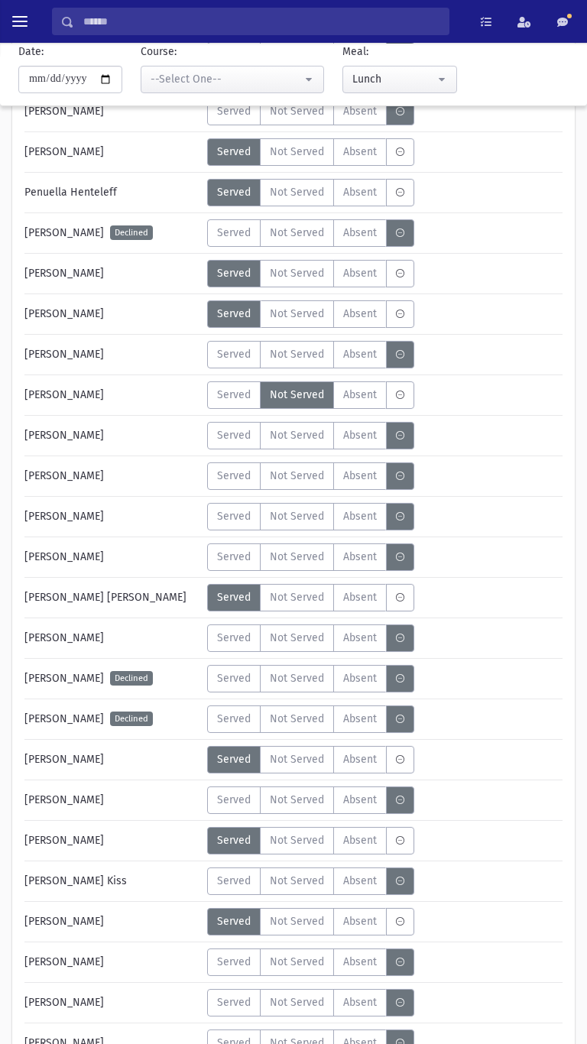
click at [229, 965] on span "Served" at bounding box center [234, 962] width 34 height 16
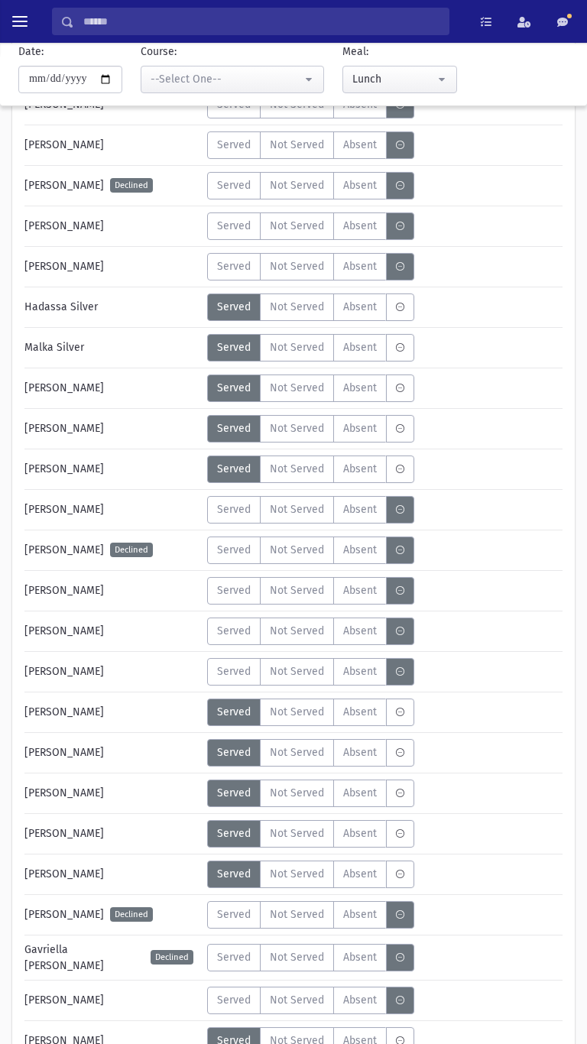
scroll to position [4916, 0]
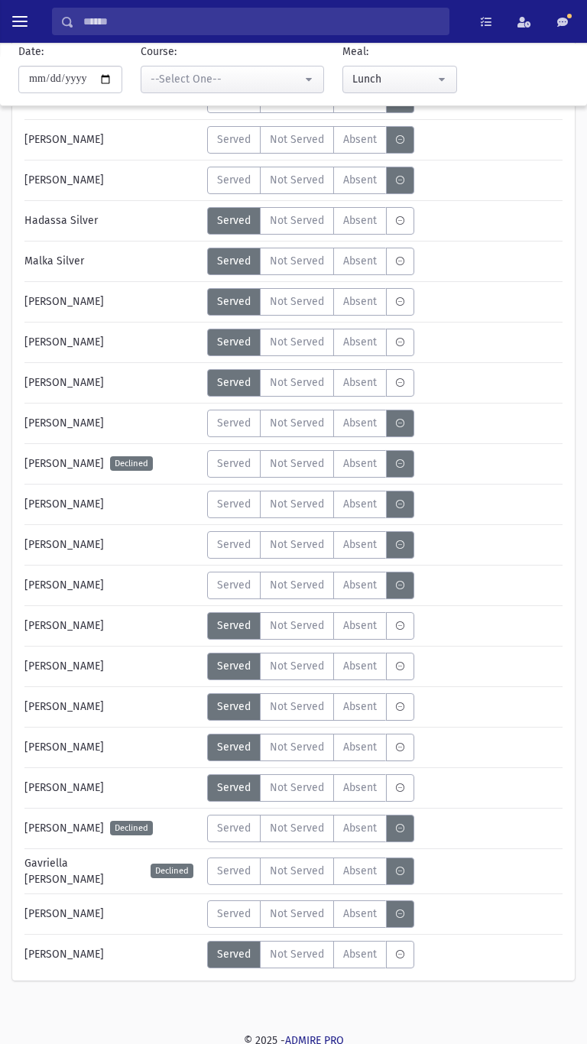
click at [223, 136] on span "Served" at bounding box center [234, 139] width 34 height 16
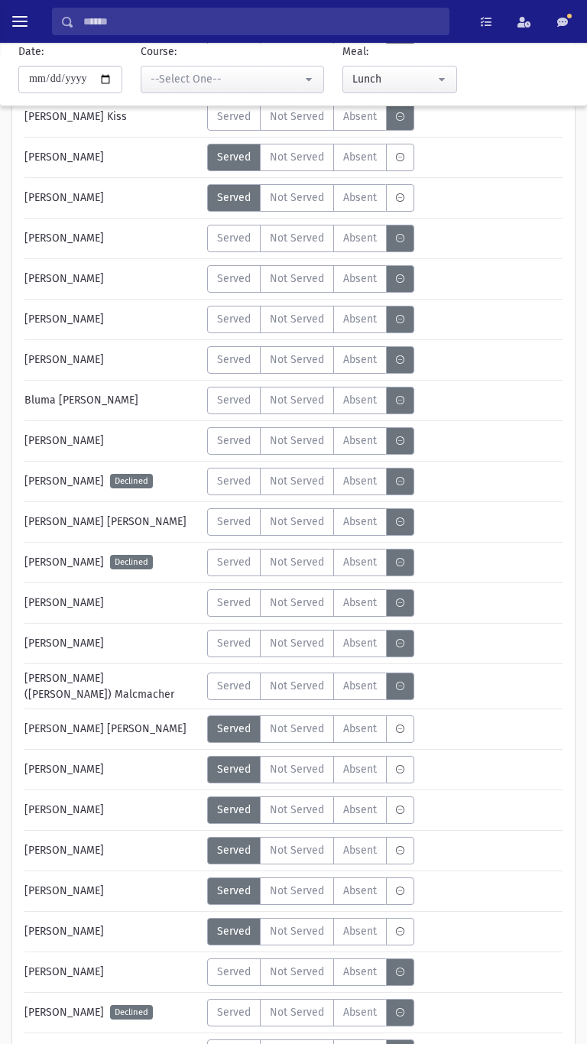
scroll to position [2788, 0]
click at [219, 615] on label "Served" at bounding box center [233, 602] width 53 height 28
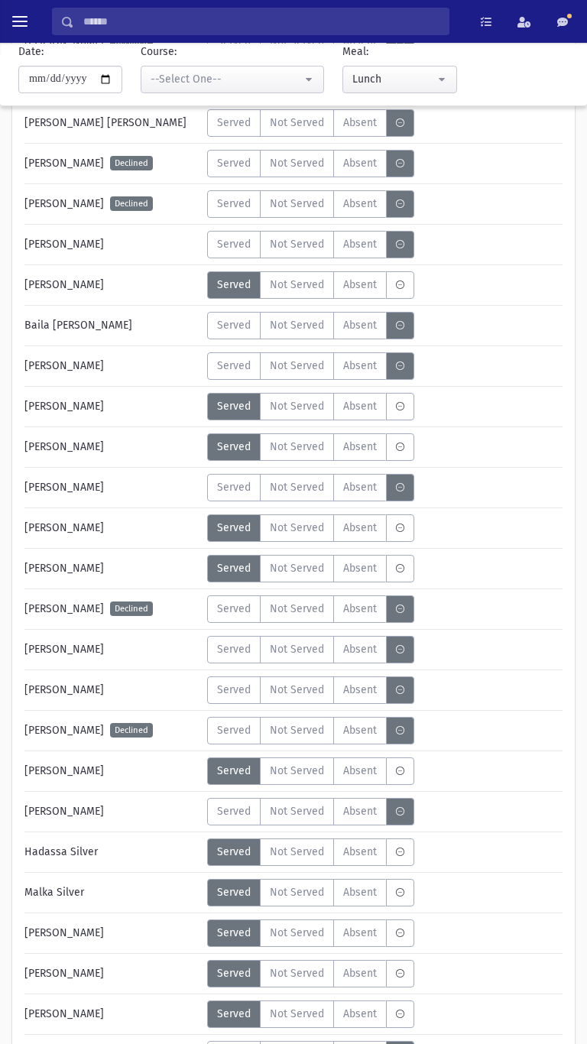
scroll to position [4283, 0]
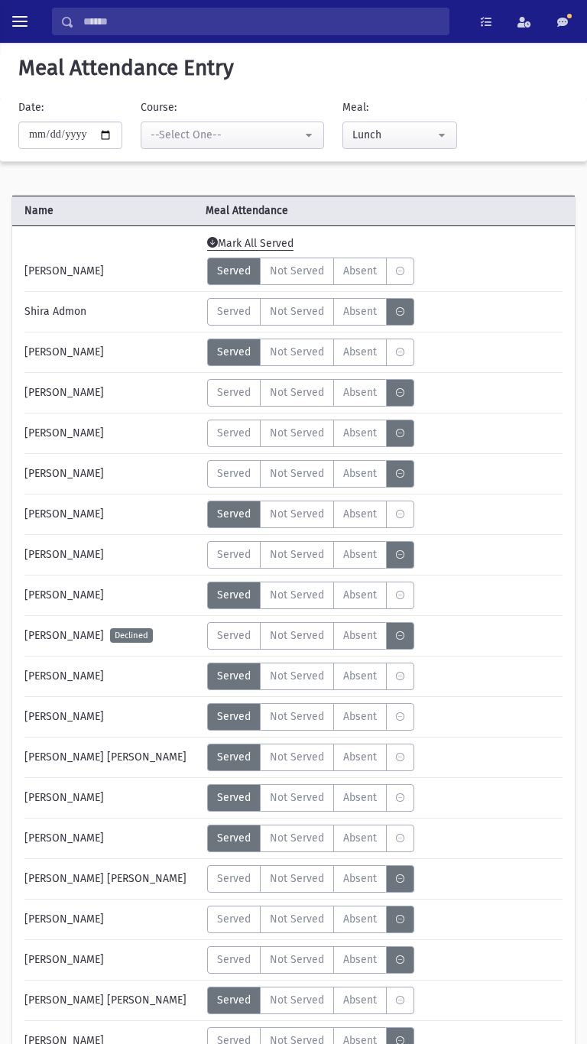
select select "*****"
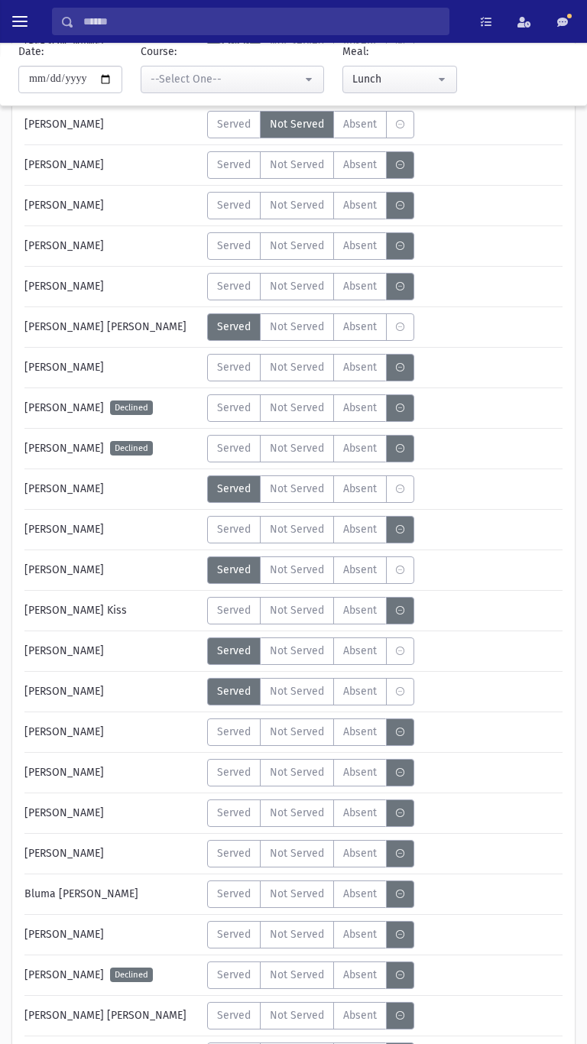
scroll to position [2269, 0]
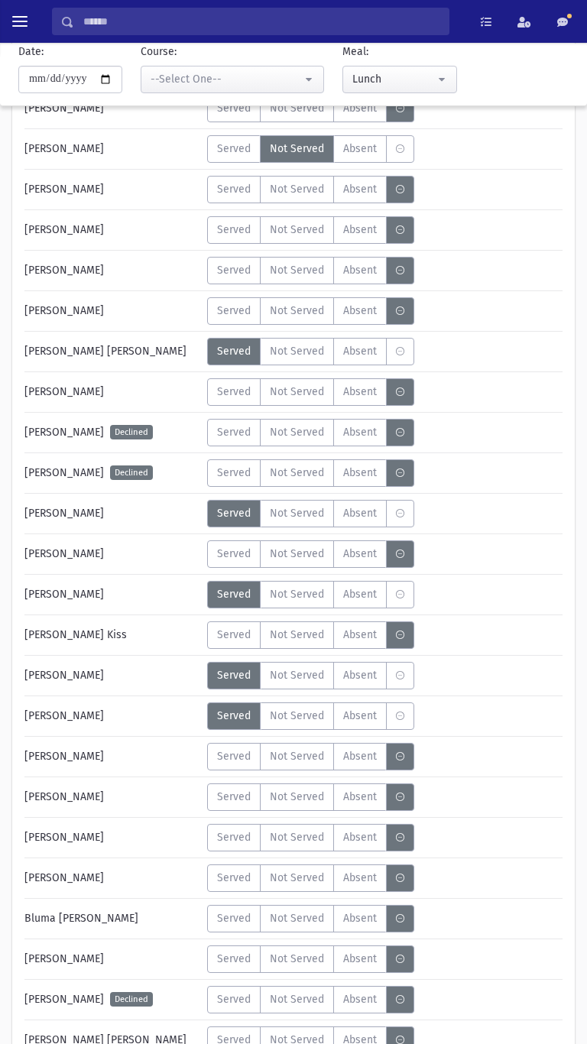
click at [234, 266] on span "Served" at bounding box center [234, 270] width 34 height 16
click at [586, 705] on div "Name Meal Attendance Mark All Served Tzipporah Adler Declined Served Not Served…" at bounding box center [293, 785] width 587 height 5753
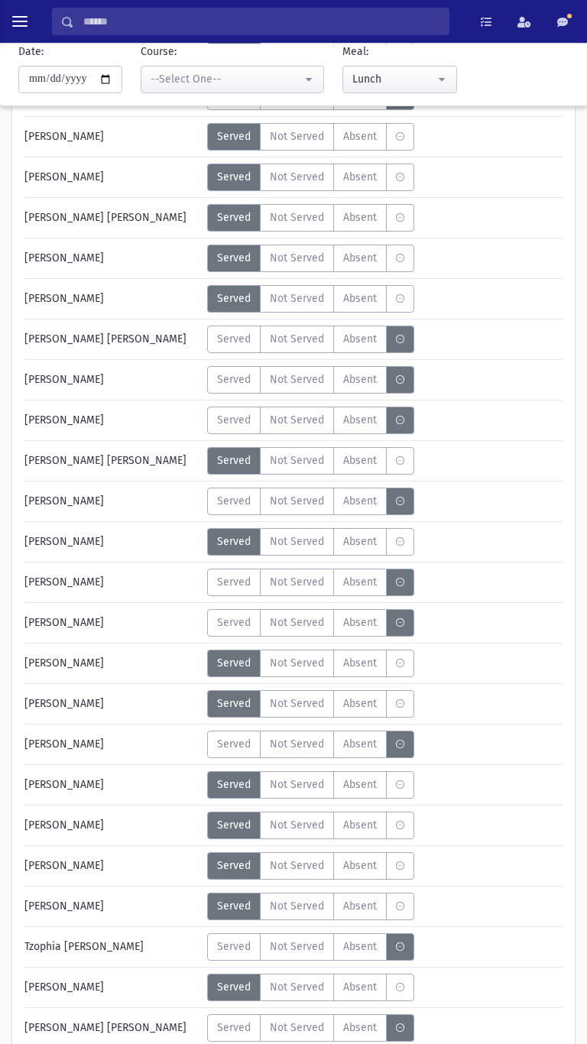
scroll to position [539, 0]
click at [246, 426] on span "Served" at bounding box center [234, 421] width 34 height 16
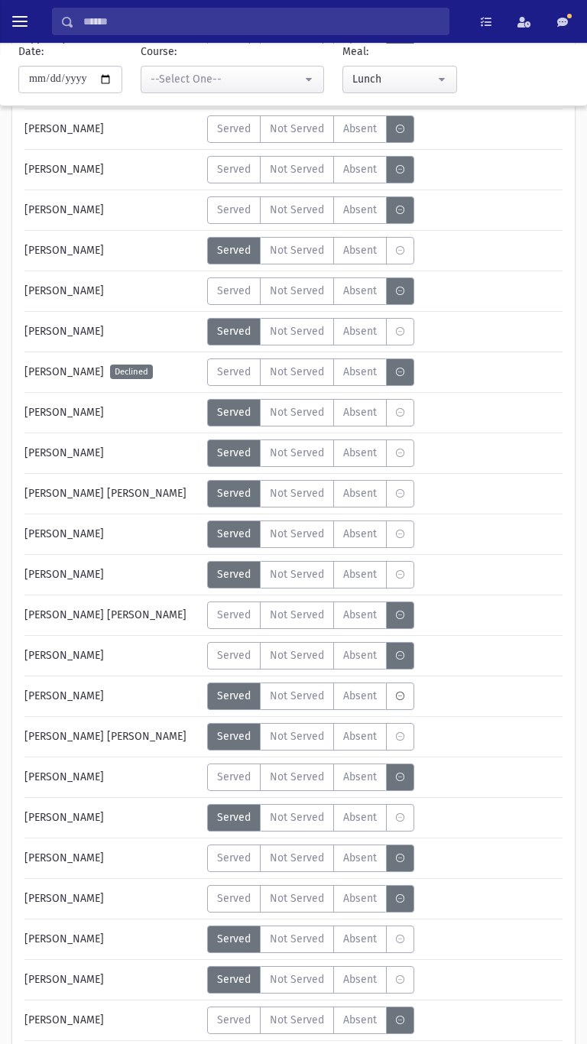
scroll to position [267, 0]
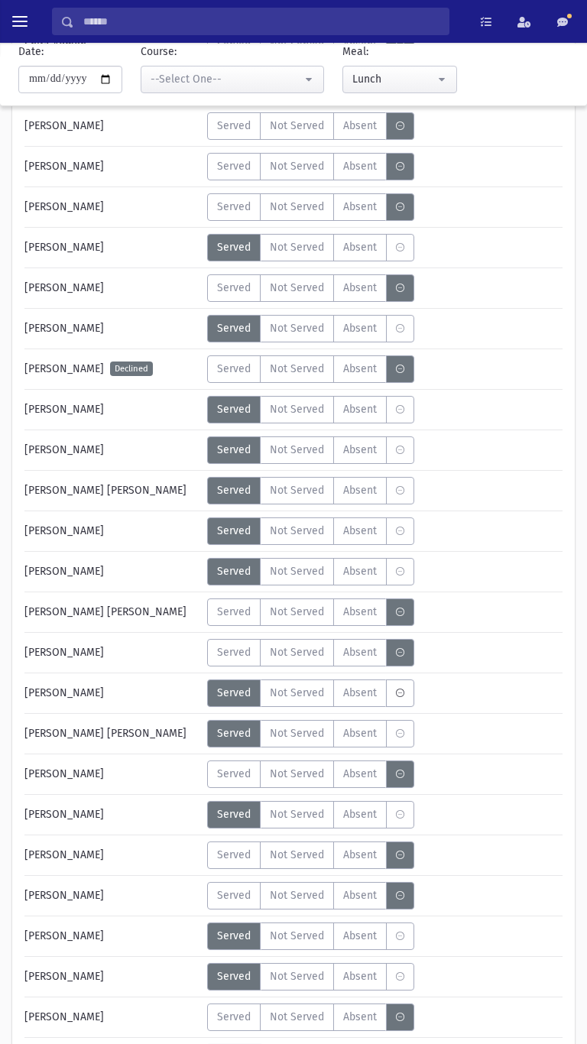
click at [238, 293] on span "Served" at bounding box center [234, 288] width 34 height 16
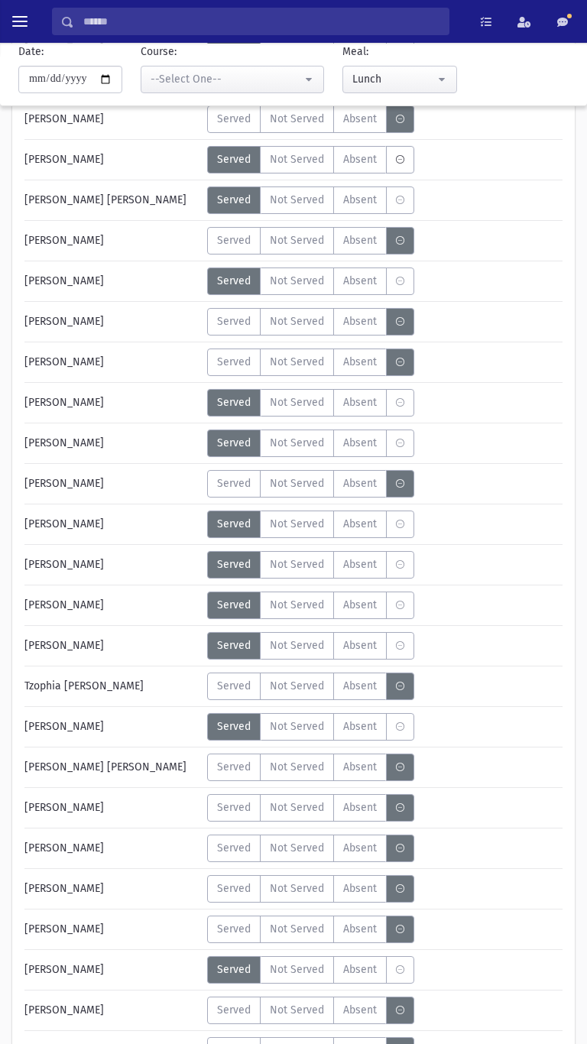
scroll to position [815, 0]
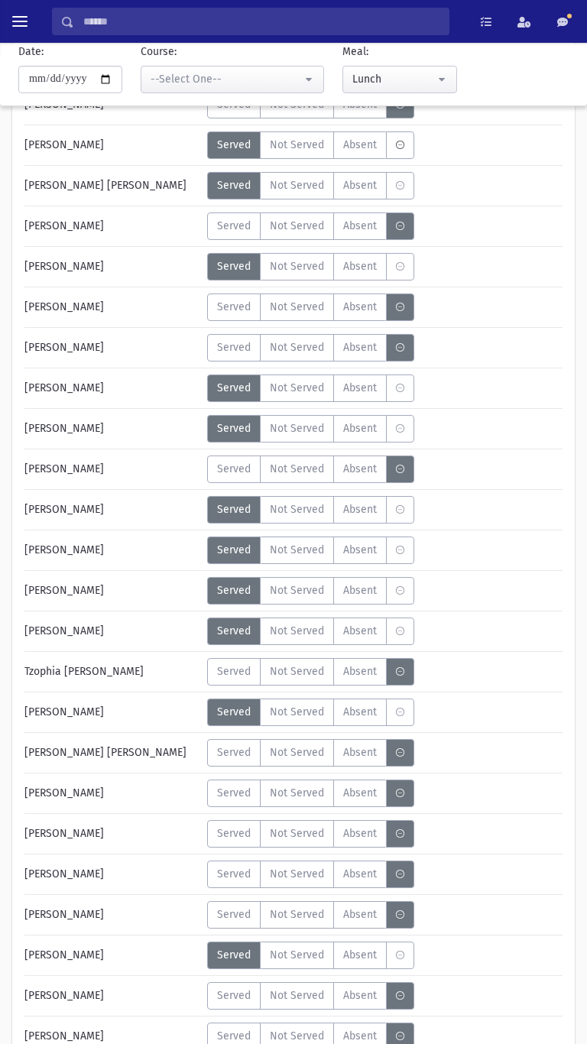
click at [223, 760] on label "Served" at bounding box center [233, 753] width 53 height 28
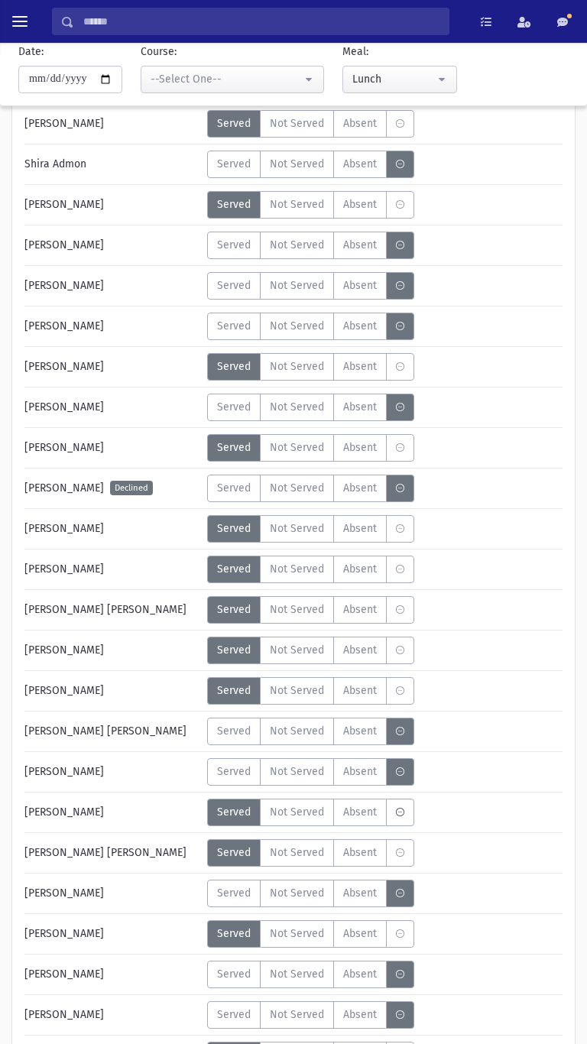
scroll to position [0, 0]
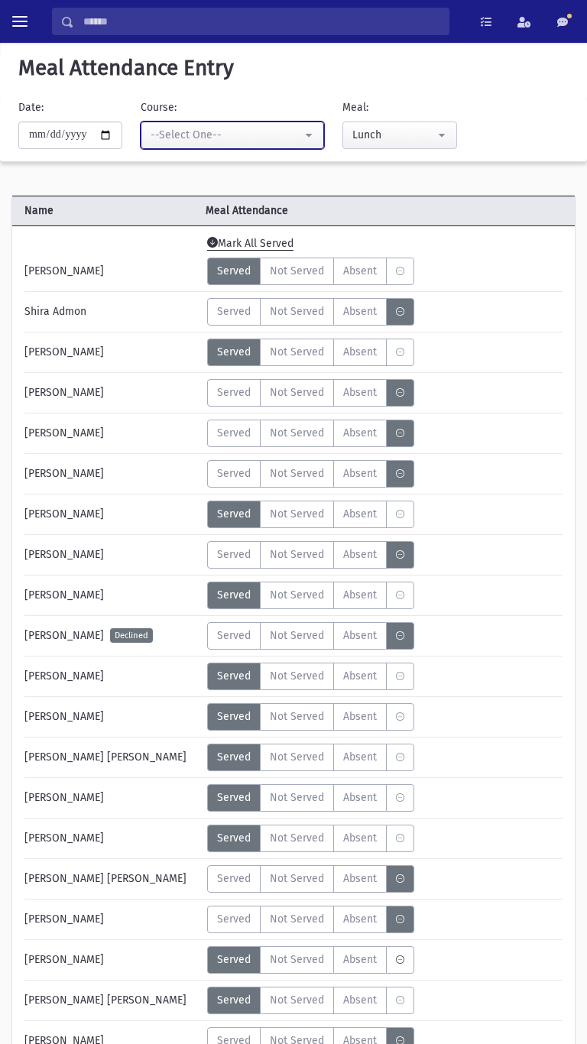
click at [191, 148] on button "--Select One--" at bounding box center [232, 136] width 183 height 28
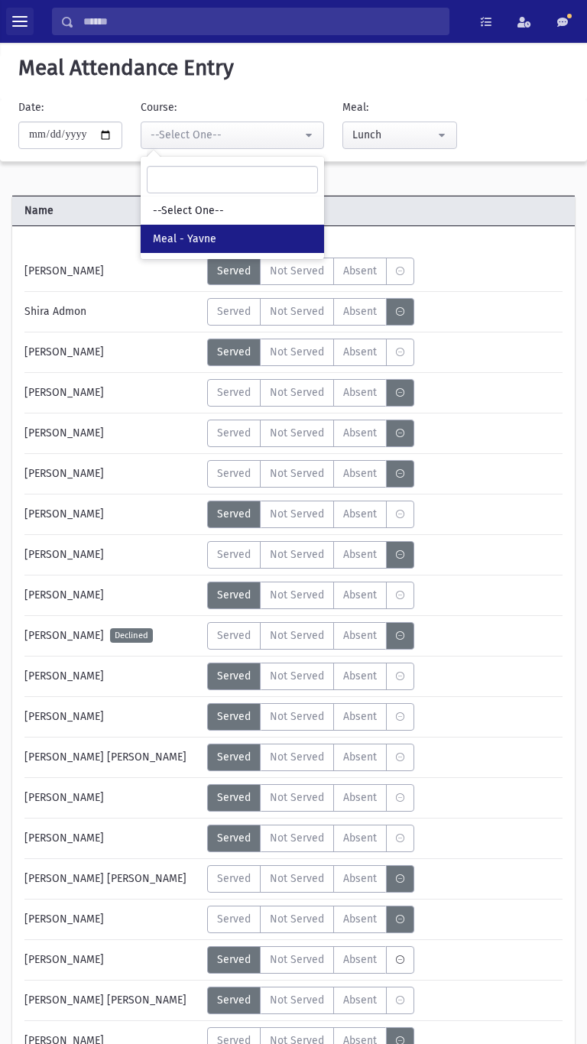
click at [10, 26] on button "toggle menu" at bounding box center [20, 22] width 28 height 28
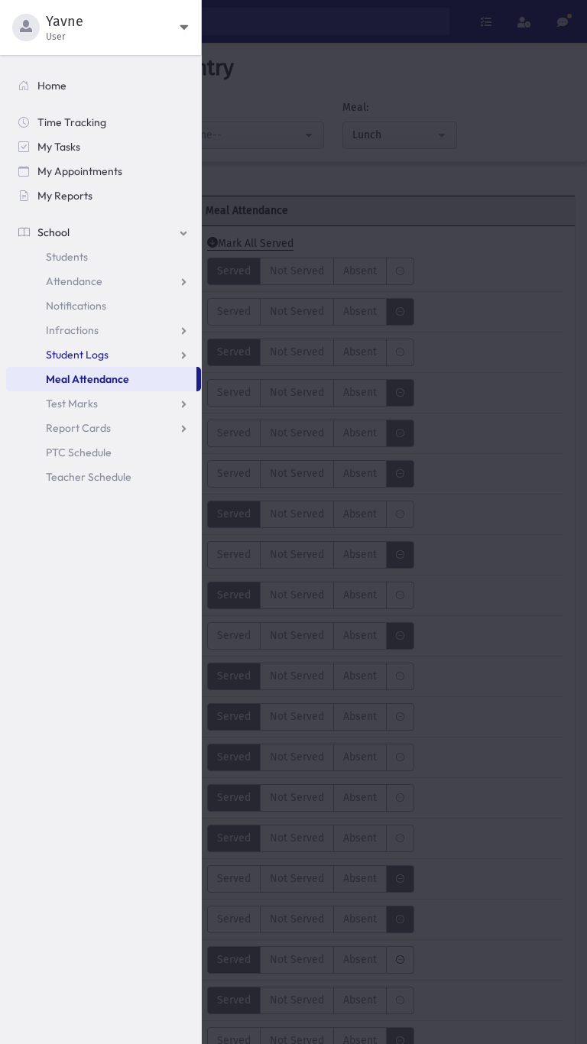
click at [57, 361] on link "Student Logs" at bounding box center [103, 354] width 195 height 24
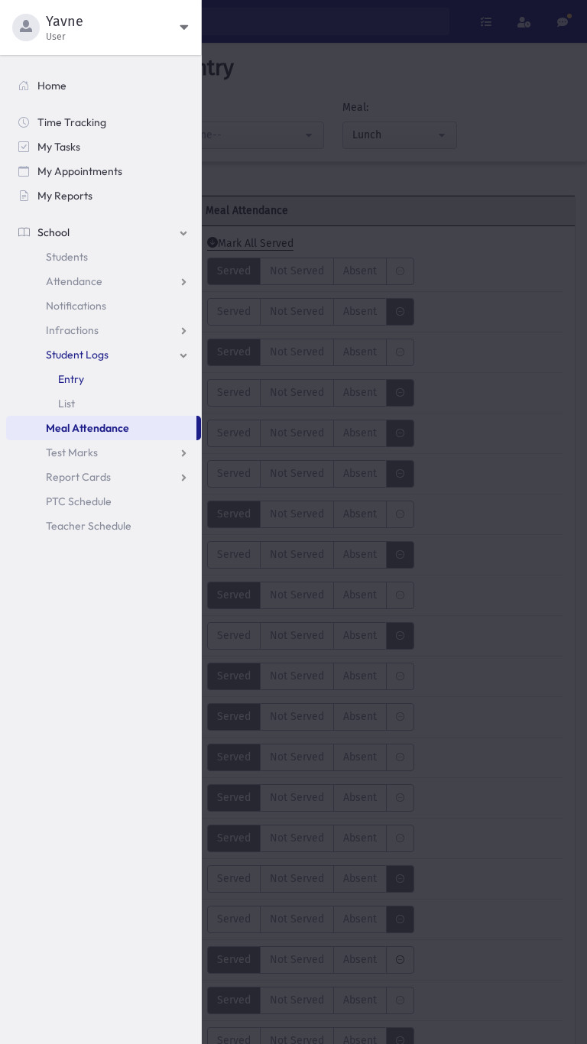
click at [57, 374] on link "Entry" at bounding box center [103, 379] width 195 height 24
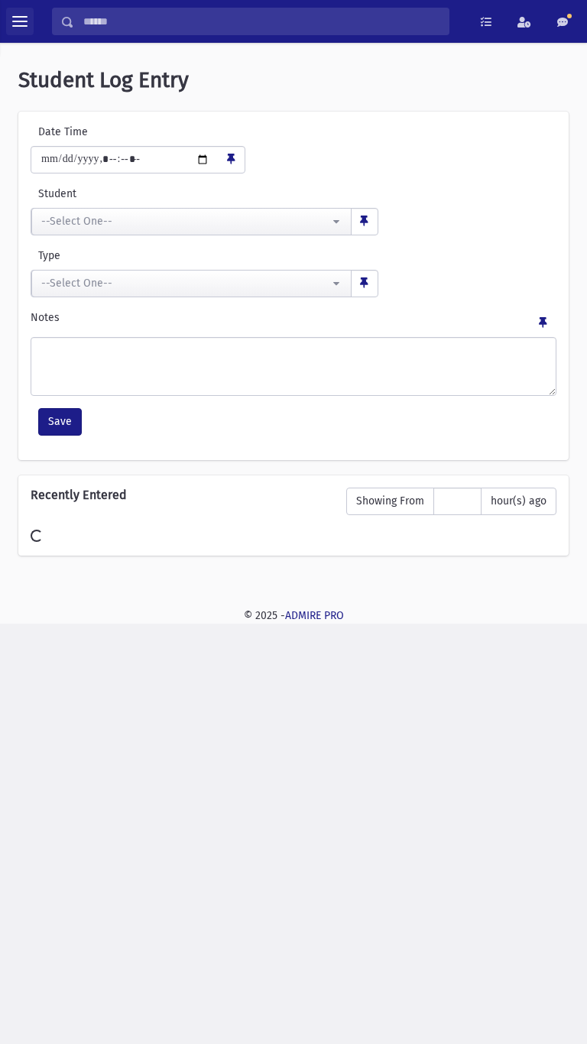
click at [11, 24] on button "toggle menu" at bounding box center [20, 22] width 28 height 28
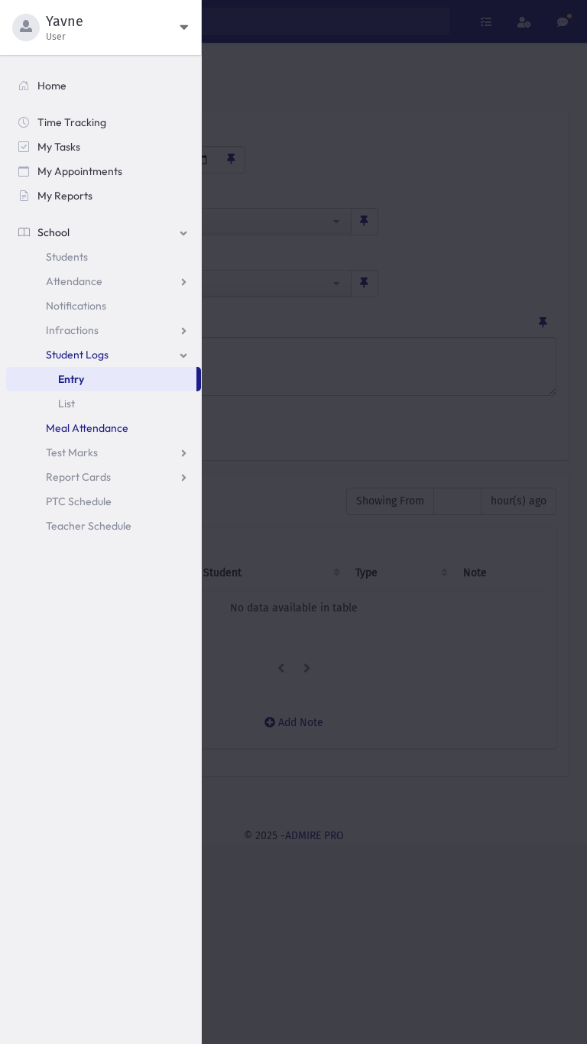
click at [73, 439] on link "Meal Attendance" at bounding box center [103, 428] width 195 height 24
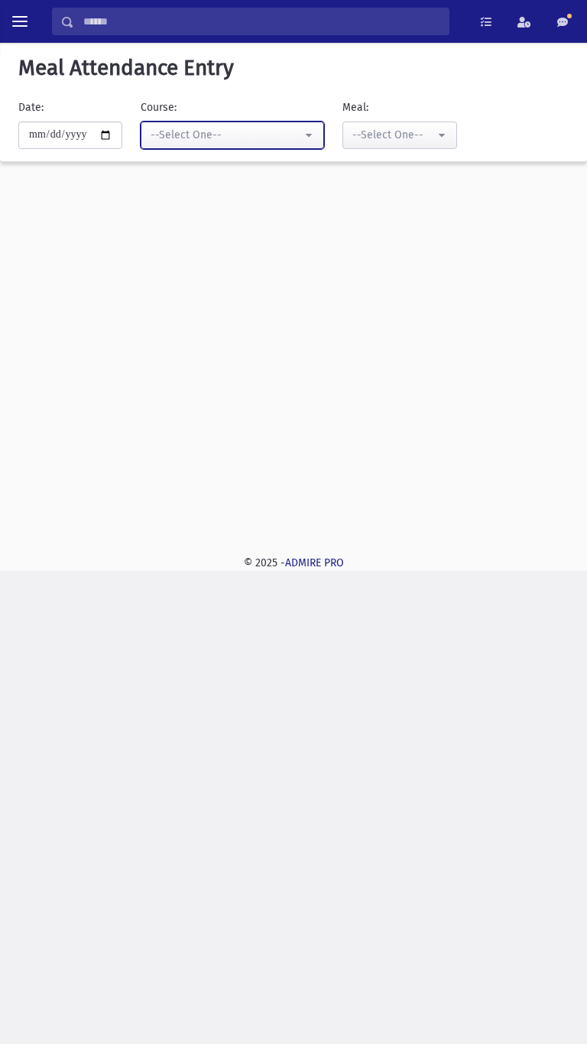
click at [178, 136] on div "--Select One--" at bounding box center [226, 135] width 151 height 16
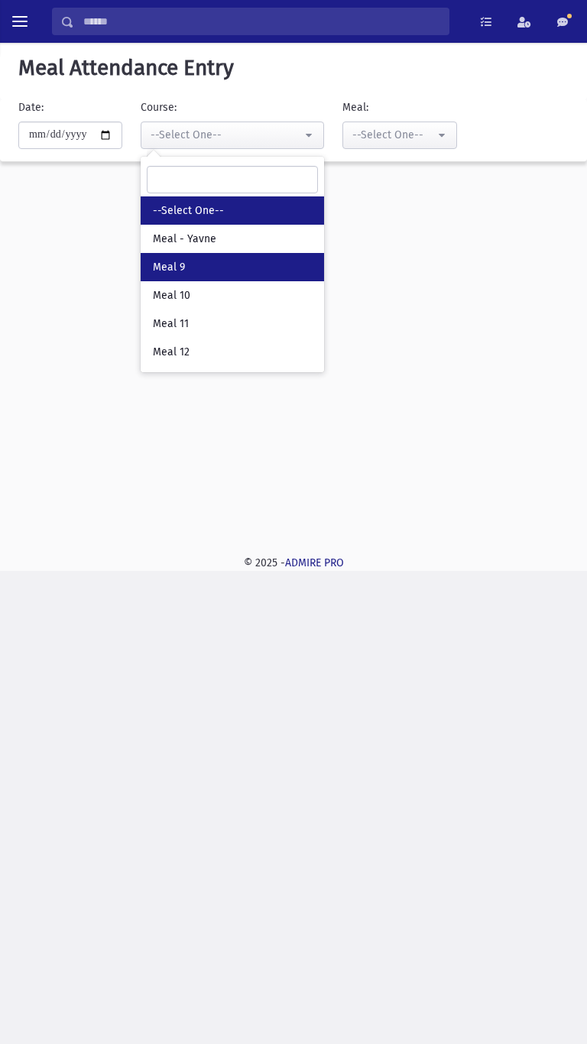
click at [221, 274] on link "Meal 9" at bounding box center [232, 267] width 183 height 28
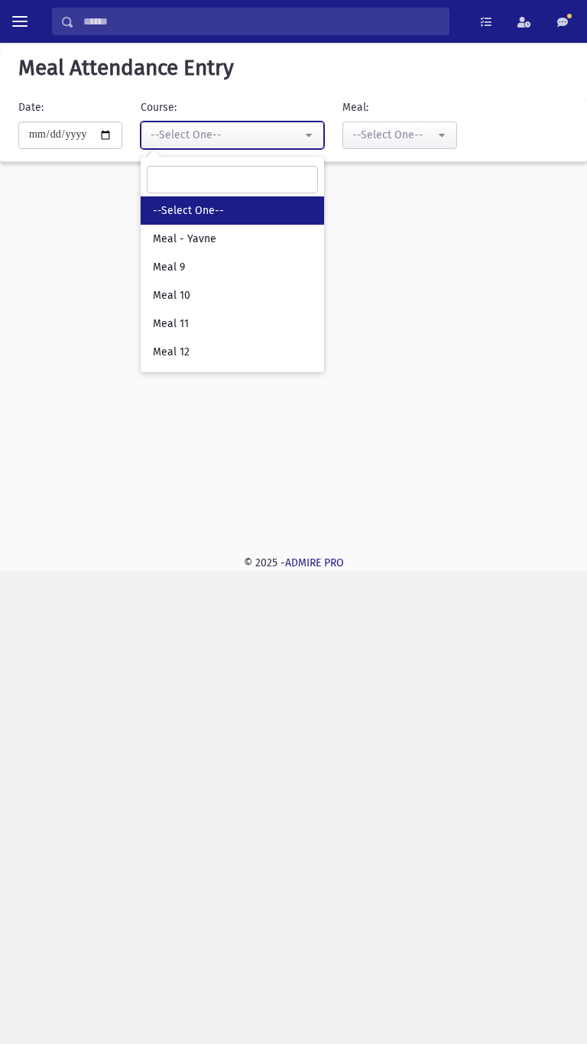
select select "*****"
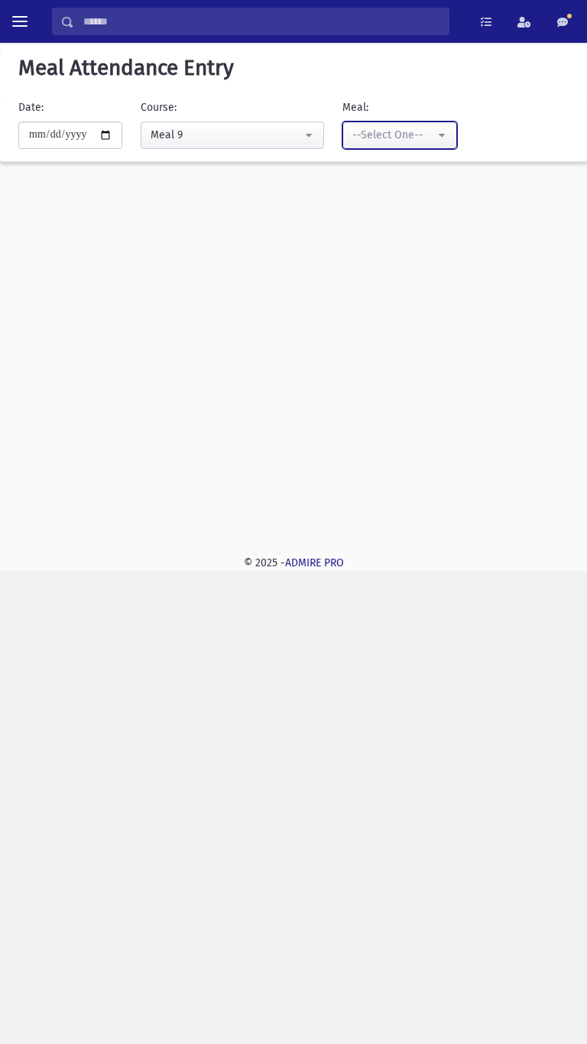
click at [441, 145] on button "--Select One--" at bounding box center [399, 136] width 115 height 28
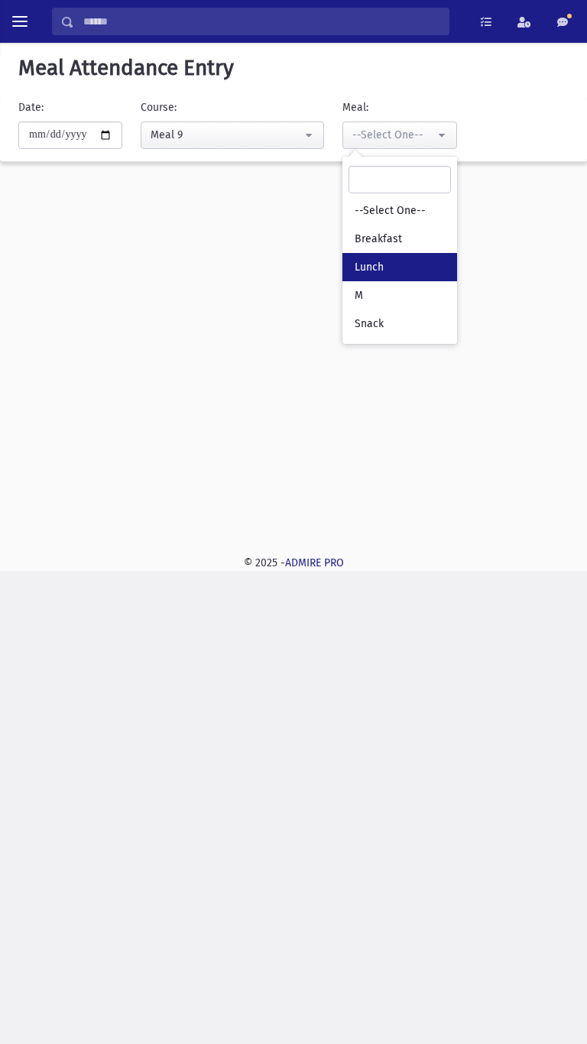
click at [397, 274] on link "Lunch" at bounding box center [399, 267] width 115 height 28
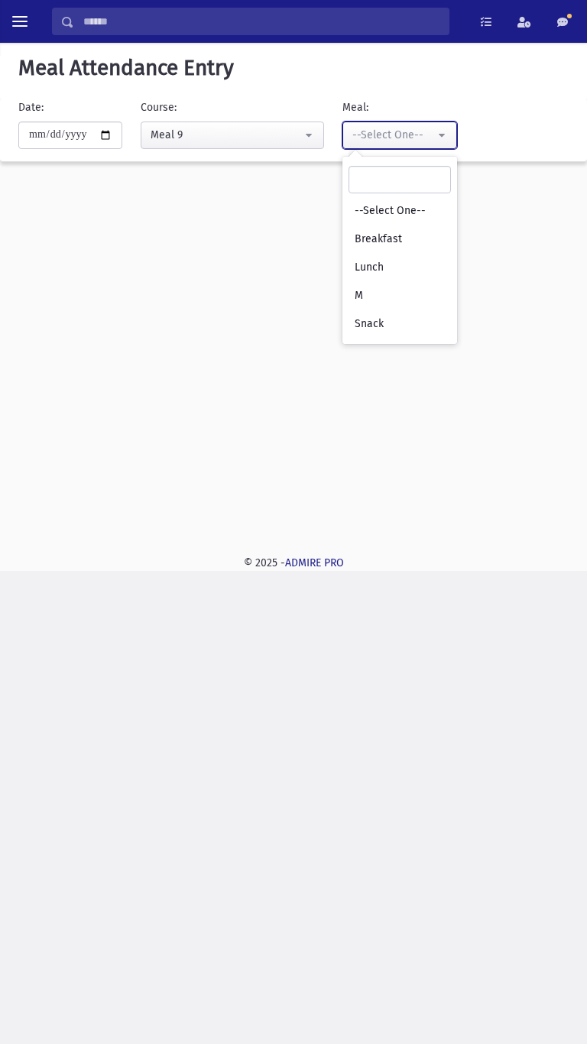
select select "*"
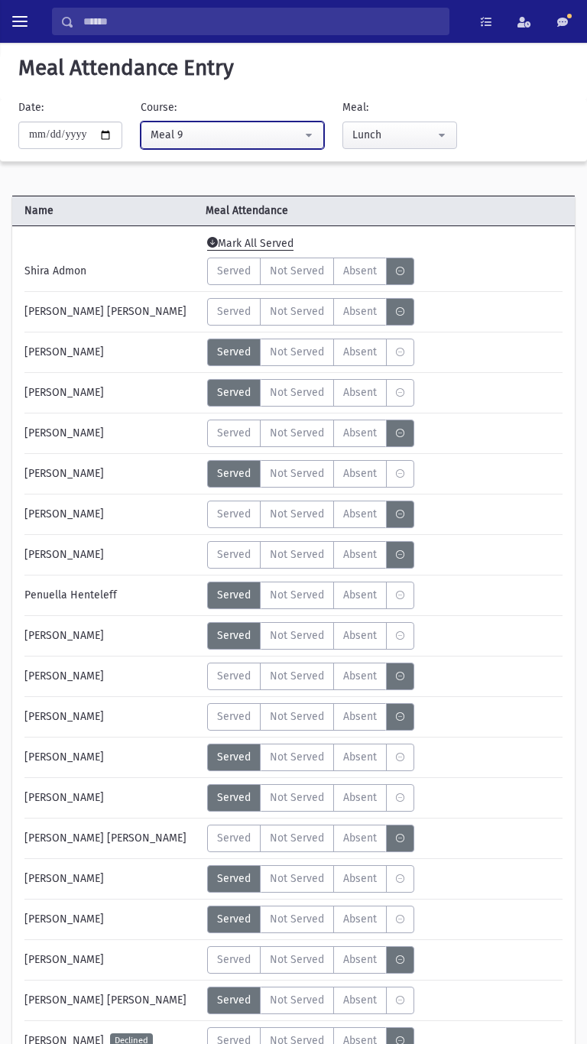
click at [316, 145] on button "Meal 9" at bounding box center [232, 136] width 183 height 28
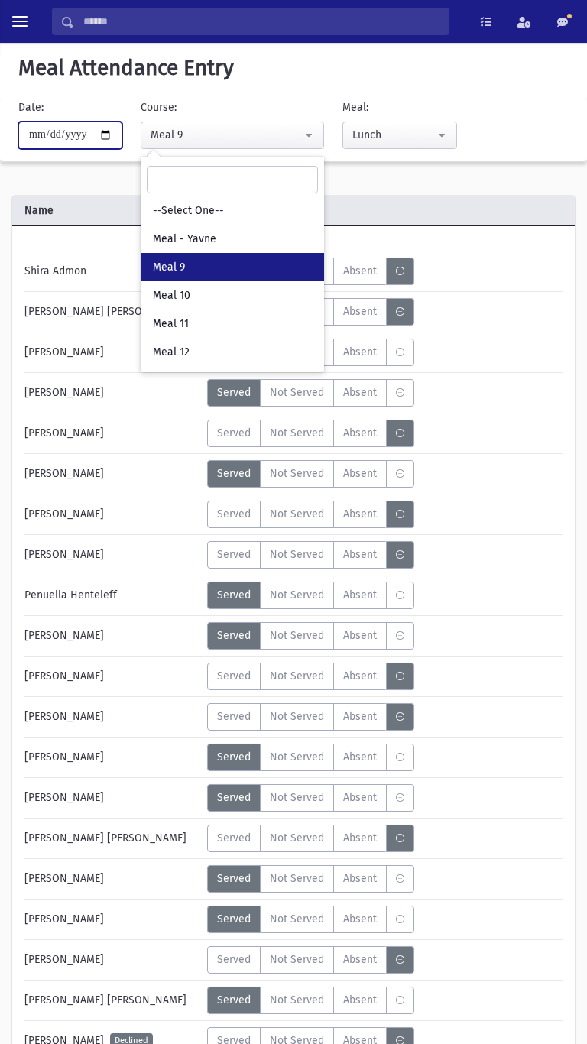
click at [103, 136] on input "**********" at bounding box center [70, 136] width 104 height 28
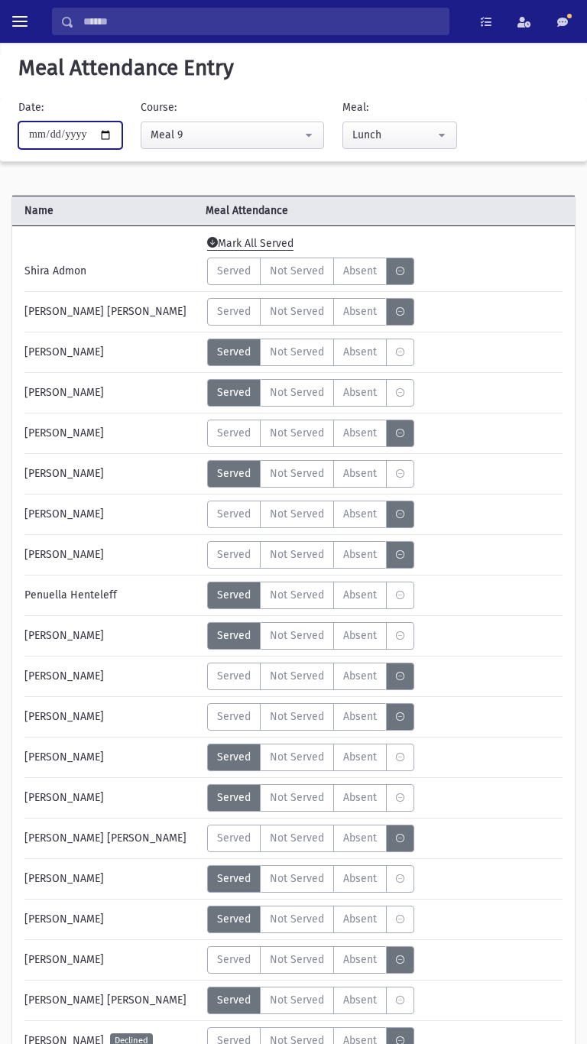
click at [118, 138] on input "**********" at bounding box center [70, 136] width 104 height 28
type input "**********"
